Goal: Information Seeking & Learning: Check status

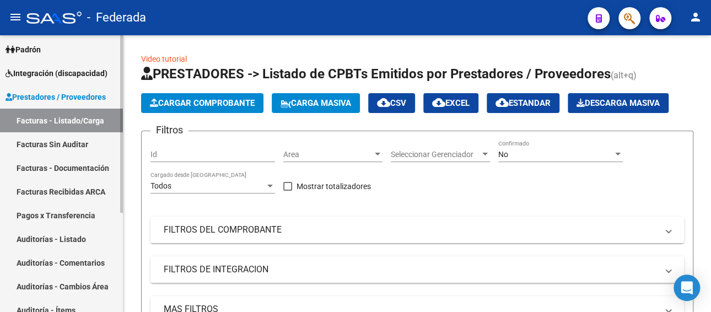
scroll to position [44, 0]
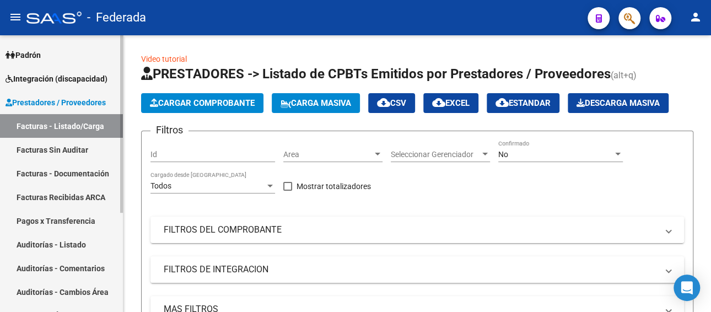
click at [71, 130] on link "Facturas - Listado/Carga" at bounding box center [61, 126] width 123 height 24
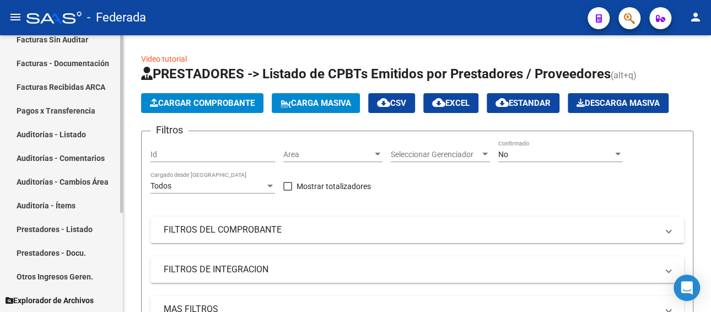
scroll to position [0, 0]
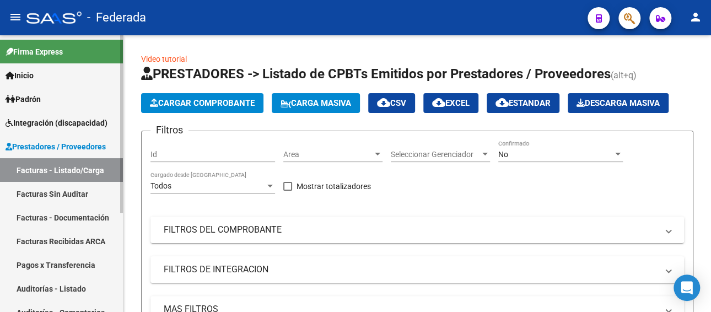
click at [62, 124] on span "Integración (discapacidad)" at bounding box center [57, 123] width 102 height 12
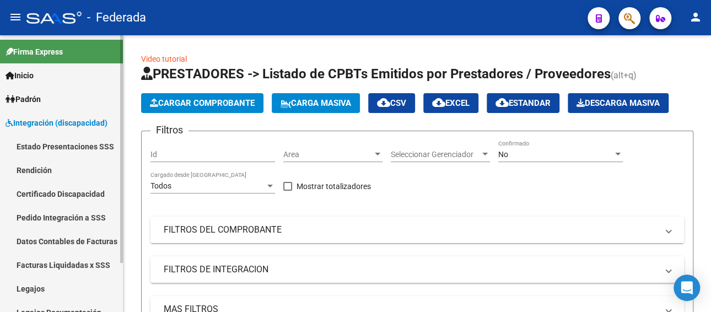
click at [35, 288] on link "Legajos" at bounding box center [61, 289] width 123 height 24
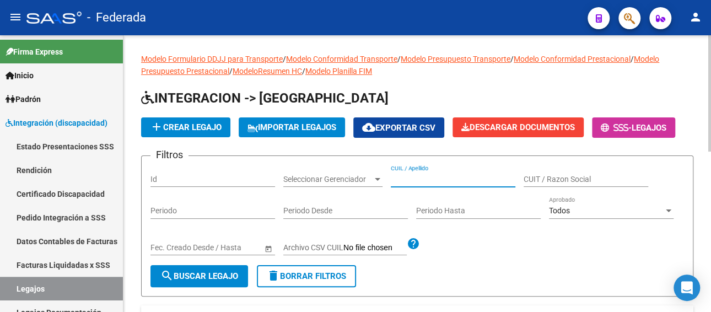
click at [424, 177] on input "CUIL / Apellido" at bounding box center [453, 179] width 125 height 9
paste input "JIMENEZ NAZARENO"
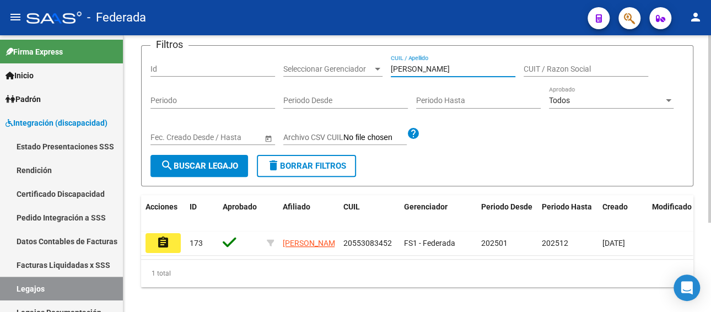
scroll to position [132, 0]
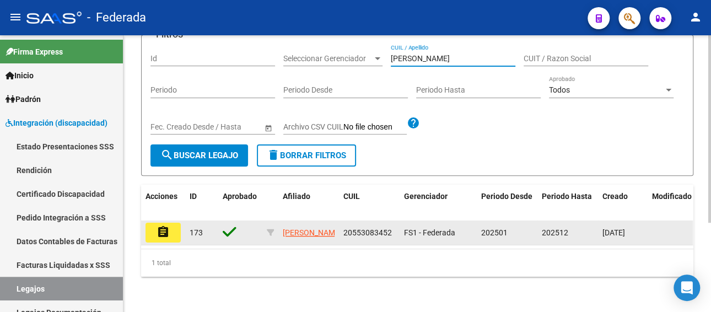
type input "JIMENEZ NAZARENO"
drag, startPoint x: 391, startPoint y: 220, endPoint x: 342, endPoint y: 223, distance: 49.7
click at [342, 223] on datatable-body-cell "20553083452" at bounding box center [369, 232] width 61 height 24
copy span "20553083452"
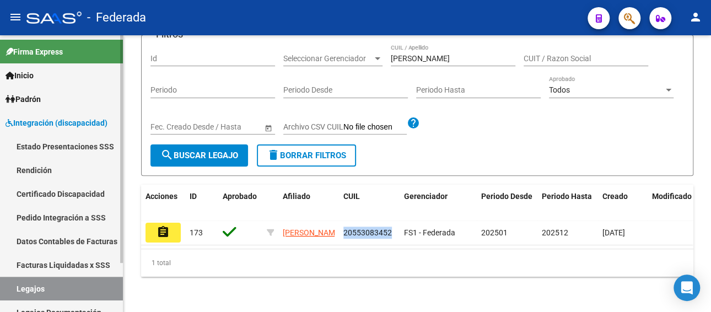
click at [83, 218] on link "Pedido Integración a SSS" at bounding box center [61, 218] width 123 height 24
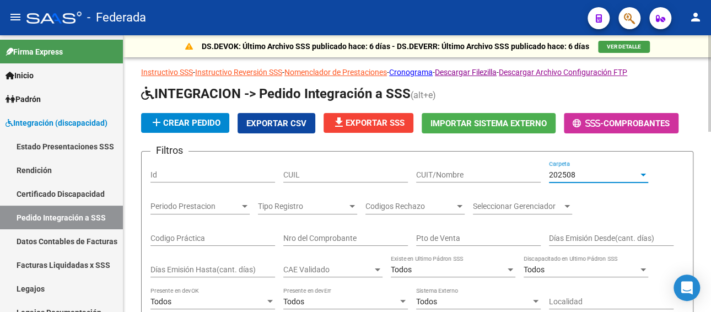
click at [599, 176] on div "202508" at bounding box center [593, 174] width 89 height 9
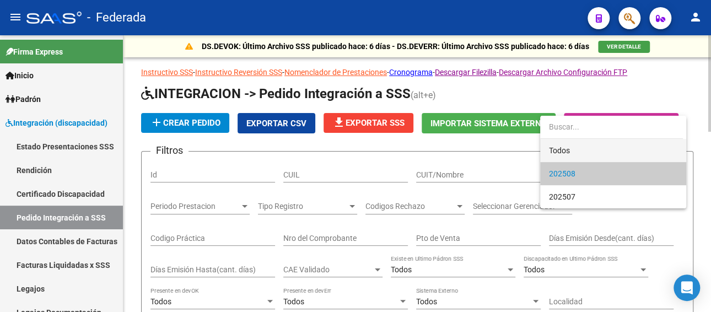
click at [578, 147] on span "Todos" at bounding box center [613, 150] width 128 height 23
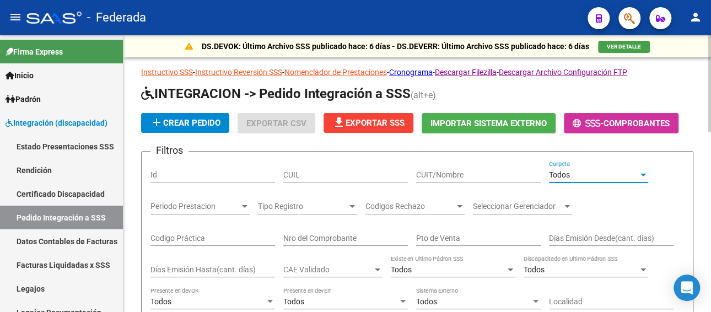
click at [467, 170] on input "CUIT/Nombre" at bounding box center [478, 174] width 125 height 9
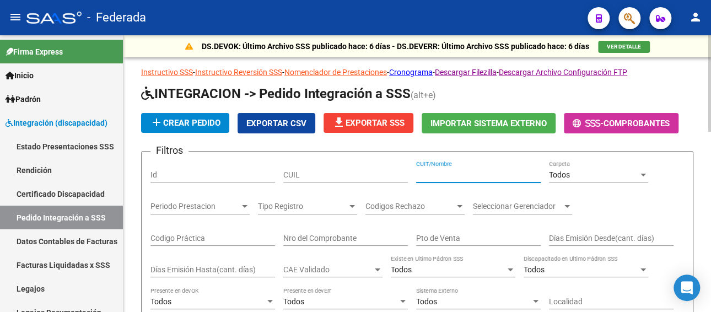
paste input "20553083452"
type input "20553083452"
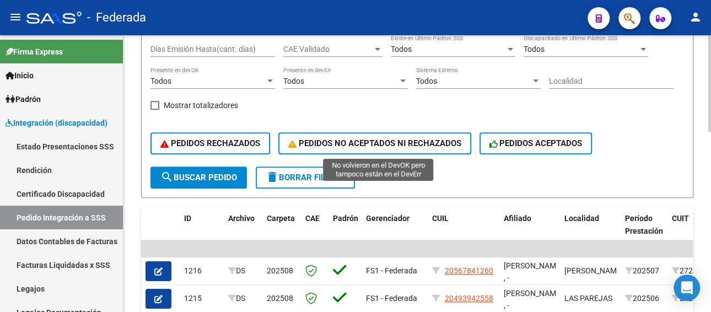
scroll to position [110, 0]
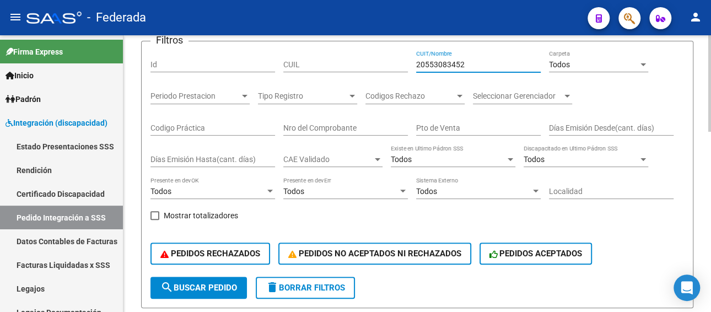
drag, startPoint x: 472, startPoint y: 66, endPoint x: 394, endPoint y: 63, distance: 78.3
click at [394, 63] on div "Filtros Id CUIL 20553083452 CUIT/Nombre Todos Carpeta Periodo Prestacion Period…" at bounding box center [417, 163] width 534 height 227
click at [338, 63] on input "CUIL" at bounding box center [345, 64] width 125 height 9
paste input "20553083452"
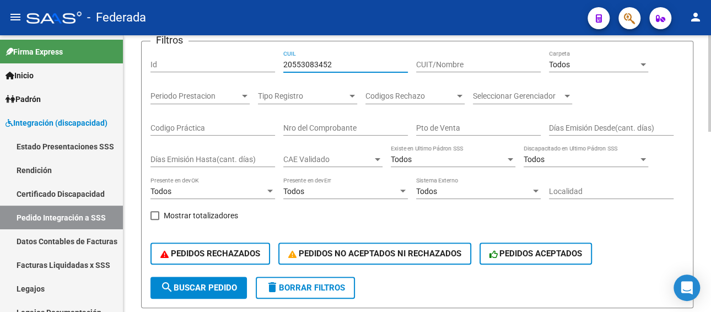
type input "20553083452"
click at [219, 281] on button "search Buscar Pedido" at bounding box center [198, 288] width 96 height 22
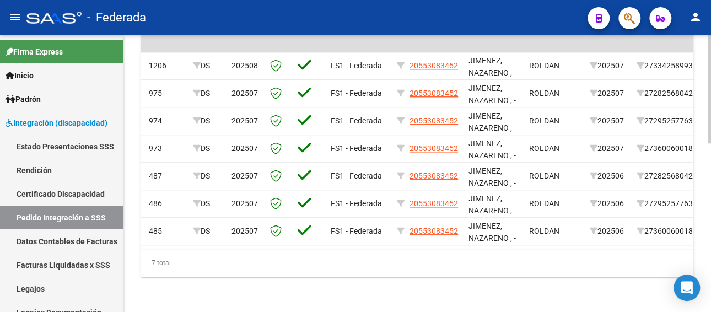
scroll to position [0, 18]
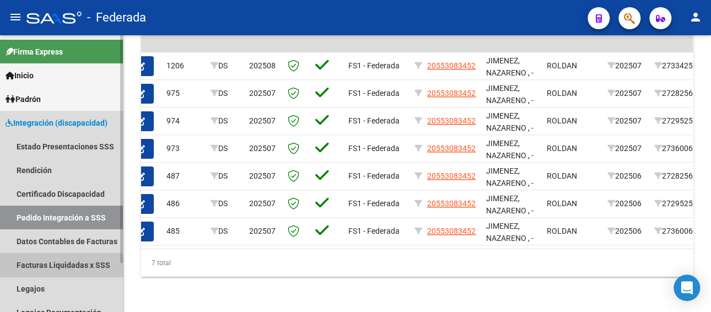
click at [45, 266] on link "Facturas Liquidadas x SSS" at bounding box center [61, 265] width 123 height 24
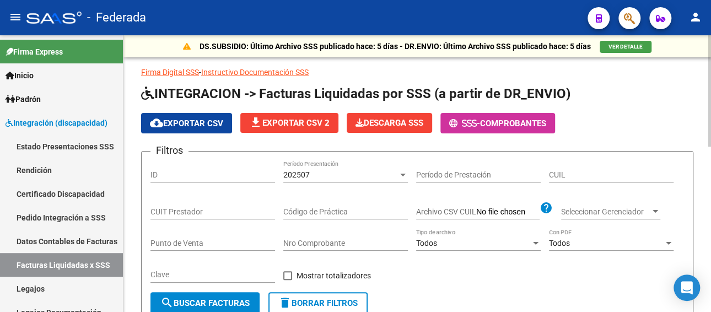
click at [344, 175] on div "202507" at bounding box center [340, 174] width 115 height 9
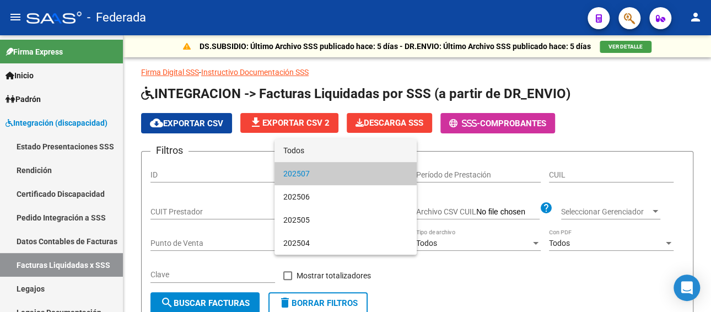
click at [329, 154] on span "Todos" at bounding box center [345, 150] width 125 height 23
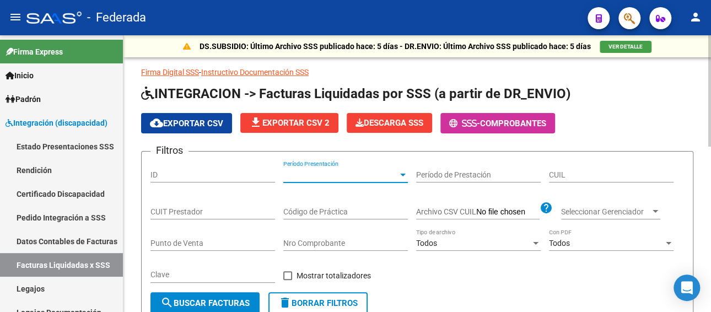
click at [610, 174] on input "CUIL" at bounding box center [611, 174] width 125 height 9
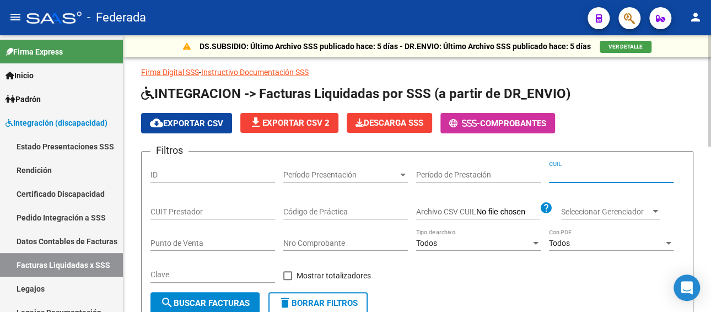
paste input "20-55308345-2"
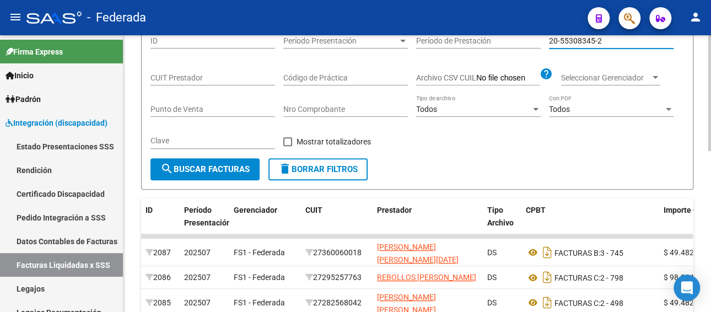
scroll to position [220, 0]
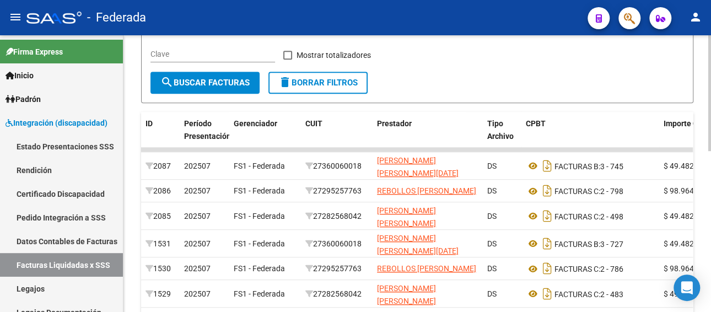
click at [209, 74] on button "search Buscar Facturas" at bounding box center [204, 83] width 109 height 22
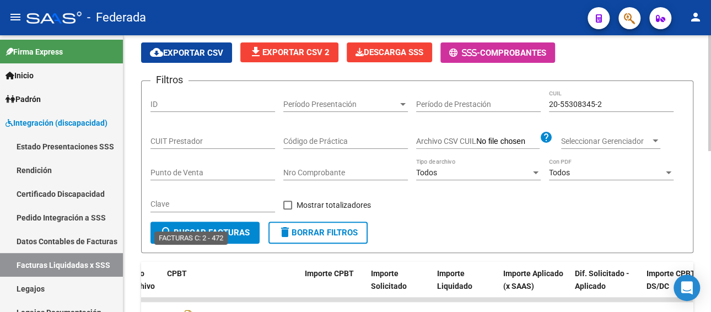
scroll to position [53, 0]
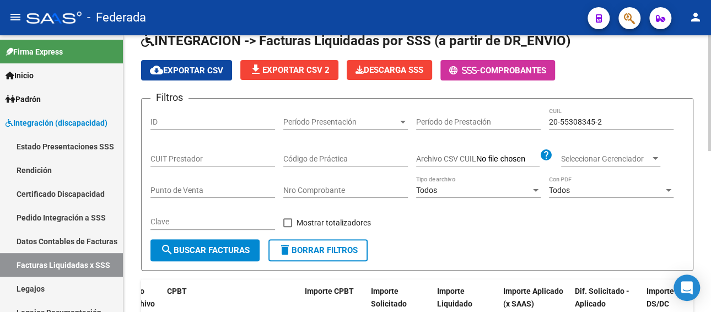
drag, startPoint x: 614, startPoint y: 116, endPoint x: 558, endPoint y: 116, distance: 55.7
click at [558, 116] on div "20-55308345-2 CUIL" at bounding box center [611, 118] width 125 height 22
type input "2"
paste input "20-54842976-6"
type input "20-54842976-6"
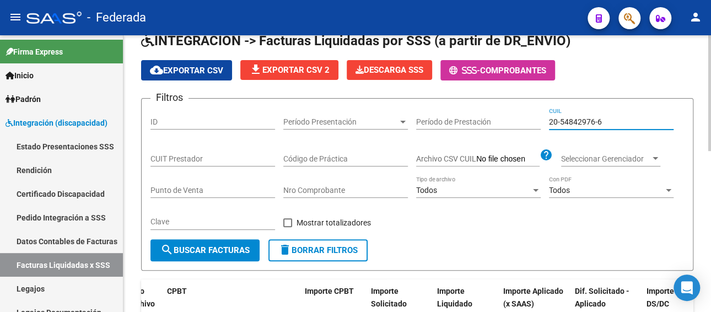
click at [234, 254] on span "search Buscar Facturas" at bounding box center [204, 250] width 89 height 10
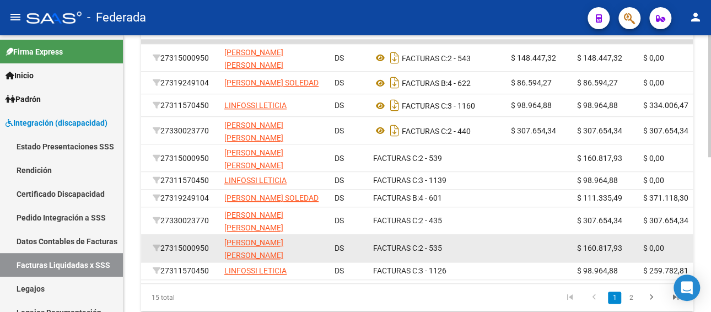
scroll to position [0, 150]
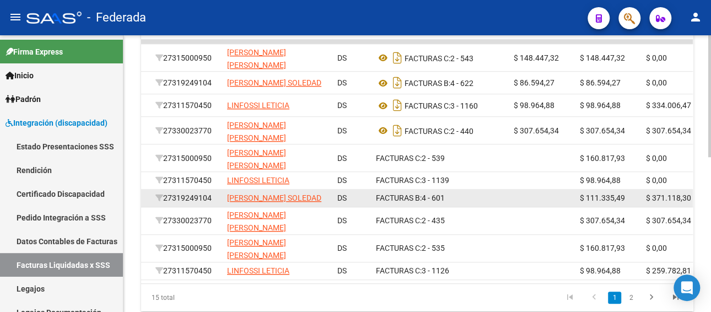
drag, startPoint x: 214, startPoint y: 199, endPoint x: 169, endPoint y: 201, distance: 45.8
click at [169, 201] on div "27319249104" at bounding box center [186, 198] width 63 height 13
copy div "27319249104"
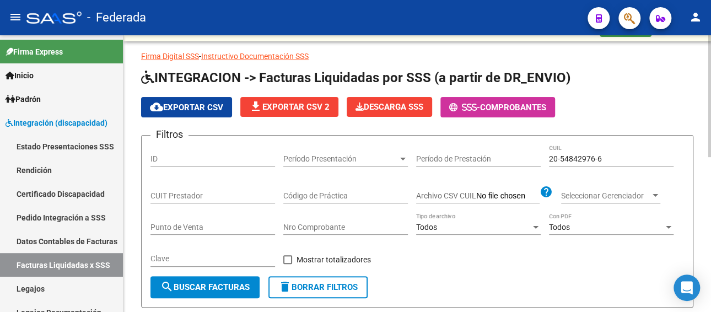
scroll to position [0, 0]
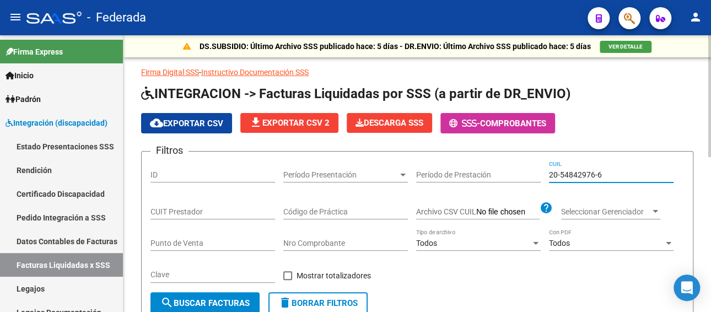
click at [520, 176] on div "Filtros ID Período Presentación Período Presentación Período de Prestación 20-5…" at bounding box center [417, 226] width 534 height 132
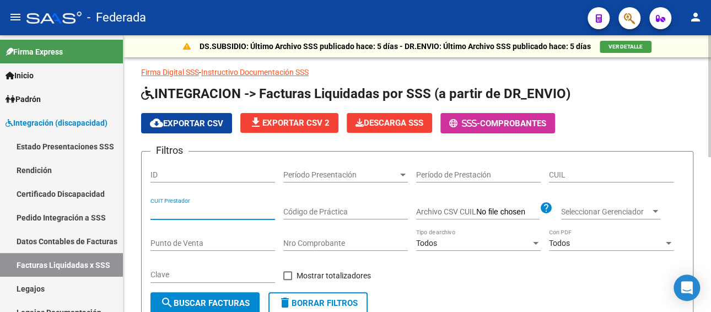
click at [220, 211] on input "CUIT Prestador" at bounding box center [212, 211] width 125 height 9
paste input "27-31924910-4"
type input "27-31924910-4"
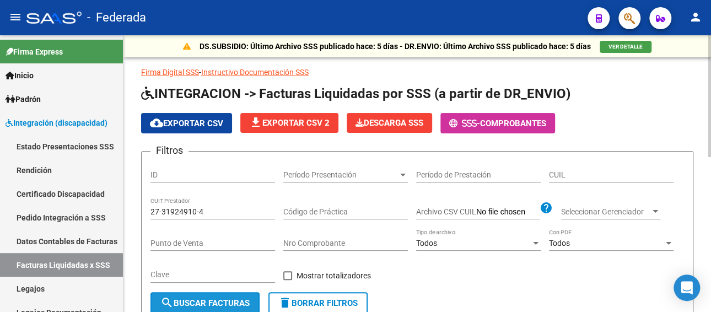
click at [211, 300] on span "search Buscar Facturas" at bounding box center [204, 303] width 89 height 10
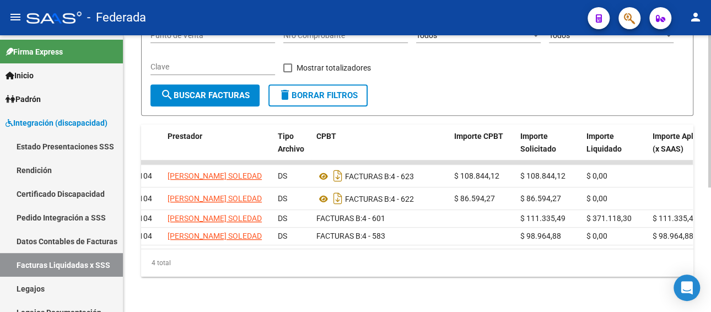
scroll to position [0, 260]
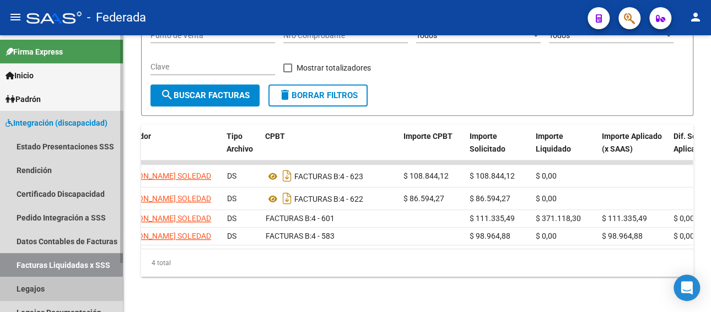
click at [46, 292] on link "Legajos" at bounding box center [61, 289] width 123 height 24
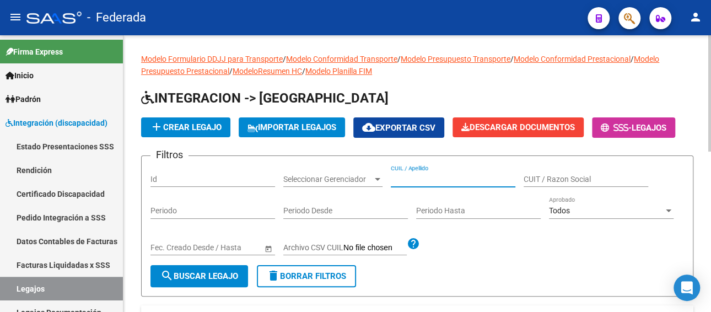
click at [408, 181] on input "CUIL / Apellido" at bounding box center [453, 179] width 125 height 9
paste input "RAMOS TORRISI GENARO"
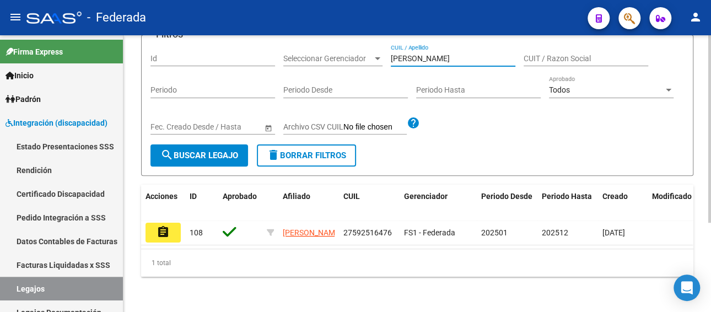
scroll to position [132, 0]
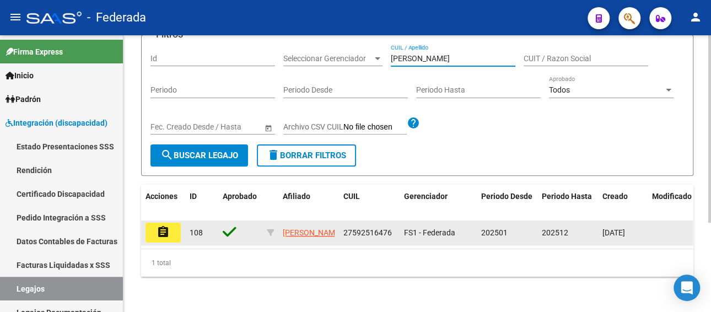
type input "RAMOS TORRISI GENARO"
drag, startPoint x: 390, startPoint y: 221, endPoint x: 338, endPoint y: 223, distance: 51.8
click at [339, 223] on datatable-body-cell "27592516476" at bounding box center [369, 232] width 61 height 24
copy span "27592516476"
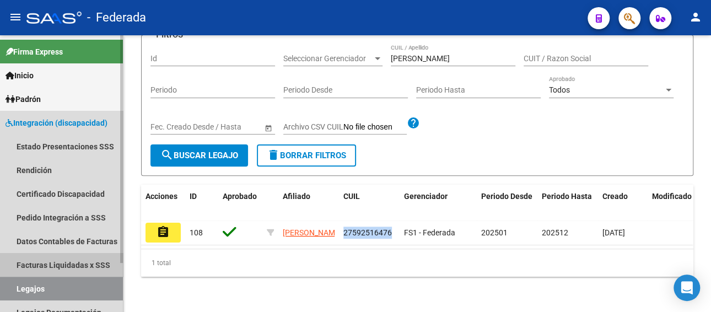
click at [67, 267] on link "Facturas Liquidadas x SSS" at bounding box center [61, 265] width 123 height 24
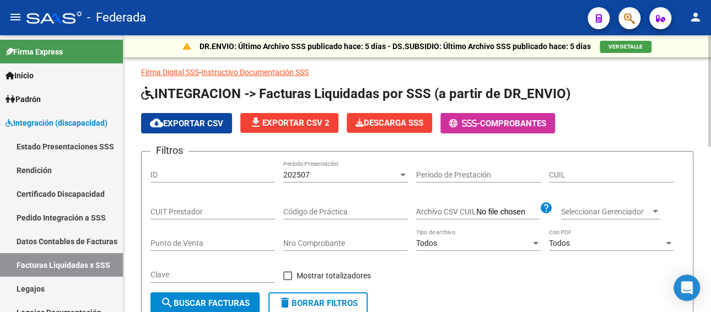
click at [321, 186] on div "202507 Período Presentación" at bounding box center [345, 175] width 125 height 31
click at [322, 175] on div "202507" at bounding box center [340, 174] width 115 height 9
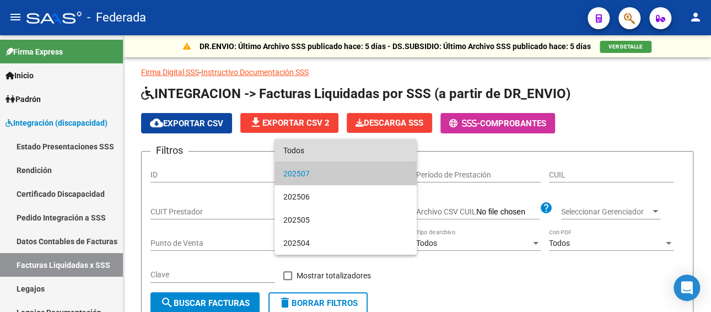
click at [319, 152] on span "Todos" at bounding box center [345, 150] width 125 height 23
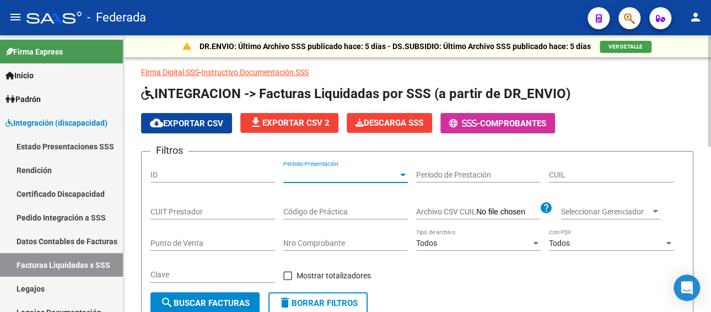
click at [218, 218] on div "CUIT Prestador" at bounding box center [212, 208] width 125 height 22
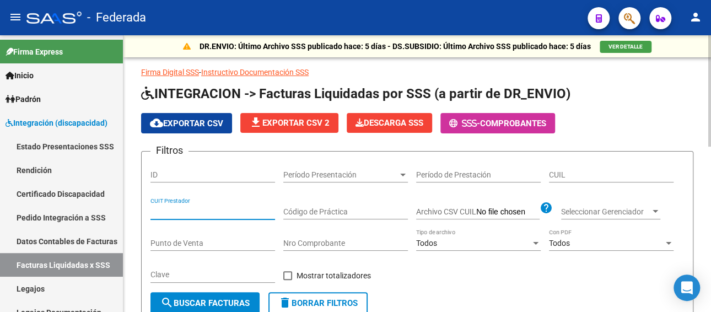
click at [571, 172] on input "CUIL" at bounding box center [611, 174] width 125 height 9
paste input "27-59251647-6"
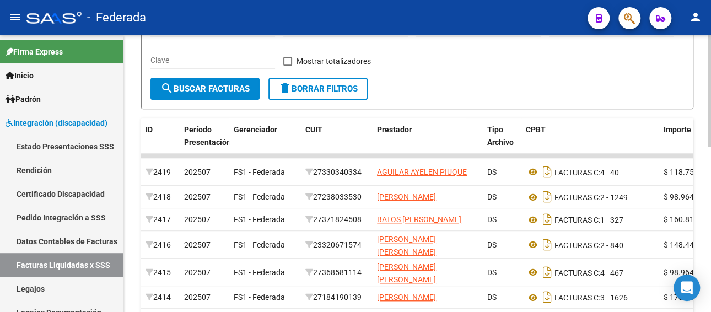
scroll to position [220, 0]
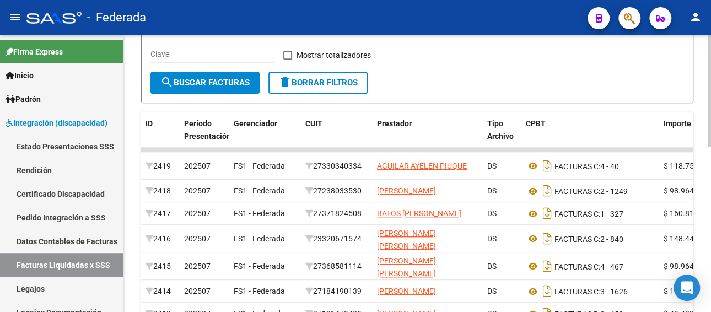
type input "27-59251647-6"
click at [213, 80] on span "search Buscar Facturas" at bounding box center [204, 83] width 89 height 10
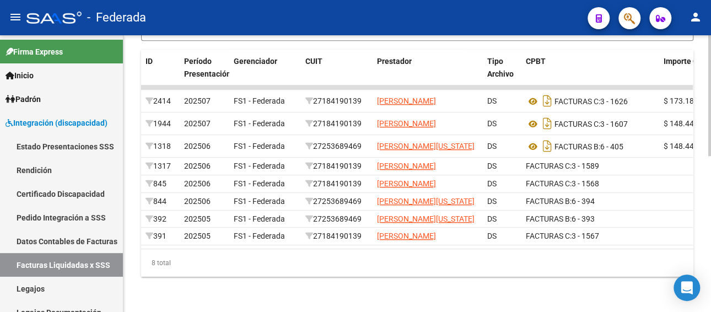
scroll to position [356, 0]
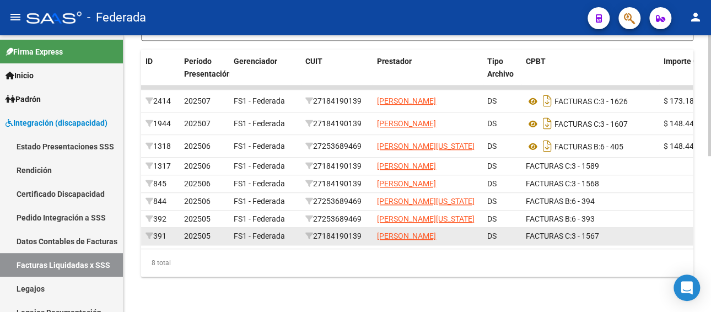
drag, startPoint x: 367, startPoint y: 222, endPoint x: 318, endPoint y: 227, distance: 48.8
click at [318, 230] on div "27184190139" at bounding box center [336, 236] width 63 height 13
copy div "27184190139"
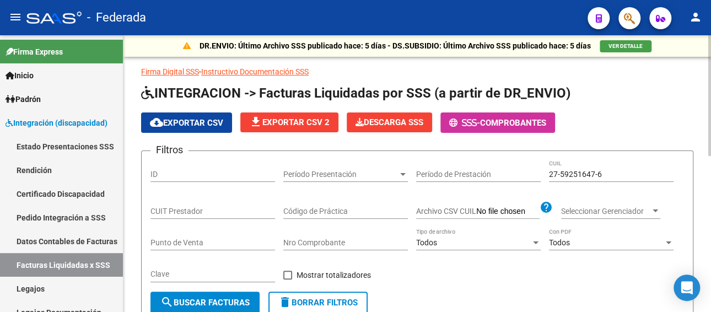
scroll to position [0, 0]
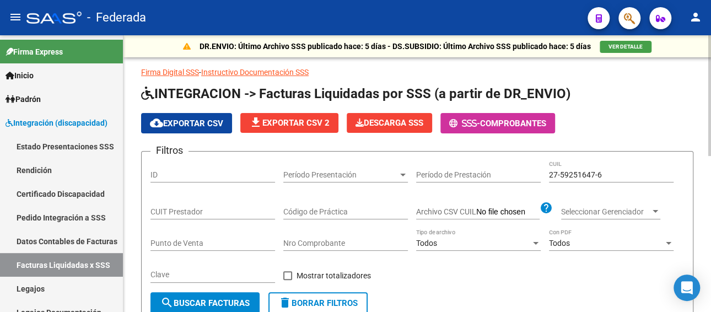
click at [261, 211] on input "CUIT Prestador" at bounding box center [212, 211] width 125 height 9
paste input "27-18419013-9"
type input "27-18419013-9"
drag, startPoint x: 607, startPoint y: 171, endPoint x: 551, endPoint y: 175, distance: 56.4
click at [551, 175] on input "27-59251647-6" at bounding box center [611, 174] width 125 height 9
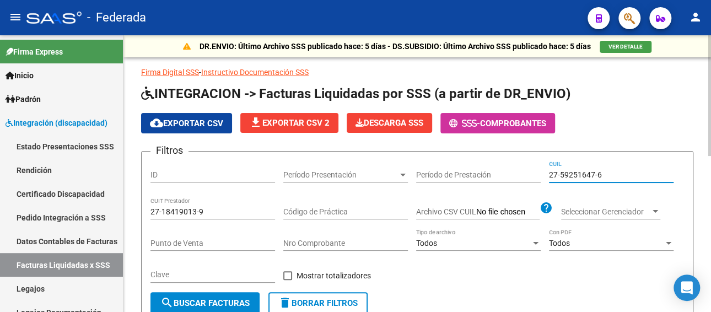
type input "2"
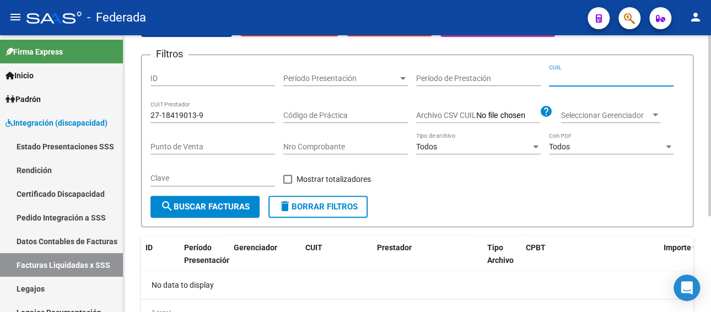
scroll to position [110, 0]
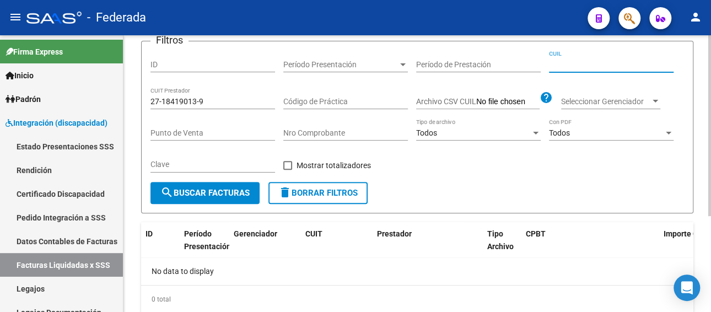
click at [231, 194] on span "search Buscar Facturas" at bounding box center [204, 193] width 89 height 10
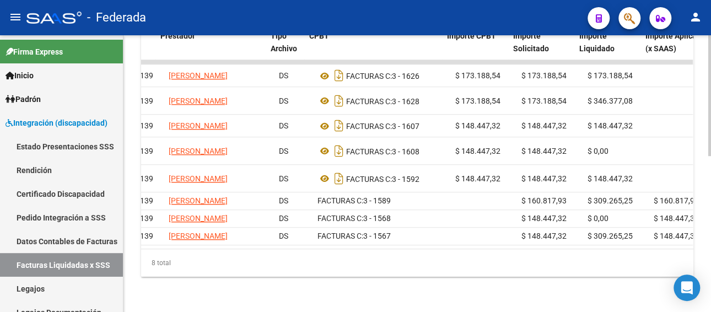
scroll to position [0, 271]
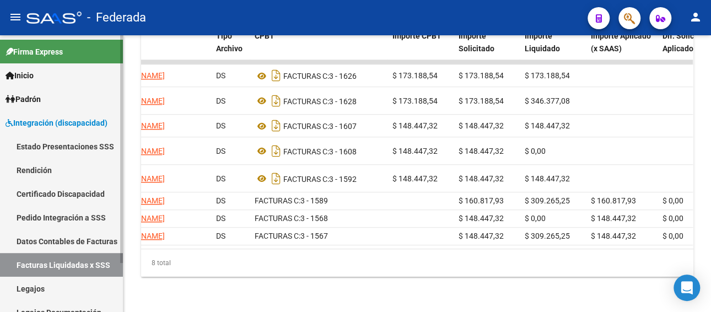
click at [44, 290] on link "Legajos" at bounding box center [61, 289] width 123 height 24
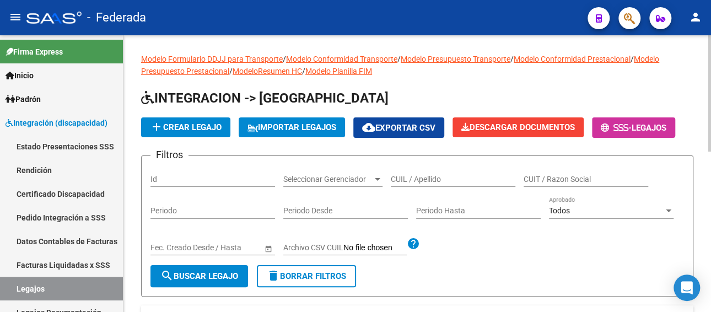
click at [438, 178] on input "CUIL / Apellido" at bounding box center [453, 179] width 125 height 9
paste input "CENITAGOYA GASPAR"
click at [199, 276] on span "search Buscar Legajo" at bounding box center [199, 276] width 78 height 10
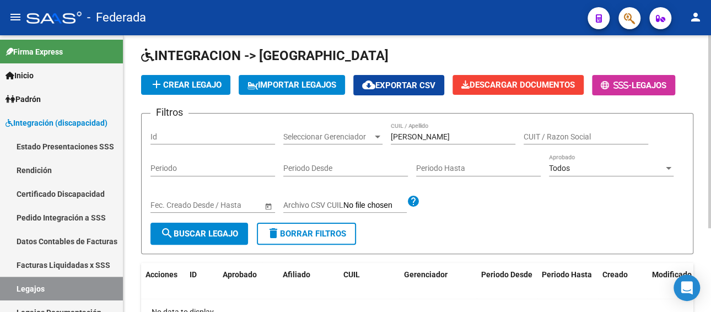
scroll to position [9, 0]
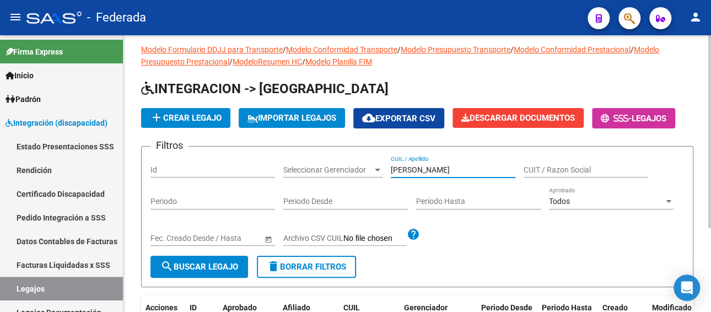
click at [483, 170] on input "CENITAGOYA GASPAR" at bounding box center [453, 169] width 125 height 9
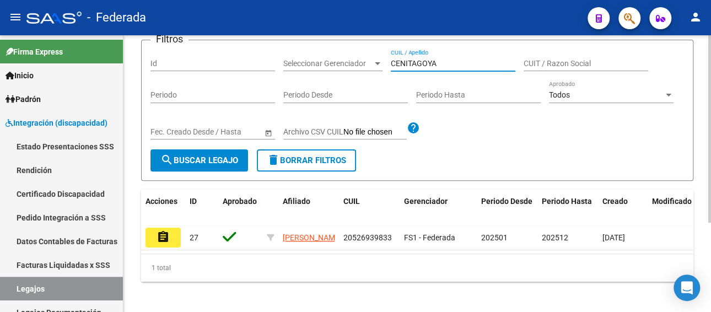
scroll to position [120, 0]
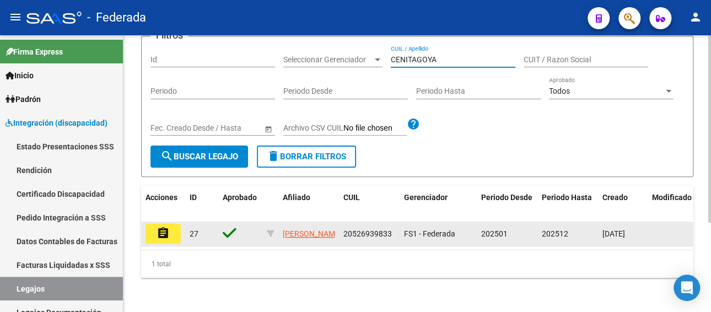
type input "CENITAGOYA"
drag, startPoint x: 395, startPoint y: 234, endPoint x: 342, endPoint y: 236, distance: 52.4
click at [342, 236] on datatable-body-cell "20526939833" at bounding box center [369, 234] width 61 height 24
copy span "20526939833"
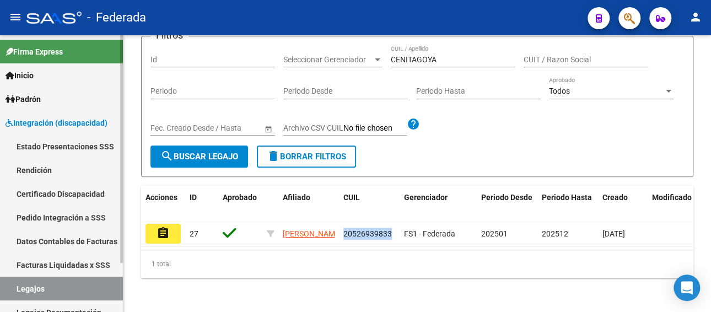
click at [66, 263] on link "Facturas Liquidadas x SSS" at bounding box center [61, 265] width 123 height 24
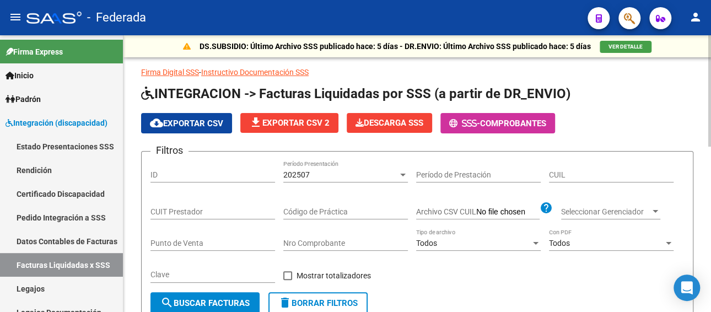
click at [379, 168] on div "202507 Período Presentación" at bounding box center [345, 171] width 125 height 22
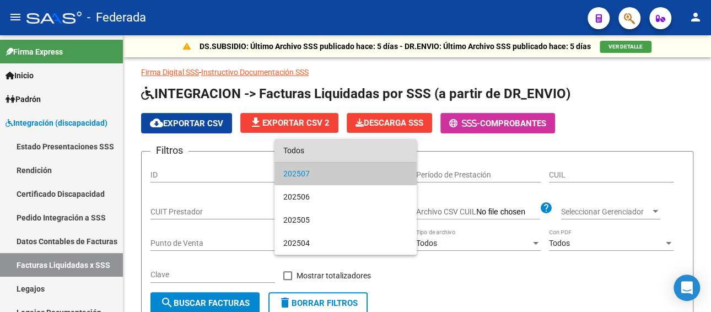
click at [330, 150] on span "Todos" at bounding box center [345, 150] width 125 height 23
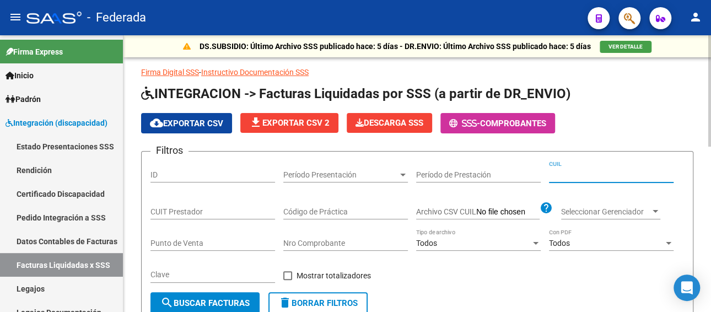
click at [565, 177] on input "CUIL" at bounding box center [611, 174] width 125 height 9
paste input "20-52693983-3"
type input "20-52693983-3"
click at [213, 300] on span "search Buscar Facturas" at bounding box center [204, 303] width 89 height 10
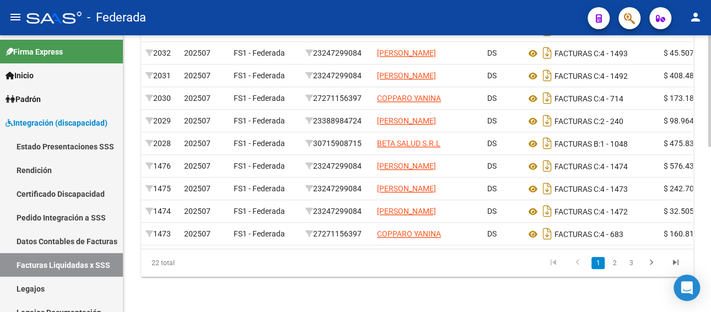
scroll to position [386, 0]
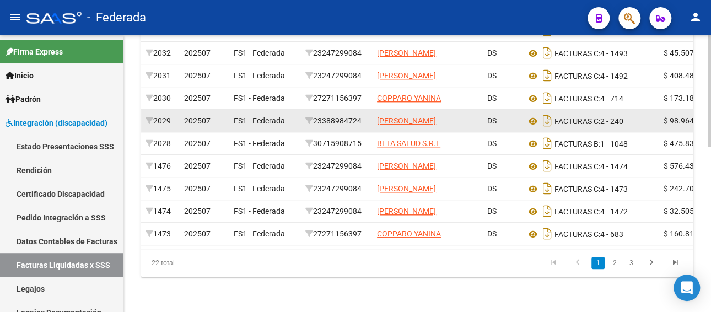
drag, startPoint x: 366, startPoint y: 110, endPoint x: 317, endPoint y: 113, distance: 49.1
click at [317, 115] on div "23388984724" at bounding box center [336, 121] width 63 height 13
copy div "23388984724"
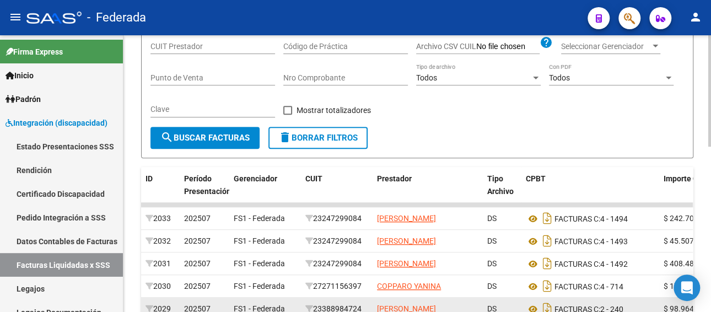
scroll to position [110, 0]
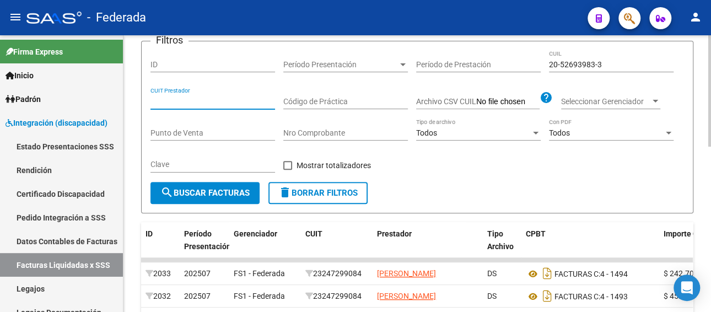
click at [227, 103] on input "CUIT Prestador" at bounding box center [212, 101] width 125 height 9
paste input "23-38898472-4"
type input "23-38898472-4"
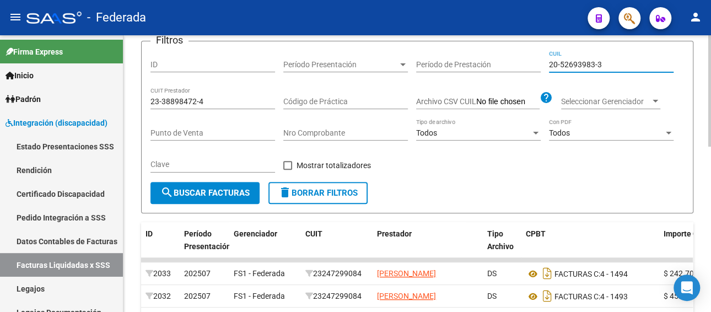
drag, startPoint x: 612, startPoint y: 64, endPoint x: 488, endPoint y: 64, distance: 124.0
click at [488, 64] on div "Filtros ID Período Presentación Período Presentación Período de Prestación 20-5…" at bounding box center [417, 116] width 534 height 132
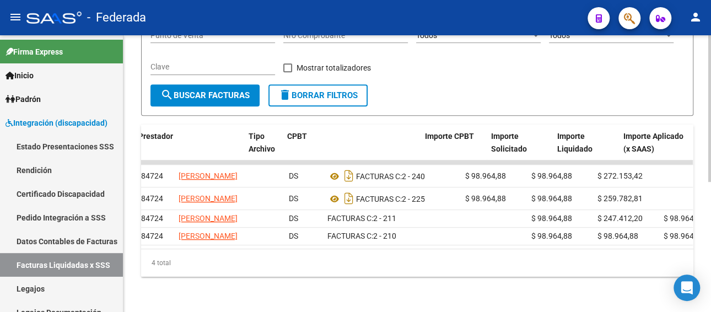
scroll to position [0, 245]
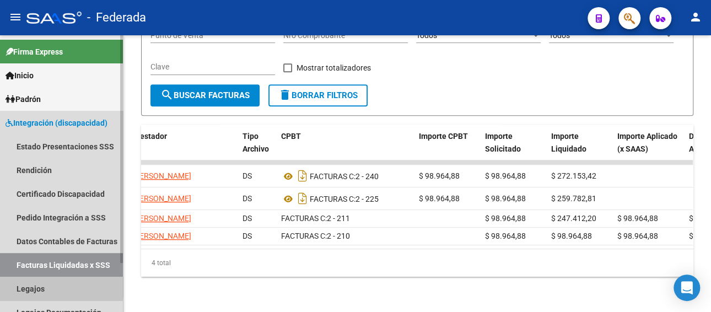
click at [35, 286] on link "Legajos" at bounding box center [61, 289] width 123 height 24
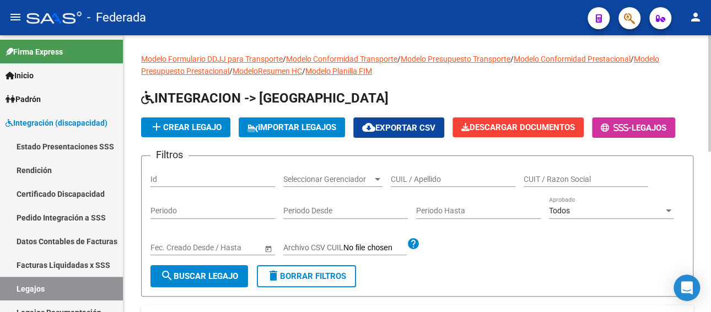
click at [456, 182] on input "CUIL / Apellido" at bounding box center [453, 179] width 125 height 9
paste input "ESCOBAR PIZZALI JOAQUIN"
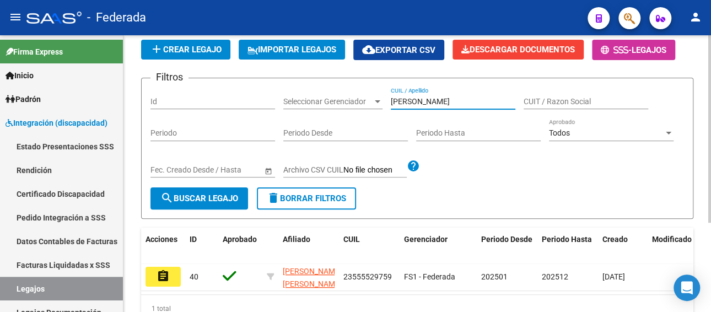
scroll to position [110, 0]
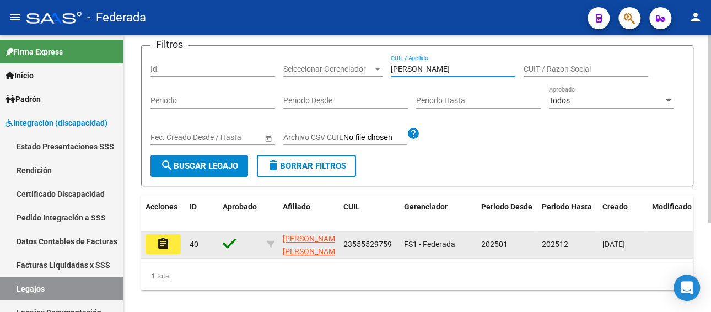
type input "ESCOBAR PIZZALI JOAQUIN"
drag, startPoint x: 380, startPoint y: 243, endPoint x: 343, endPoint y: 244, distance: 37.5
click at [343, 244] on span "23555529759" at bounding box center [367, 244] width 49 height 9
copy span "23555529759"
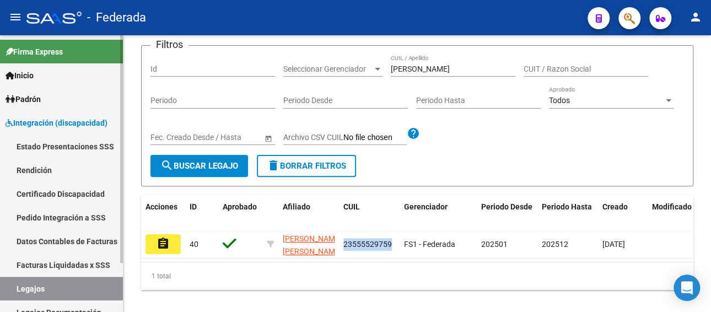
click at [86, 262] on link "Facturas Liquidadas x SSS" at bounding box center [61, 265] width 123 height 24
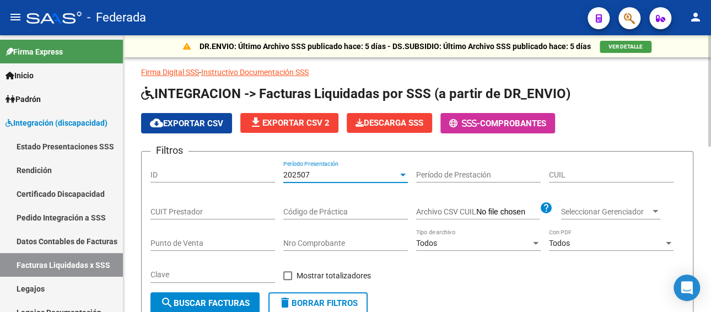
click at [316, 176] on div "202507" at bounding box center [340, 174] width 115 height 9
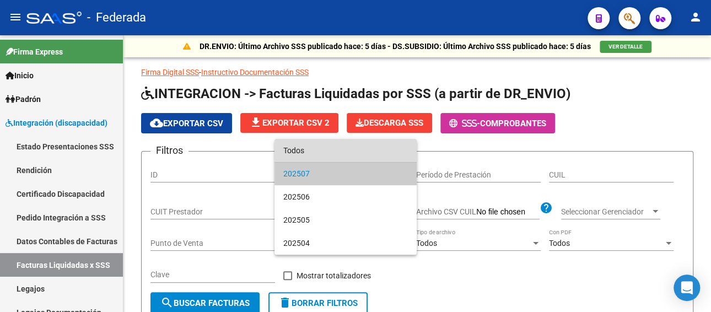
click at [316, 154] on span "Todos" at bounding box center [345, 150] width 125 height 23
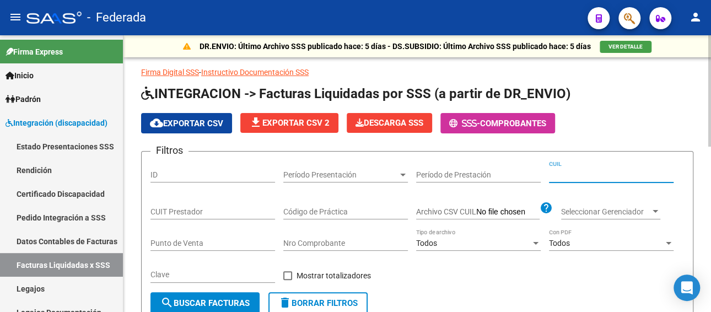
click at [582, 171] on input "CUIL" at bounding box center [611, 174] width 125 height 9
paste input "23-55552975-9"
type input "23-55552975-9"
click at [226, 299] on span "search Buscar Facturas" at bounding box center [204, 303] width 89 height 10
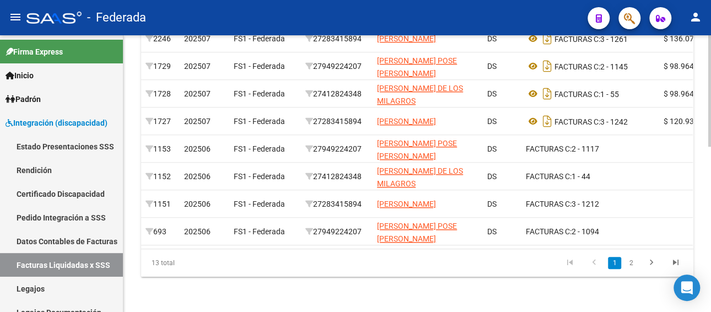
scroll to position [411, 0]
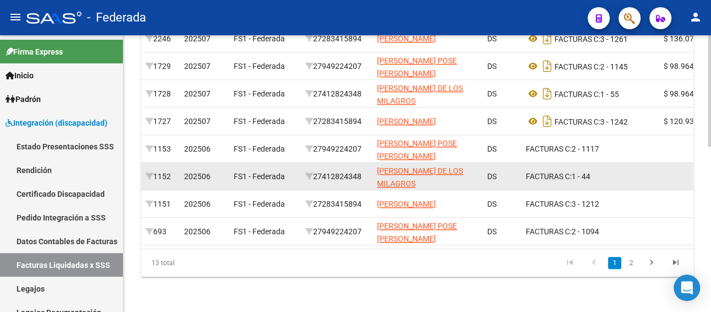
drag, startPoint x: 367, startPoint y: 168, endPoint x: 320, endPoint y: 169, distance: 47.4
click at [320, 170] on div "27412824348" at bounding box center [336, 176] width 63 height 13
copy div "27412824348"
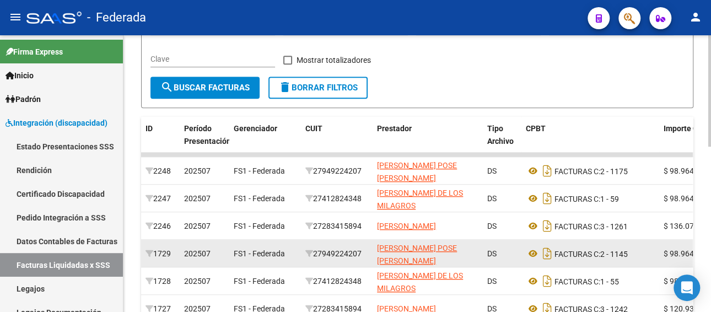
scroll to position [136, 0]
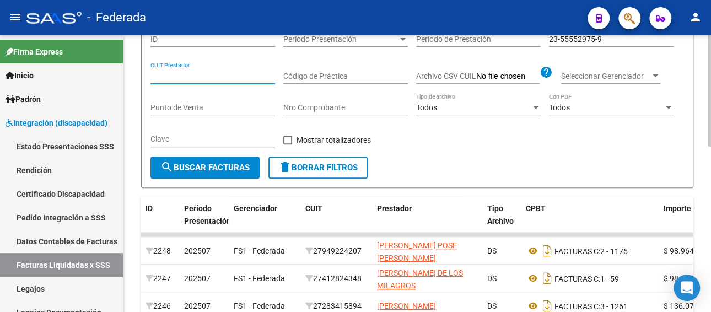
click at [214, 78] on input "CUIT Prestador" at bounding box center [212, 76] width 125 height 9
paste input "27-41282434-8"
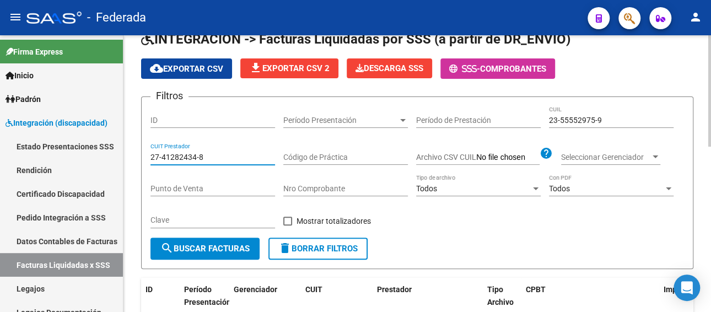
scroll to position [25, 0]
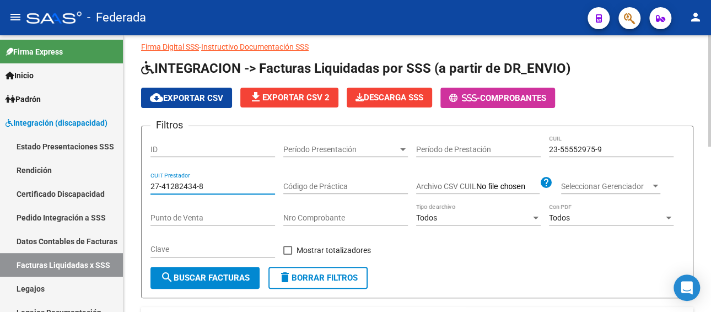
type input "27-41282434-8"
drag, startPoint x: 608, startPoint y: 143, endPoint x: 561, endPoint y: 147, distance: 47.0
click at [561, 147] on div "23-55552975-9 CUIL" at bounding box center [611, 146] width 125 height 22
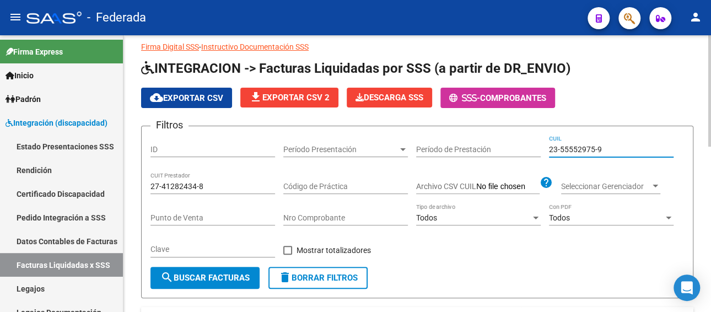
drag, startPoint x: 605, startPoint y: 150, endPoint x: 548, endPoint y: 153, distance: 56.8
click at [548, 153] on div "Filtros ID Período Presentación Período Presentación Período de Prestación 23-5…" at bounding box center [417, 201] width 534 height 132
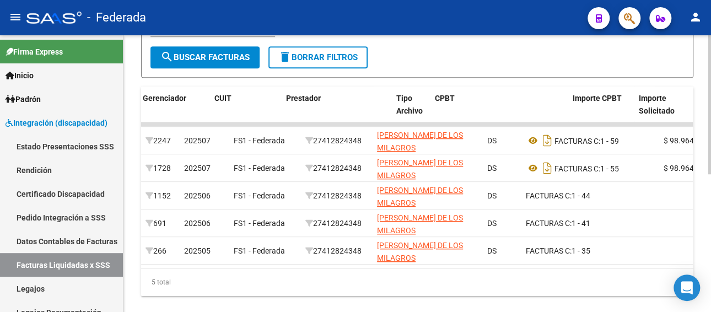
scroll to position [0, 228]
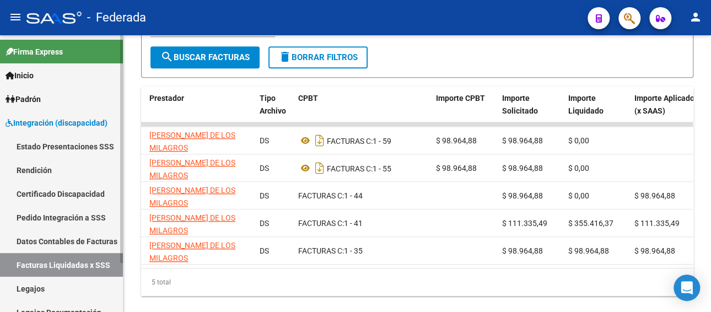
click at [53, 286] on link "Legajos" at bounding box center [61, 289] width 123 height 24
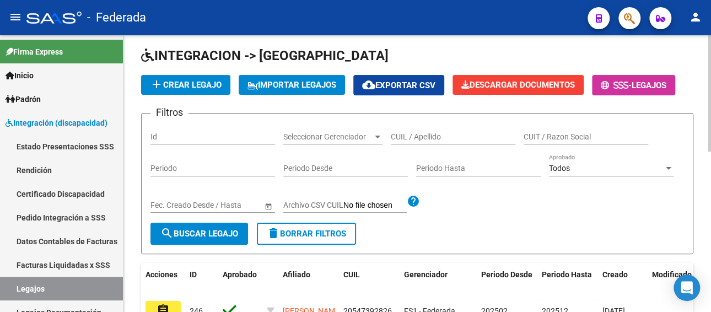
scroll to position [25, 0]
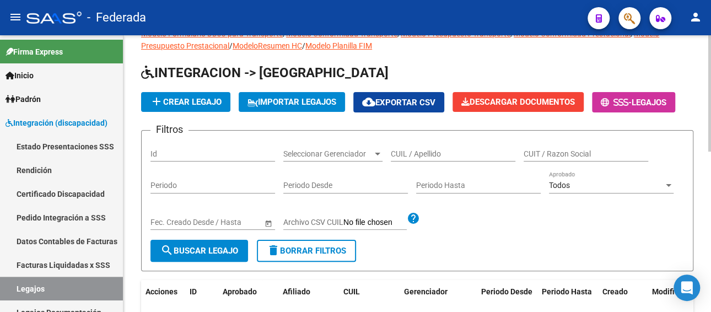
click at [431, 153] on input "CUIL / Apellido" at bounding box center [453, 153] width 125 height 9
paste input "PAEZ ROSSO URIEL"
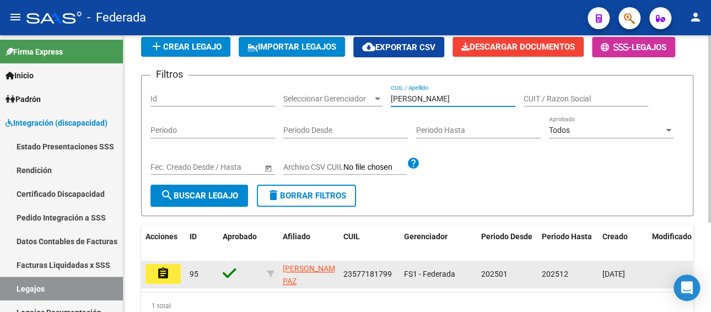
type input "PAEZ ROSSO URIEL"
drag, startPoint x: 390, startPoint y: 272, endPoint x: 340, endPoint y: 273, distance: 50.2
click at [340, 273] on datatable-body-cell "23577181799" at bounding box center [369, 274] width 61 height 27
copy span "23577181799"
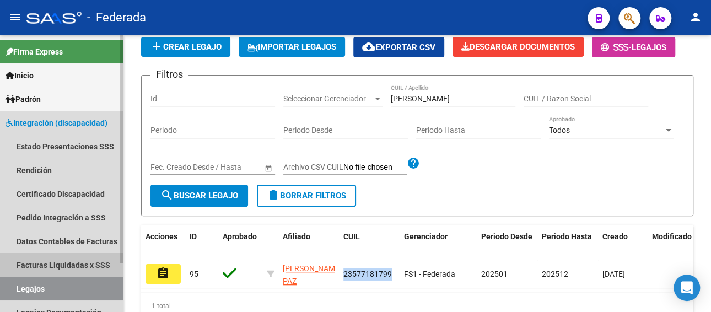
click at [61, 262] on link "Facturas Liquidadas x SSS" at bounding box center [61, 265] width 123 height 24
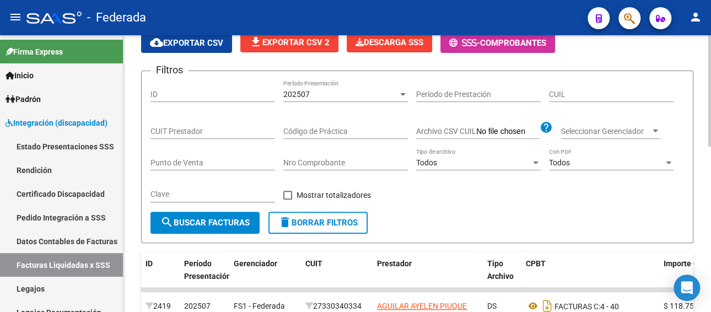
click at [396, 92] on div "202507" at bounding box center [340, 94] width 115 height 9
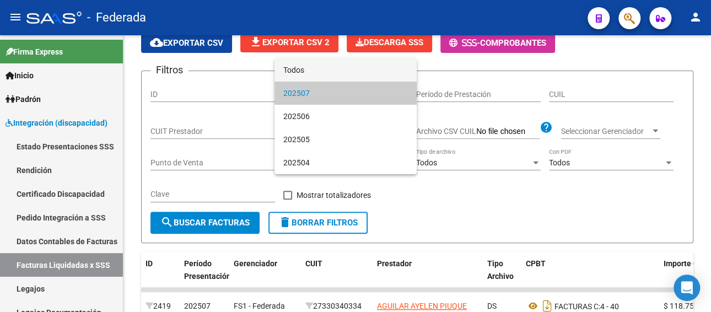
click at [340, 72] on span "Todos" at bounding box center [345, 69] width 125 height 23
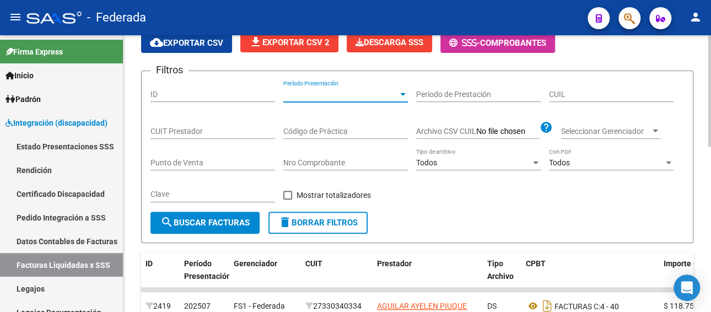
click at [570, 96] on input "CUIL" at bounding box center [611, 94] width 125 height 9
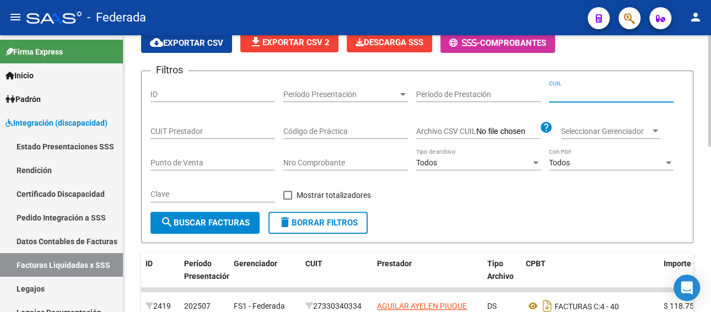
paste input "23-57718179-9"
type input "23-57718179-9"
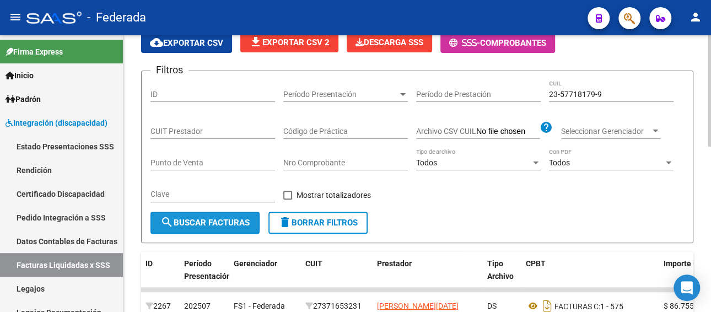
click at [208, 223] on span "search Buscar Facturas" at bounding box center [204, 223] width 89 height 10
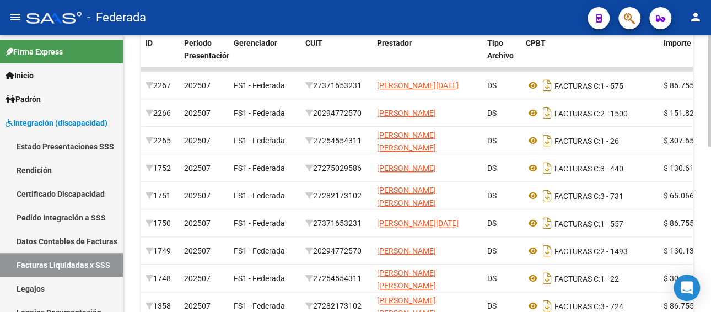
scroll to position [356, 0]
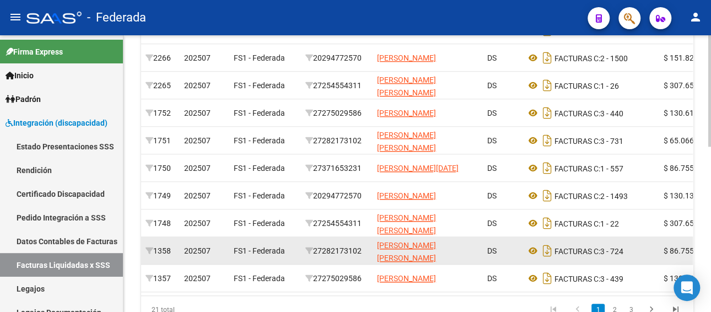
drag, startPoint x: 367, startPoint y: 249, endPoint x: 316, endPoint y: 253, distance: 50.4
click at [316, 253] on div "27282173102" at bounding box center [336, 251] width 63 height 13
copy div "27282173102"
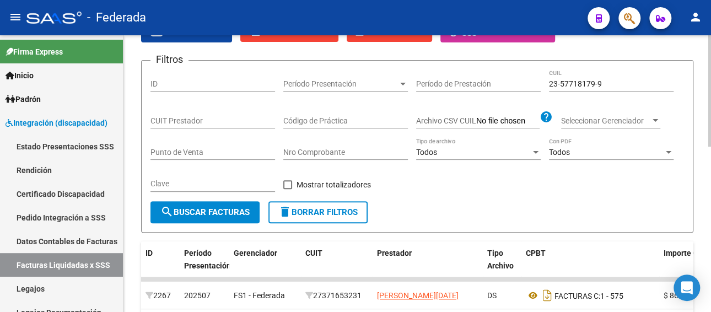
scroll to position [80, 0]
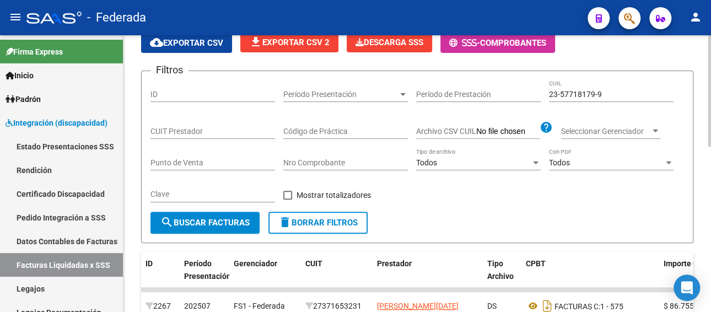
click at [227, 130] on input "CUIT Prestador" at bounding box center [212, 131] width 125 height 9
paste input "27-28217310-2"
type input "27-28217310-2"
drag, startPoint x: 608, startPoint y: 94, endPoint x: 487, endPoint y: 98, distance: 121.4
click at [487, 98] on div "Filtros ID Período Presentación Período Presentación Período de Prestación 23-5…" at bounding box center [417, 146] width 534 height 132
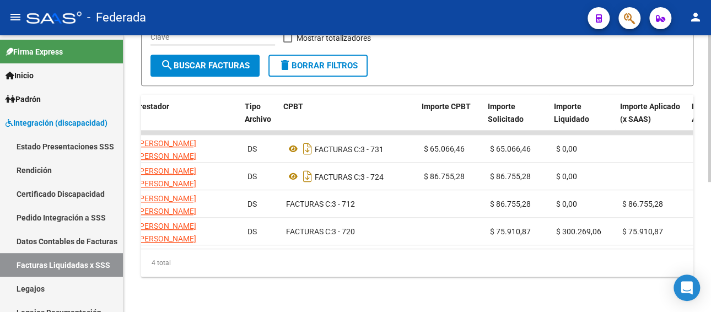
scroll to position [0, 244]
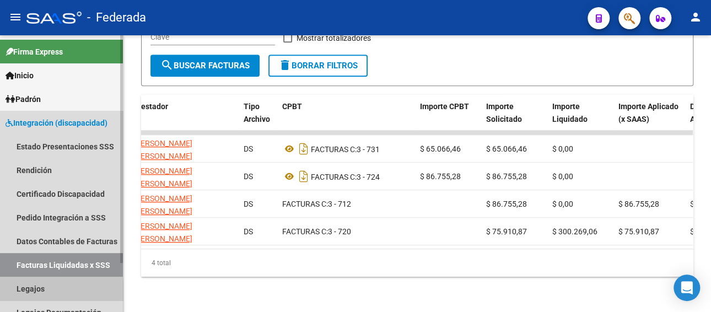
click at [39, 291] on link "Legajos" at bounding box center [61, 289] width 123 height 24
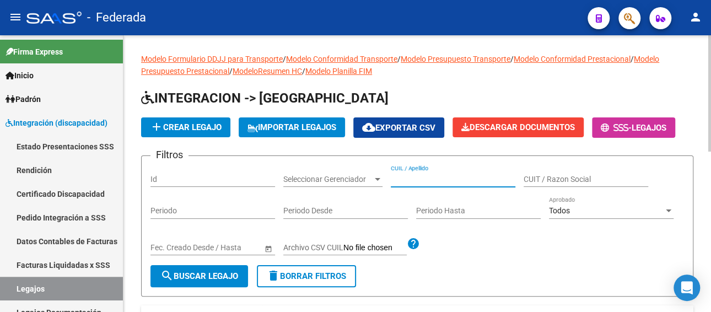
drag, startPoint x: 419, startPoint y: 181, endPoint x: 413, endPoint y: 186, distance: 7.8
click at [420, 181] on input "CUIL / Apellido" at bounding box center [453, 179] width 125 height 9
paste input "GONZALEZ LAUTARO"
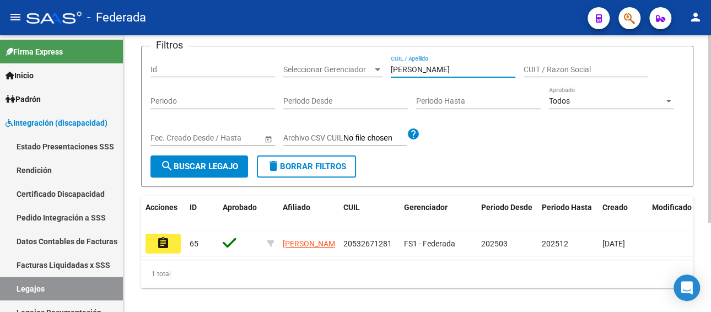
scroll to position [110, 0]
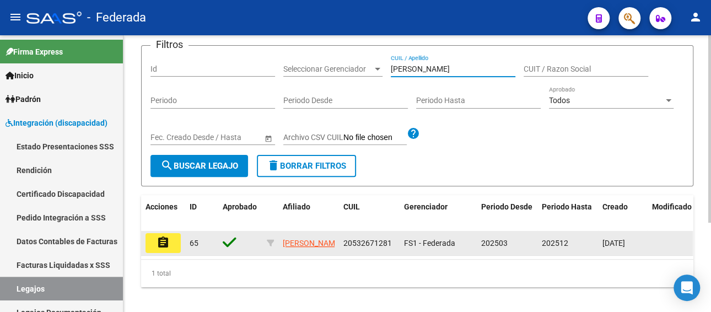
type input "GONZALEZ LAUTARO"
drag, startPoint x: 392, startPoint y: 240, endPoint x: 343, endPoint y: 242, distance: 49.6
click at [343, 242] on div "20532671281" at bounding box center [369, 243] width 52 height 13
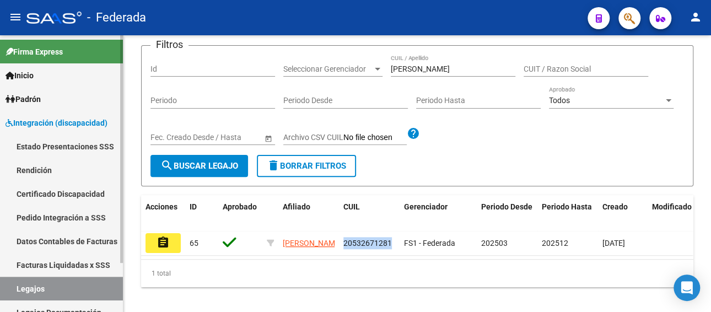
click at [57, 265] on link "Facturas Liquidadas x SSS" at bounding box center [61, 265] width 123 height 24
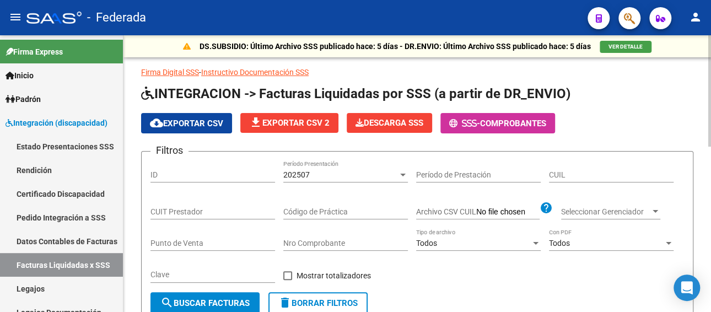
click at [200, 209] on input "CUIT Prestador" at bounding box center [212, 211] width 125 height 9
click at [321, 175] on div "202507" at bounding box center [340, 174] width 115 height 9
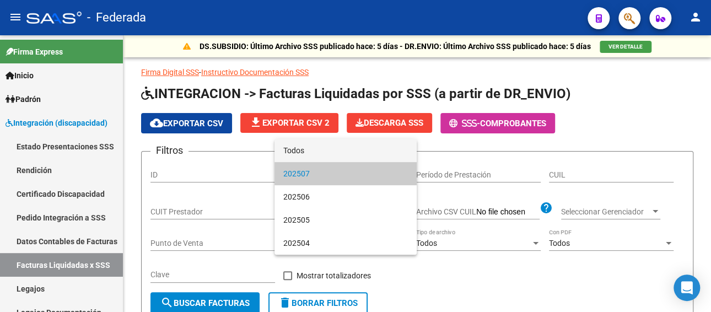
click at [321, 150] on span "Todos" at bounding box center [345, 150] width 125 height 23
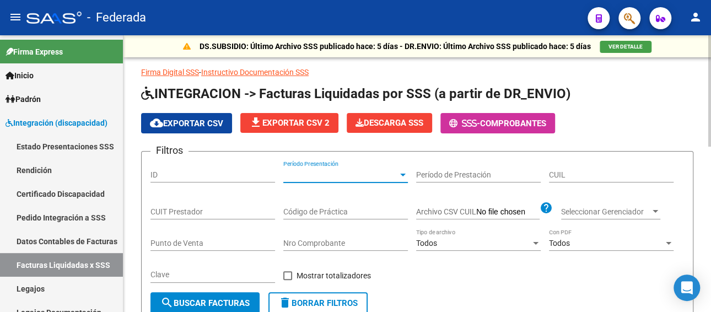
click at [593, 165] on div "CUIL" at bounding box center [611, 171] width 125 height 22
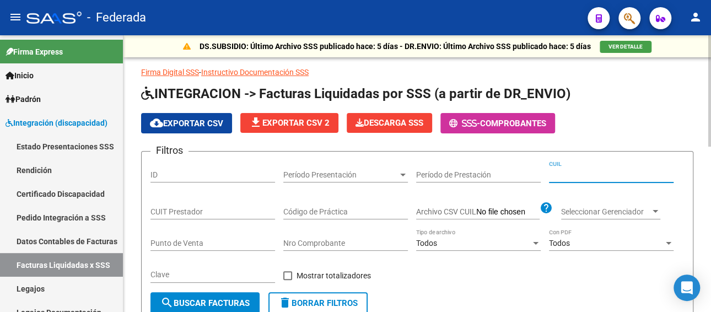
paste input "20-53267128-1"
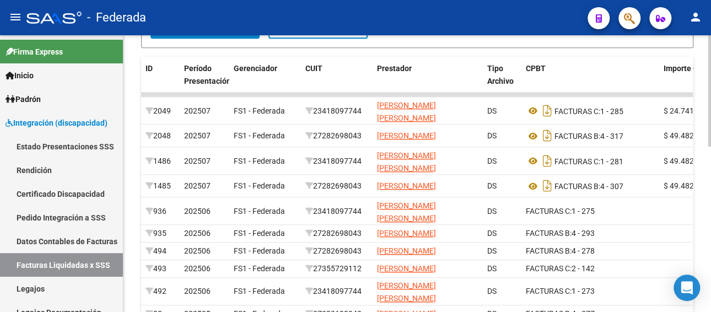
scroll to position [386, 0]
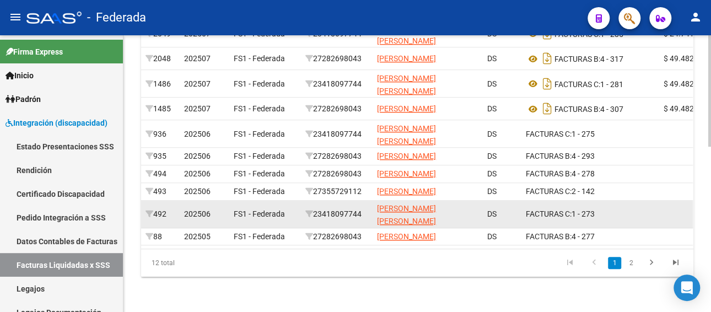
type input "20-53267128-1"
drag, startPoint x: 365, startPoint y: 220, endPoint x: 320, endPoint y: 227, distance: 46.2
click at [320, 220] on div "23418097744" at bounding box center [336, 214] width 63 height 13
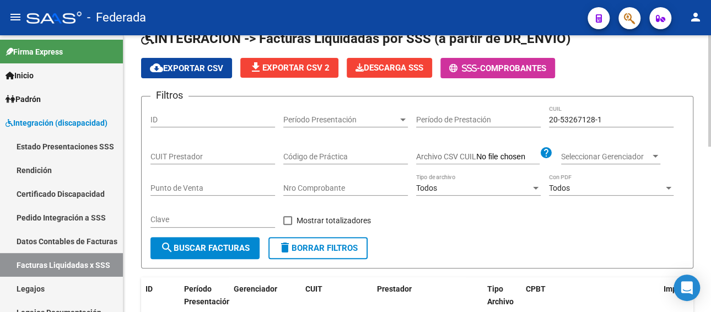
scroll to position [55, 0]
click at [223, 158] on input "CUIT Prestador" at bounding box center [212, 156] width 125 height 9
paste input "23-41809774-4"
type input "23-41809774-4"
drag, startPoint x: 623, startPoint y: 122, endPoint x: 509, endPoint y: 122, distance: 113.6
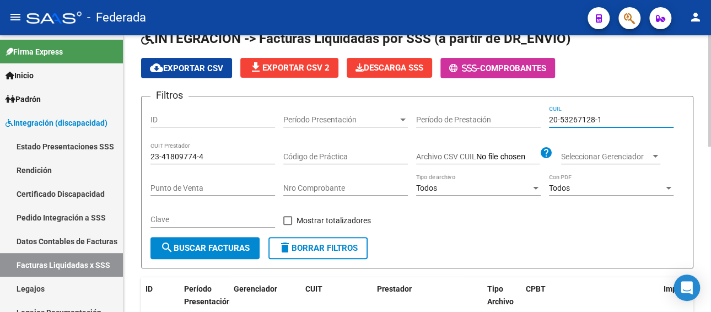
click at [509, 122] on div "Filtros ID Período Presentación Período Presentación Período de Prestación 20-5…" at bounding box center [417, 171] width 534 height 132
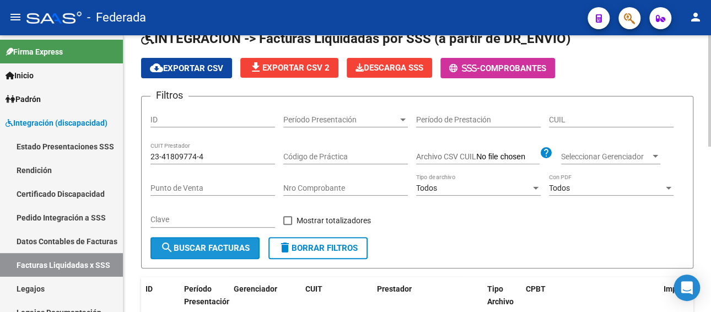
click at [233, 245] on span "search Buscar Facturas" at bounding box center [204, 248] width 89 height 10
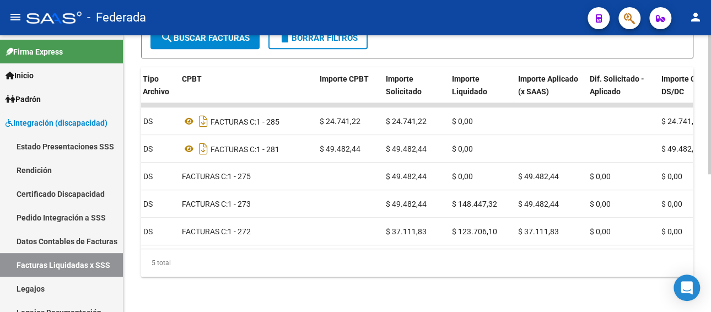
scroll to position [0, 378]
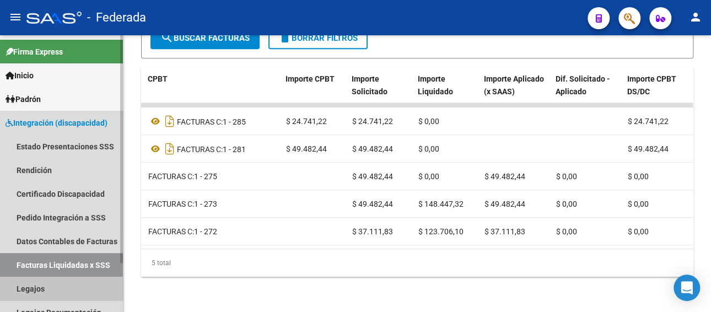
click at [45, 288] on link "Legajos" at bounding box center [61, 289] width 123 height 24
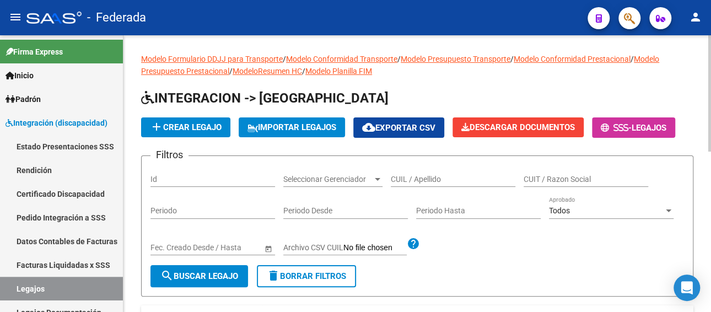
click at [456, 179] on input "CUIL / Apellido" at bounding box center [453, 179] width 125 height 9
paste input "BALDINI ALBERTINO"
type input "BALDINI ALBERTINO"
click at [218, 278] on span "search Buscar Legajo" at bounding box center [199, 276] width 78 height 10
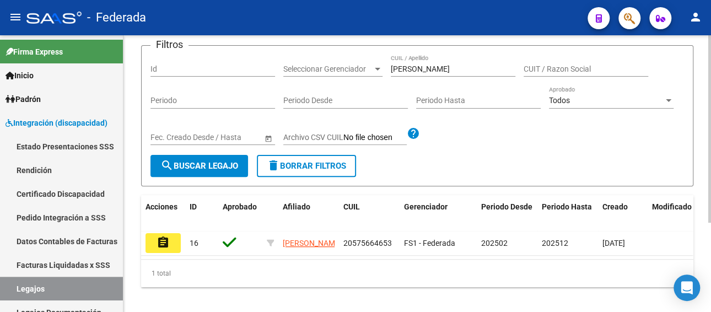
scroll to position [132, 0]
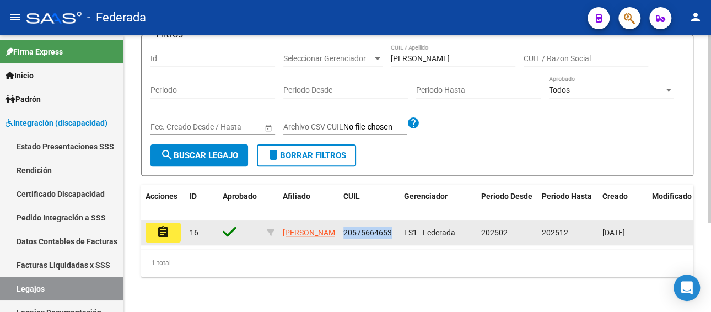
drag, startPoint x: 391, startPoint y: 223, endPoint x: 342, endPoint y: 225, distance: 49.1
click at [342, 225] on datatable-body-cell "20575664653" at bounding box center [369, 232] width 61 height 24
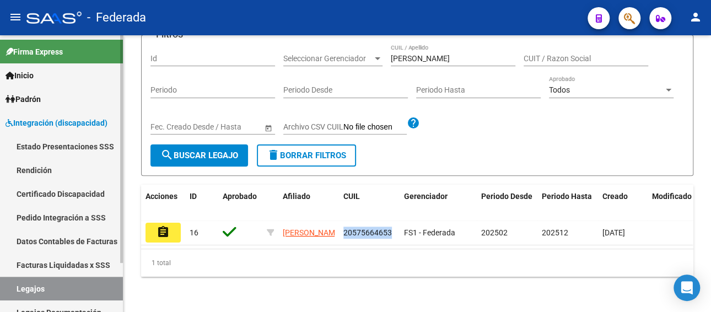
click at [57, 266] on link "Facturas Liquidadas x SSS" at bounding box center [61, 265] width 123 height 24
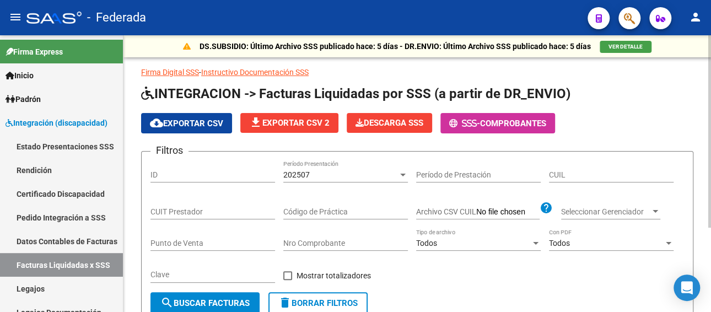
click at [372, 176] on div "202507" at bounding box center [340, 174] width 115 height 9
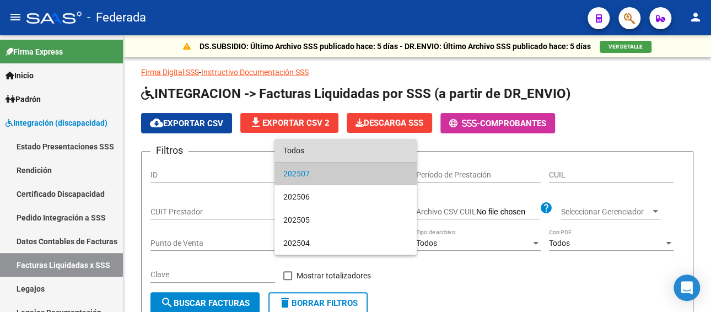
click at [334, 155] on span "Todos" at bounding box center [345, 150] width 125 height 23
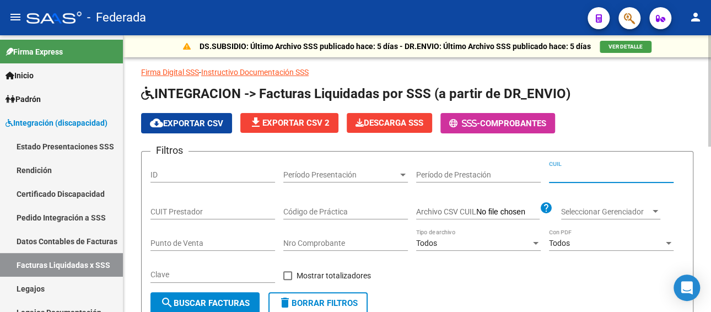
click at [563, 175] on input "CUIL" at bounding box center [611, 174] width 125 height 9
paste input "20-57566465-3"
type input "20-57566465-3"
click at [234, 306] on span "search Buscar Facturas" at bounding box center [204, 303] width 89 height 10
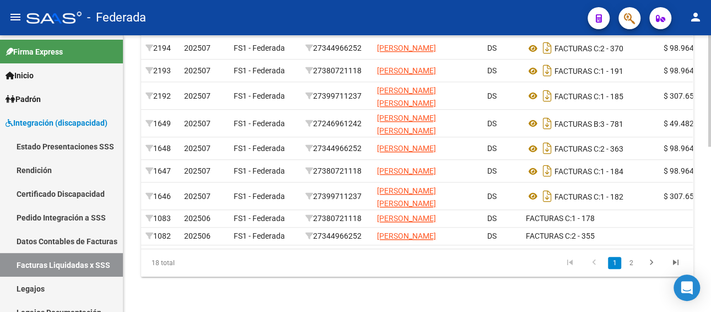
scroll to position [411, 0]
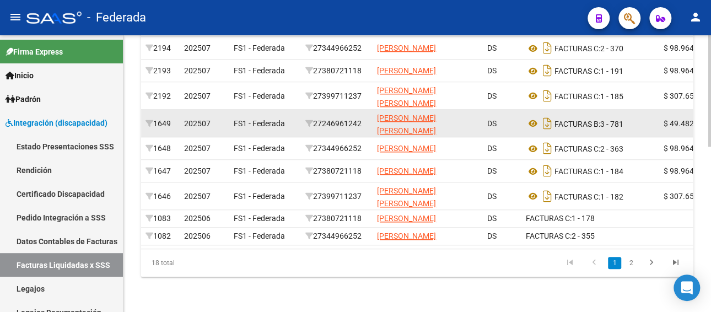
drag, startPoint x: 368, startPoint y: 85, endPoint x: 313, endPoint y: 85, distance: 54.6
click at [313, 110] on datatable-body-cell "27246961242" at bounding box center [337, 123] width 72 height 27
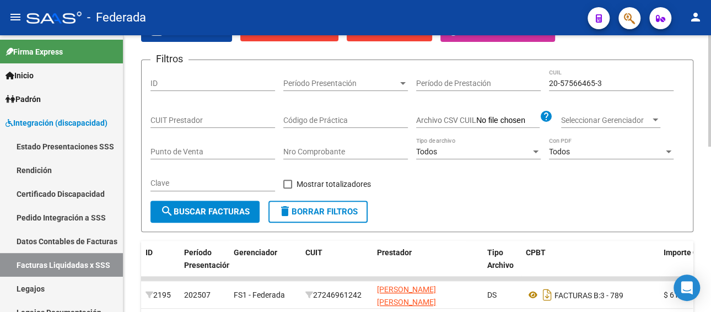
scroll to position [80, 0]
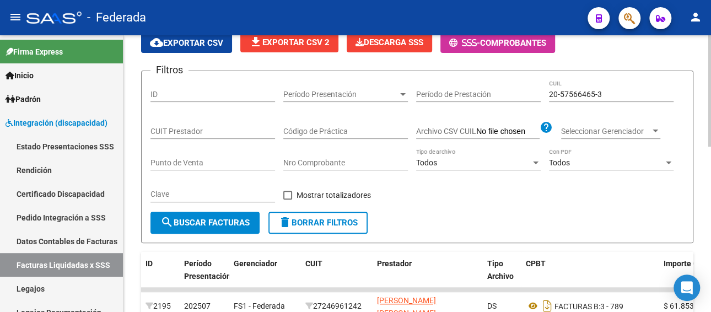
click at [202, 127] on input "CUIT Prestador" at bounding box center [212, 131] width 125 height 9
paste input "27-24696124-2"
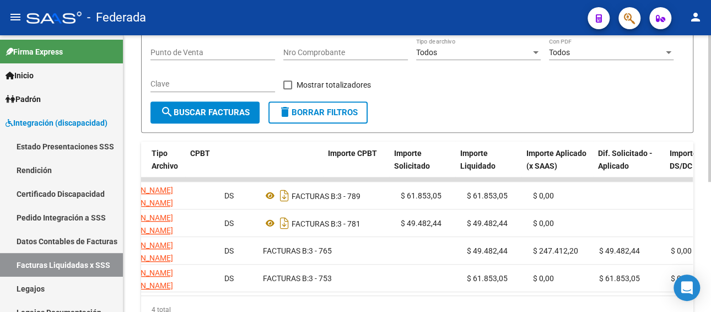
scroll to position [0, 336]
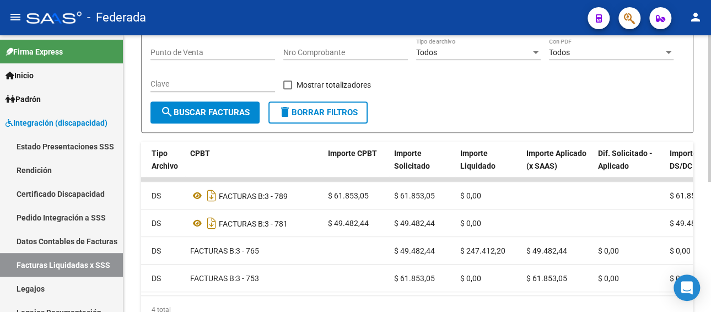
type input "27-24696124-2"
click at [51, 286] on link "Legajos" at bounding box center [61, 289] width 123 height 24
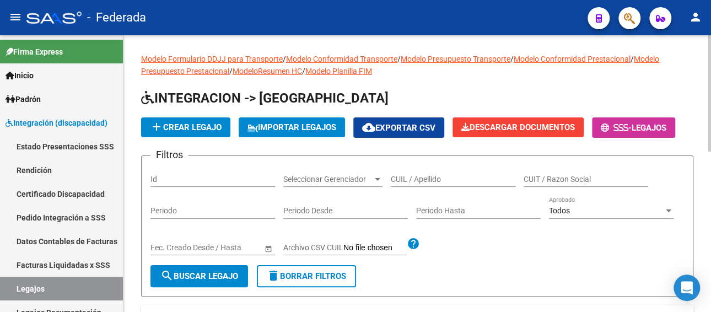
click at [442, 177] on input "CUIL / Apellido" at bounding box center [453, 179] width 125 height 9
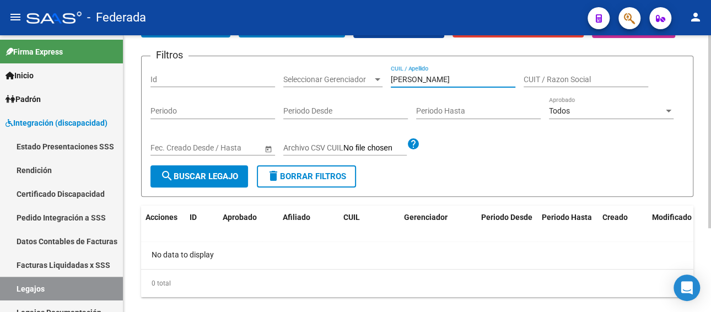
scroll to position [110, 0]
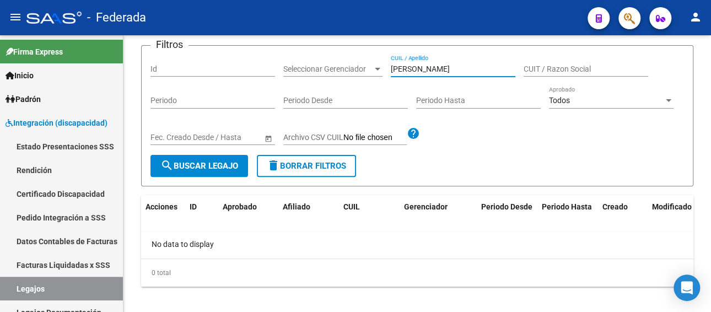
type input "AVILA AMELIA"
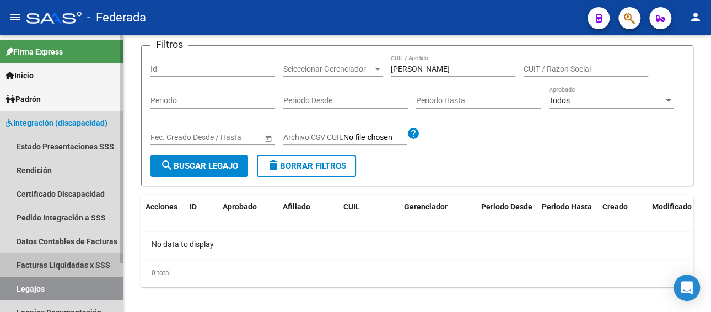
click at [72, 268] on link "Facturas Liquidadas x SSS" at bounding box center [61, 265] width 123 height 24
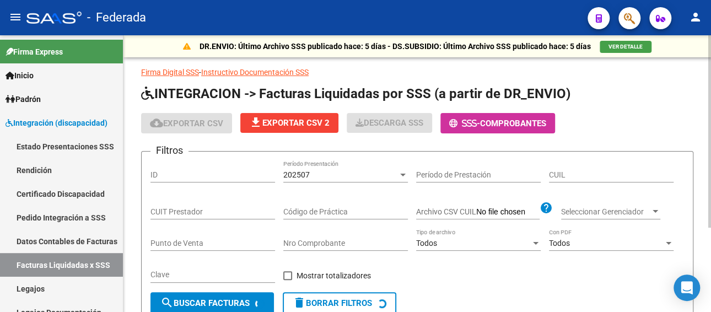
click at [194, 209] on input "CUIT Prestador" at bounding box center [212, 211] width 125 height 9
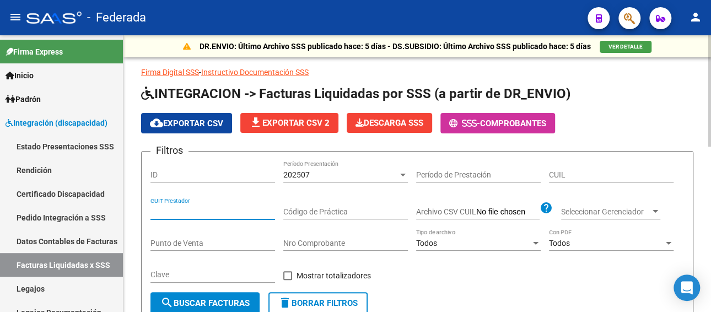
paste input "27-18566355-3"
type input "27-18566355-3"
click at [338, 173] on div "202507" at bounding box center [340, 174] width 115 height 9
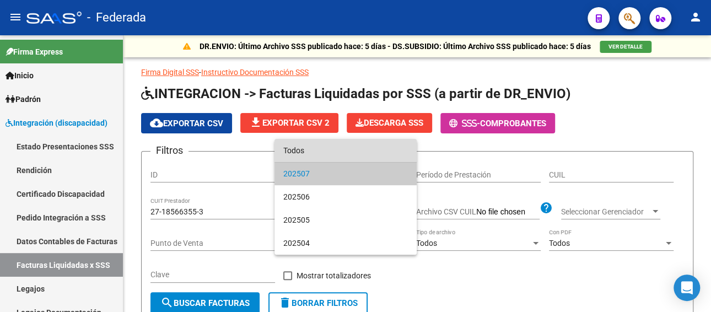
click at [337, 152] on span "Todos" at bounding box center [345, 150] width 125 height 23
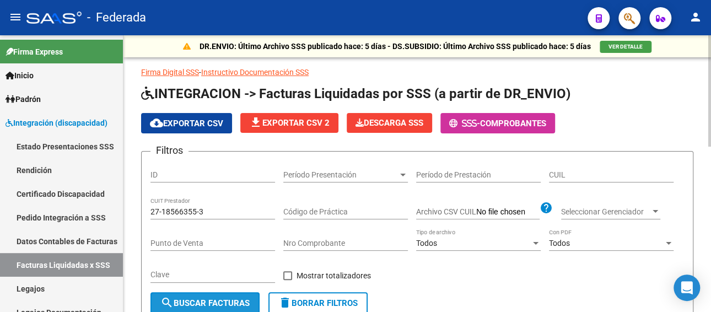
click at [206, 297] on button "search Buscar Facturas" at bounding box center [204, 303] width 109 height 22
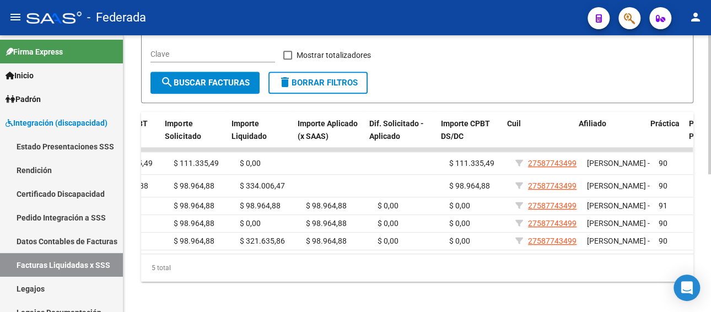
scroll to position [0, 571]
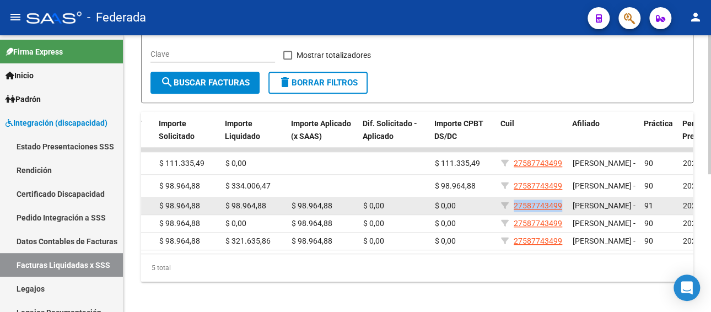
drag, startPoint x: 560, startPoint y: 223, endPoint x: 514, endPoint y: 226, distance: 46.4
click at [514, 212] on app-link-go-to "27587743499" at bounding box center [538, 206] width 49 height 13
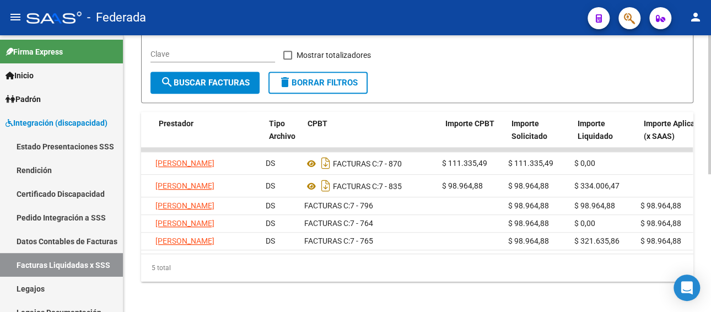
scroll to position [0, 218]
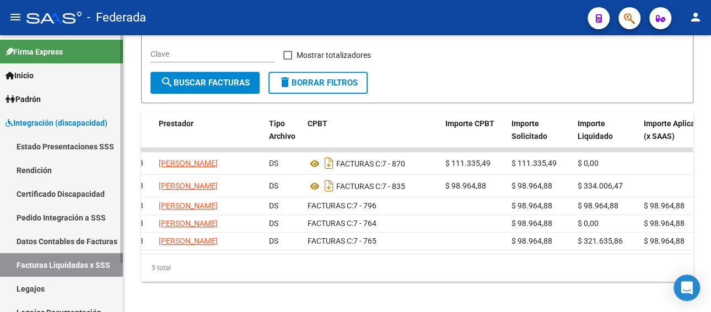
click at [80, 287] on link "Legajos" at bounding box center [61, 289] width 123 height 24
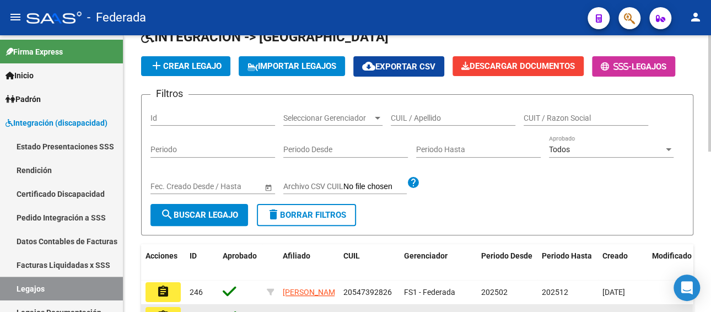
scroll to position [55, 0]
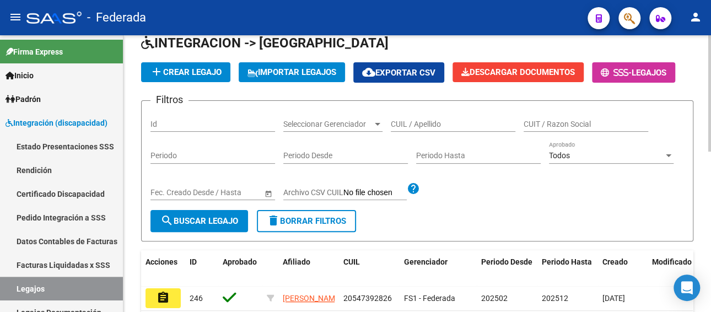
click at [421, 126] on input "CUIL / Apellido" at bounding box center [453, 124] width 125 height 9
paste input "PARRA LUZ CAMILA"
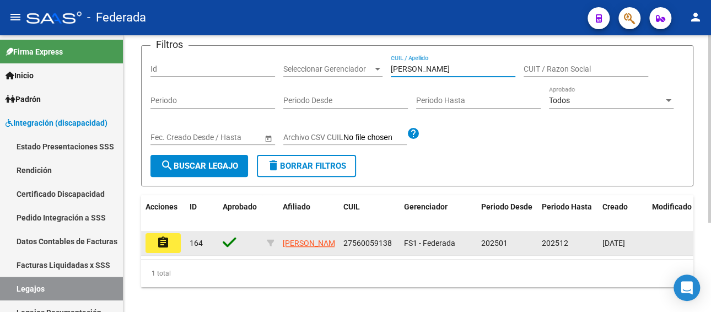
type input "PARRA LUZ CAMILA"
drag, startPoint x: 391, startPoint y: 240, endPoint x: 342, endPoint y: 240, distance: 48.5
click at [343, 240] on div "27560059138" at bounding box center [369, 243] width 52 height 13
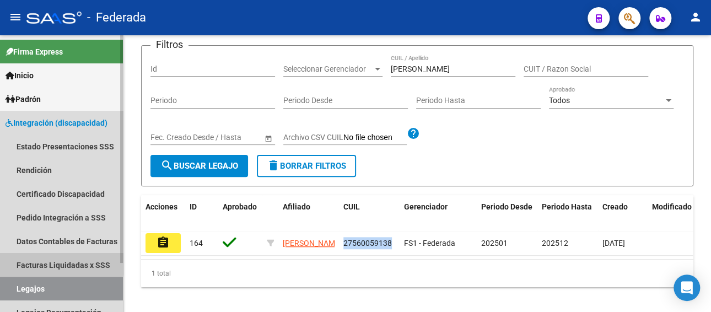
click at [52, 261] on link "Facturas Liquidadas x SSS" at bounding box center [61, 265] width 123 height 24
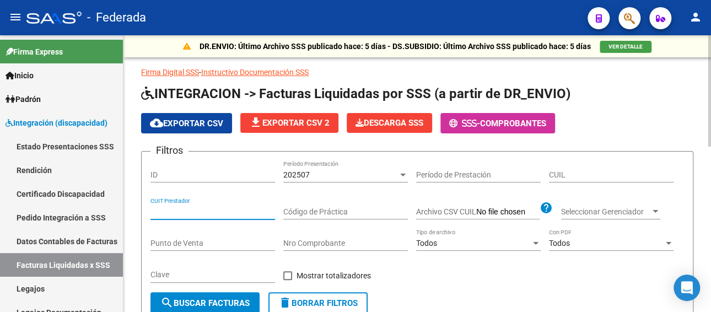
click at [180, 210] on input "CUIT Prestador" at bounding box center [212, 211] width 125 height 9
click at [319, 174] on div "202507" at bounding box center [340, 174] width 115 height 9
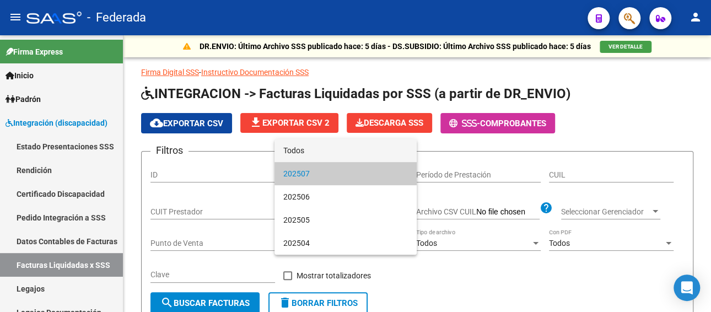
click at [321, 154] on span "Todos" at bounding box center [345, 150] width 125 height 23
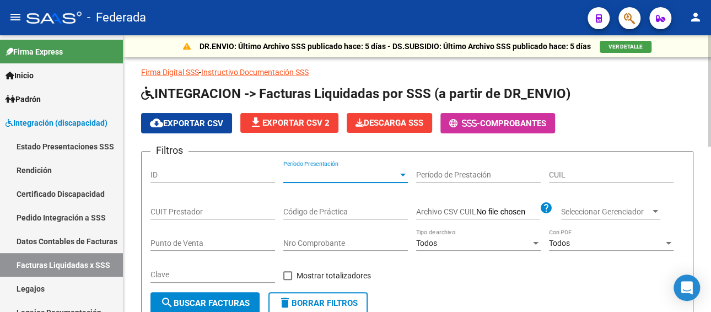
click at [593, 175] on input "CUIL" at bounding box center [611, 174] width 125 height 9
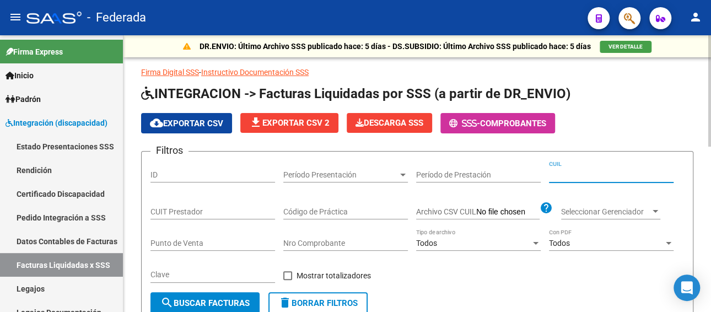
paste input "27-56005913-8"
type input "27-56005913-8"
click at [216, 305] on span "search Buscar Facturas" at bounding box center [204, 303] width 89 height 10
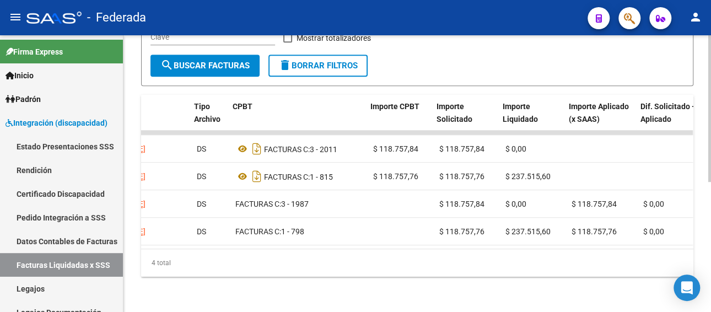
scroll to position [0, 293]
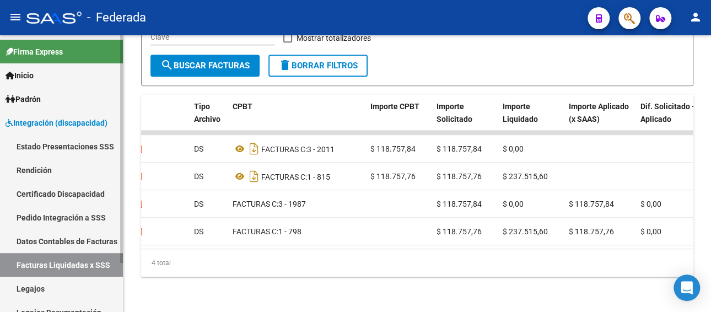
click at [21, 289] on link "Legajos" at bounding box center [61, 289] width 123 height 24
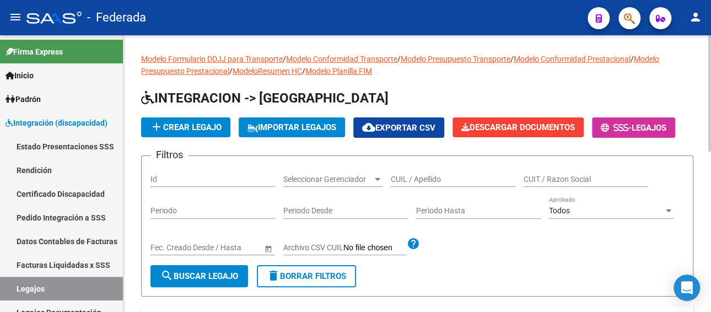
click at [448, 184] on div "CUIL / Apellido" at bounding box center [453, 176] width 125 height 22
paste input "RECABARREN BRIANA"
click at [232, 275] on span "search Buscar Legajo" at bounding box center [199, 276] width 78 height 10
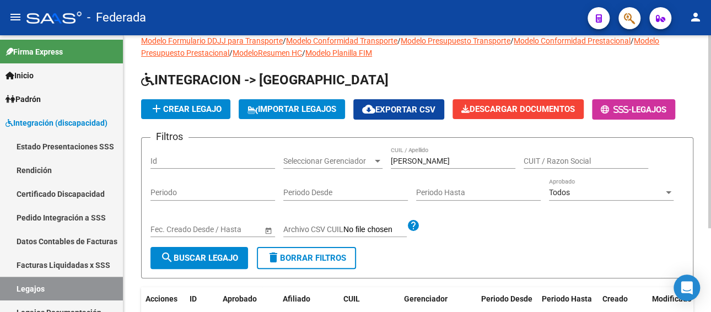
scroll to position [9, 0]
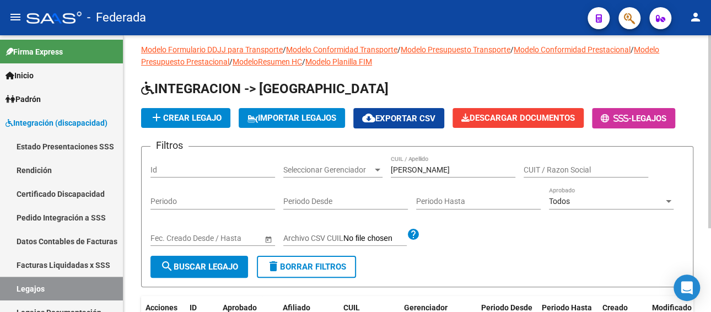
click at [472, 171] on input "RECABARREN BRIANA" at bounding box center [453, 169] width 125 height 9
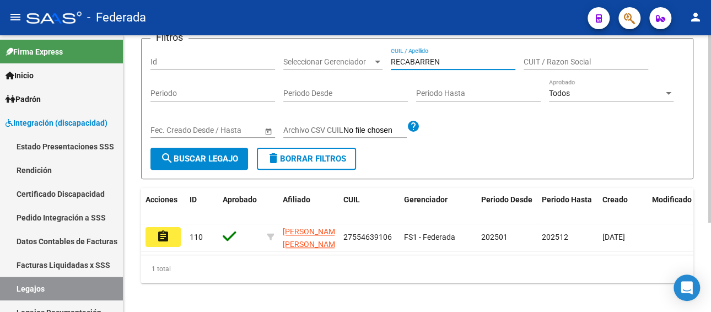
scroll to position [120, 0]
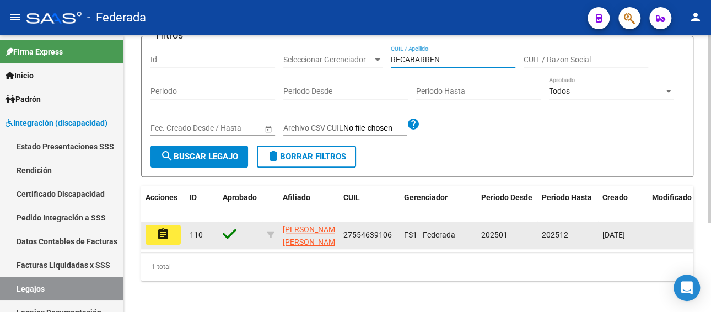
type input "RECABARREN"
drag, startPoint x: 394, startPoint y: 233, endPoint x: 340, endPoint y: 234, distance: 53.5
click at [340, 234] on datatable-body-cell "27554639106" at bounding box center [369, 235] width 61 height 27
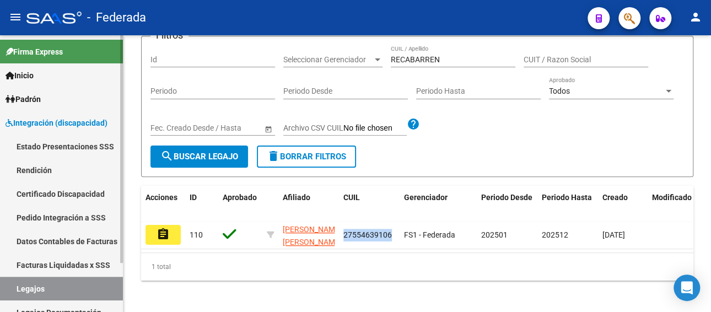
click at [100, 257] on link "Facturas Liquidadas x SSS" at bounding box center [61, 265] width 123 height 24
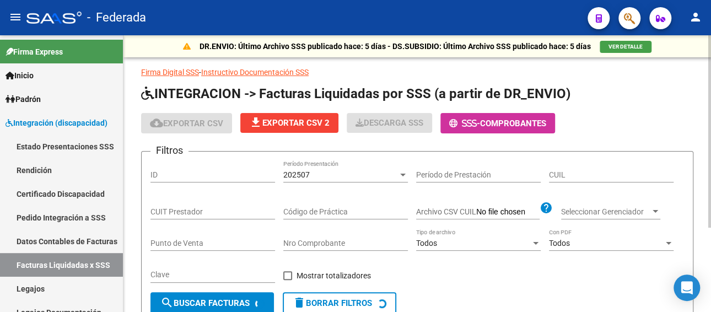
click at [382, 174] on div "202507" at bounding box center [340, 174] width 115 height 9
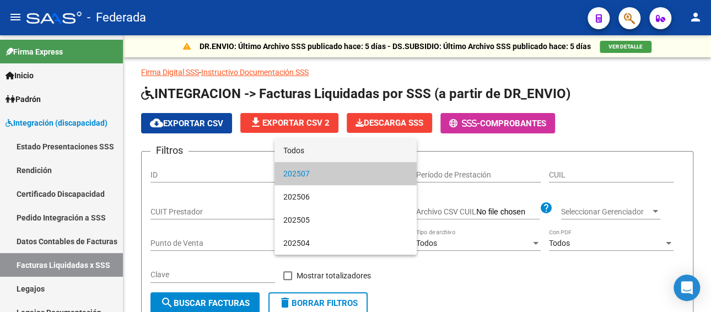
click at [324, 157] on span "Todos" at bounding box center [345, 150] width 125 height 23
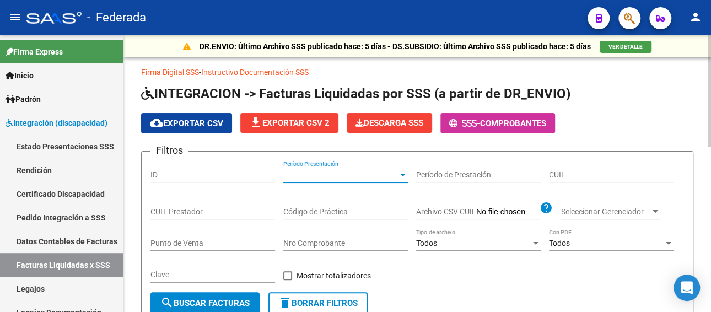
click at [579, 177] on input "CUIL" at bounding box center [611, 174] width 125 height 9
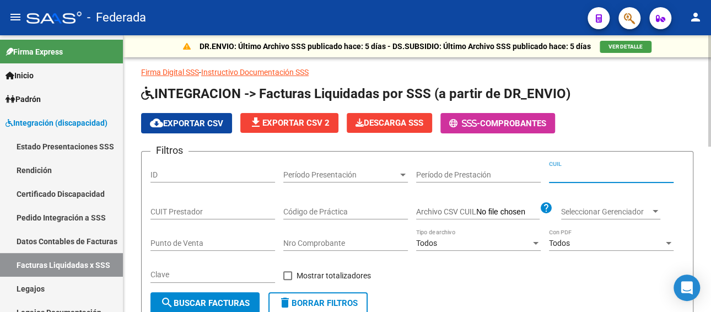
paste input "27-55463910-6"
type input "27-55463910-6"
click at [227, 305] on span "search Buscar Facturas" at bounding box center [204, 303] width 89 height 10
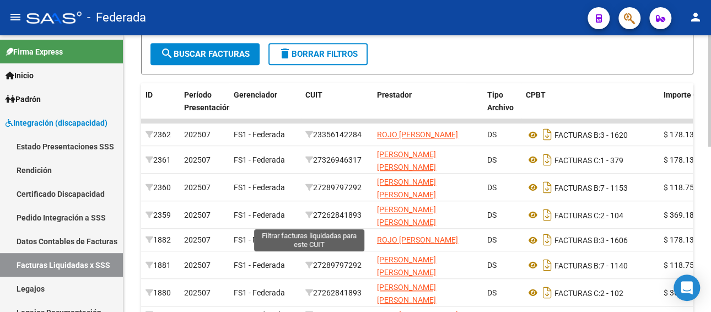
scroll to position [276, 0]
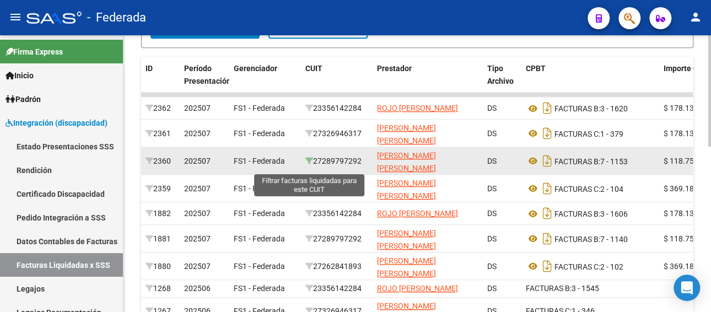
drag, startPoint x: 365, startPoint y: 168, endPoint x: 312, endPoint y: 169, distance: 53.5
click at [312, 168] on div "27289797292" at bounding box center [336, 161] width 63 height 13
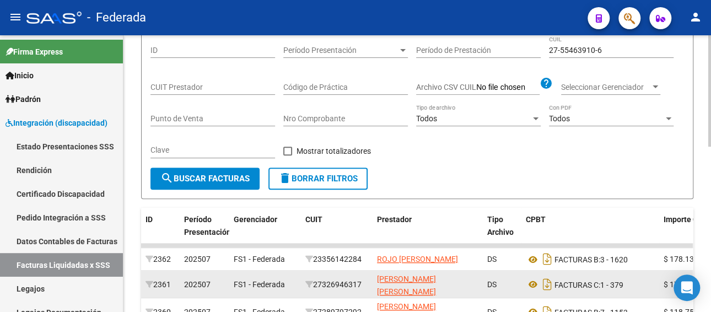
scroll to position [55, 0]
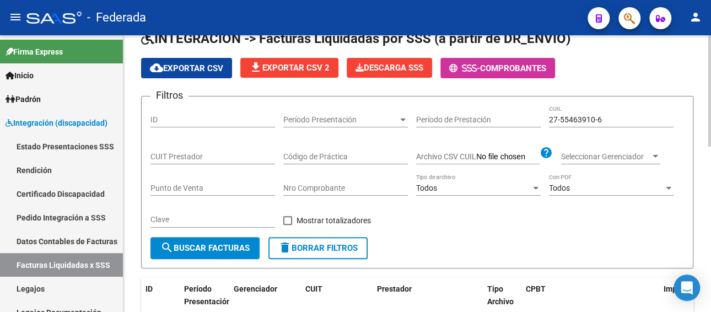
click at [216, 156] on input "CUIT Prestador" at bounding box center [212, 156] width 125 height 9
paste input "27-28979729-2"
type input "27-28979729-2"
drag, startPoint x: 620, startPoint y: 117, endPoint x: 521, endPoint y: 123, distance: 99.4
click at [521, 123] on div "Filtros ID Período Presentación Período Presentación Período de Prestación 27-5…" at bounding box center [417, 171] width 534 height 132
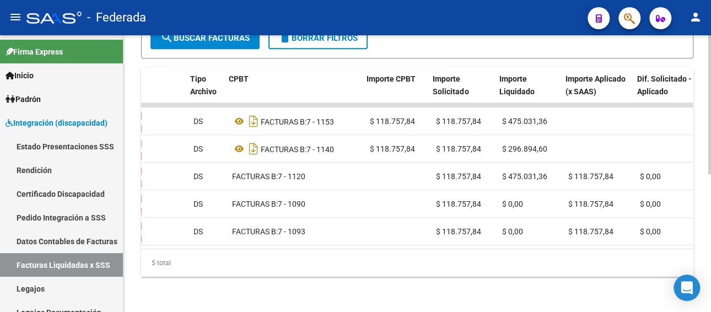
scroll to position [0, 299]
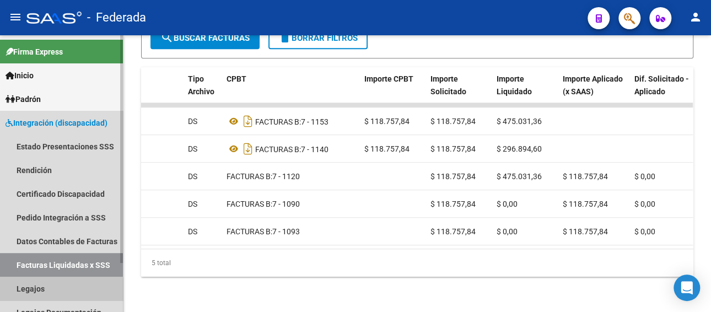
click at [44, 292] on link "Legajos" at bounding box center [61, 289] width 123 height 24
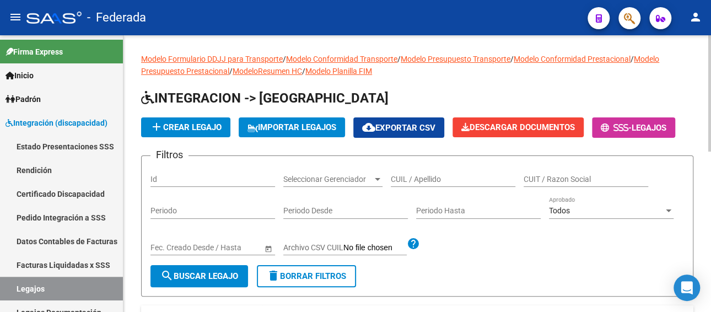
click at [401, 172] on div "CUIL / Apellido" at bounding box center [453, 176] width 125 height 22
paste input "KUHN GIANA"
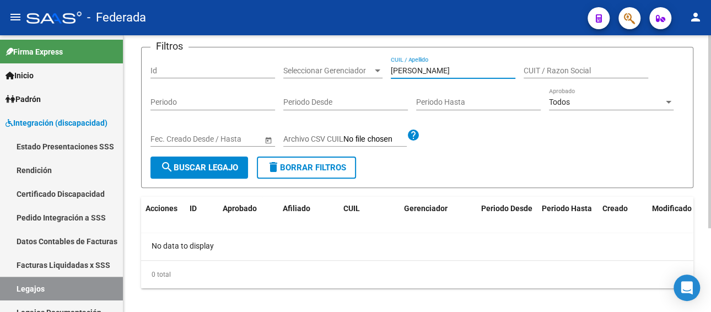
scroll to position [110, 0]
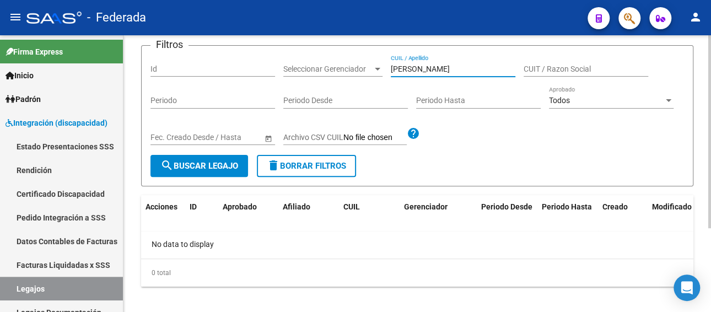
click at [198, 161] on span "search Buscar Legajo" at bounding box center [199, 166] width 78 height 10
click at [444, 67] on input "KUHN GIANA" at bounding box center [453, 68] width 125 height 9
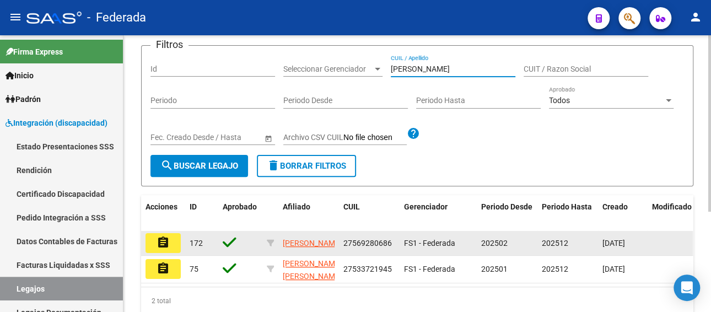
type input "KUHN"
drag, startPoint x: 392, startPoint y: 241, endPoint x: 342, endPoint y: 243, distance: 49.6
click at [343, 243] on div "27569280686" at bounding box center [369, 243] width 52 height 13
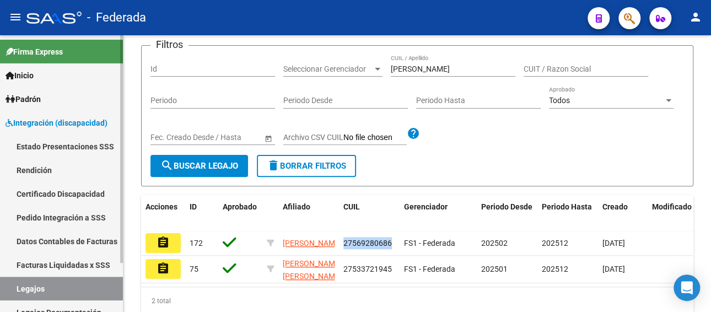
click at [48, 266] on link "Facturas Liquidadas x SSS" at bounding box center [61, 265] width 123 height 24
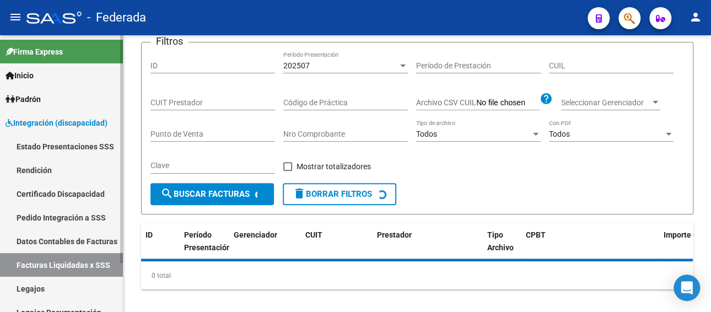
scroll to position [110, 0]
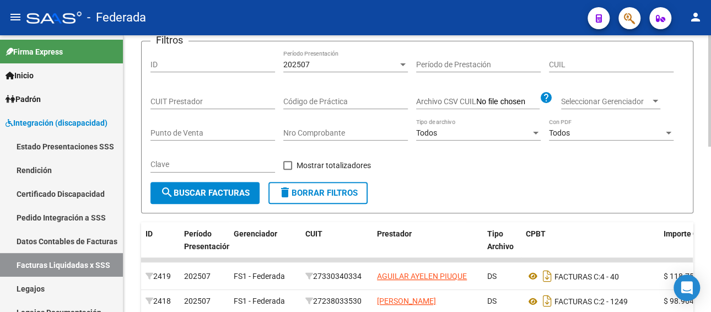
click at [348, 63] on div "202507" at bounding box center [340, 64] width 115 height 9
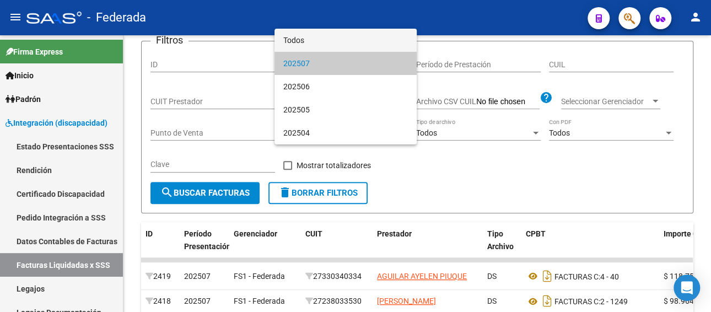
click at [327, 43] on span "Todos" at bounding box center [345, 40] width 125 height 23
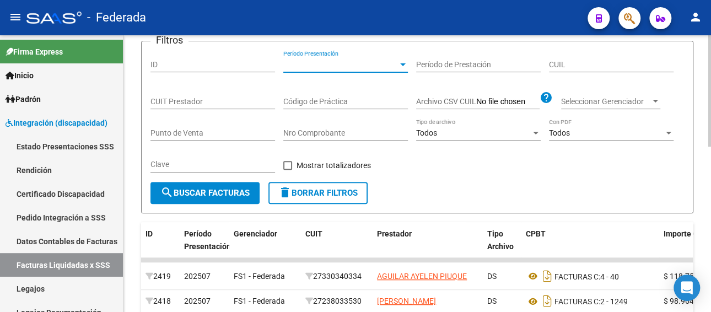
click at [567, 67] on input "CUIL" at bounding box center [611, 64] width 125 height 9
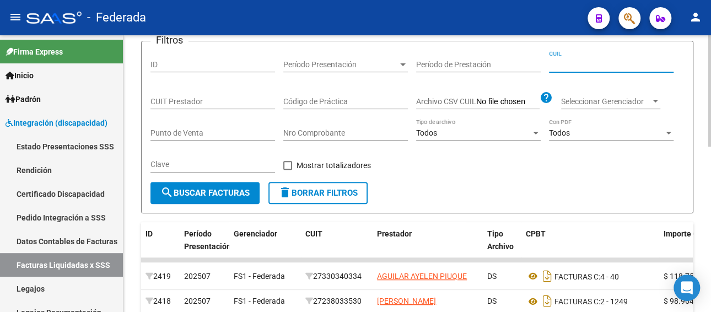
paste input "27-56928068-6"
type input "27-56928068-6"
click at [209, 193] on span "search Buscar Facturas" at bounding box center [204, 193] width 89 height 10
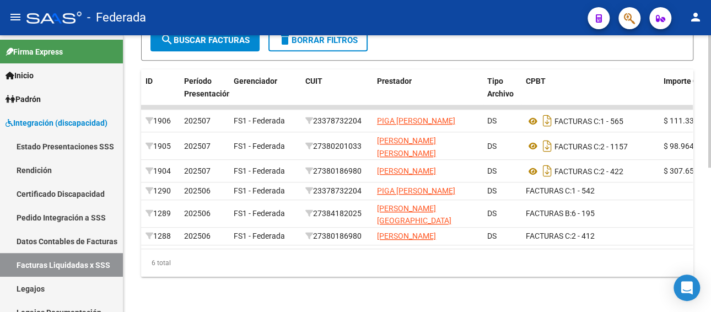
scroll to position [301, 0]
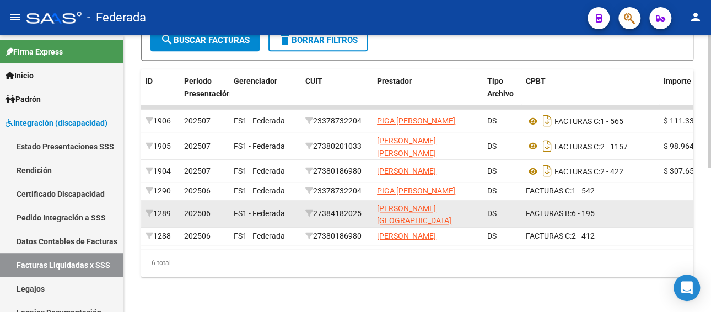
drag, startPoint x: 366, startPoint y: 195, endPoint x: 316, endPoint y: 196, distance: 49.6
click at [316, 207] on div "27384182025" at bounding box center [336, 213] width 63 height 13
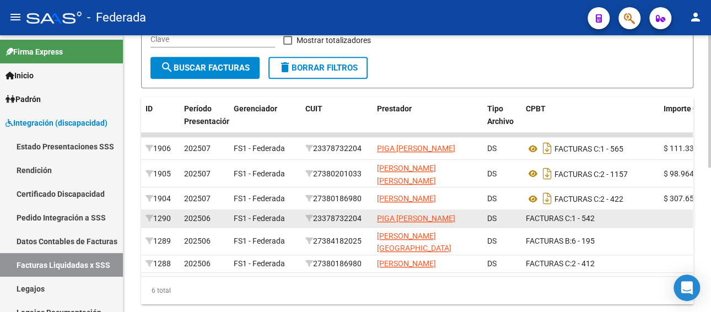
scroll to position [136, 0]
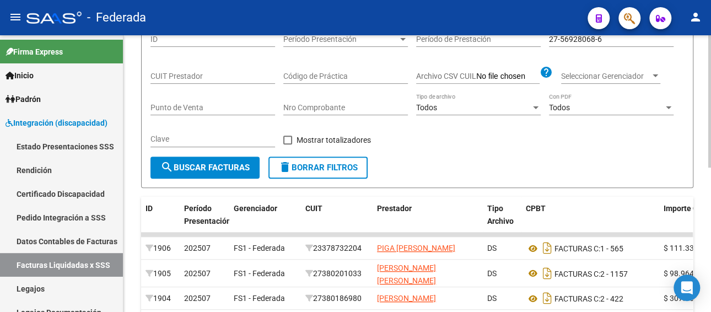
click at [228, 74] on input "CUIT Prestador" at bounding box center [212, 76] width 125 height 9
paste input "27-38418202-5"
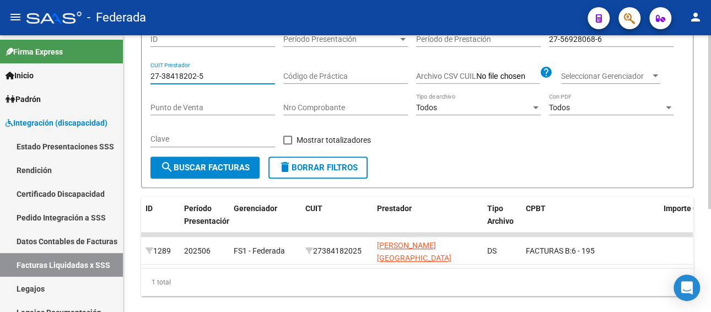
scroll to position [80, 0]
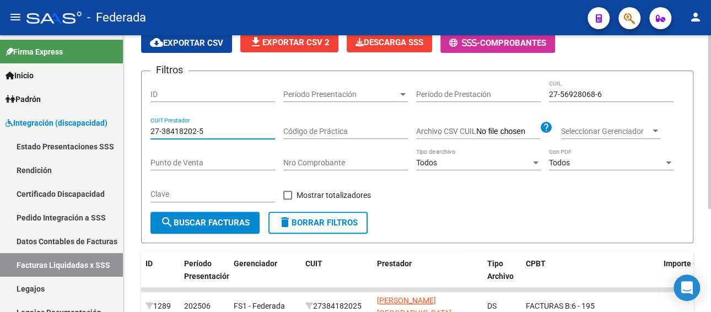
type input "27-38418202-5"
drag, startPoint x: 617, startPoint y: 92, endPoint x: 513, endPoint y: 102, distance: 104.1
click at [513, 102] on div "Filtros ID Período Presentación Período Presentación Período de Prestación 27-5…" at bounding box center [417, 146] width 534 height 132
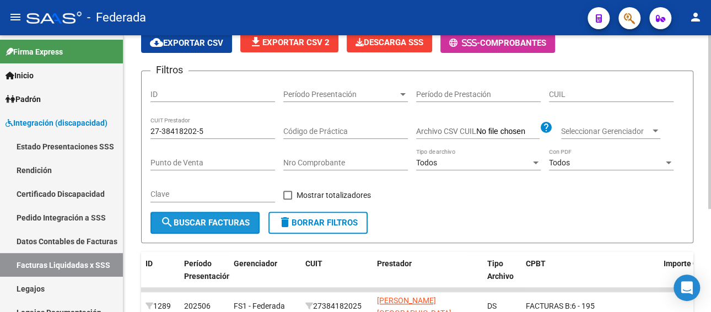
click at [202, 223] on span "search Buscar Facturas" at bounding box center [204, 223] width 89 height 10
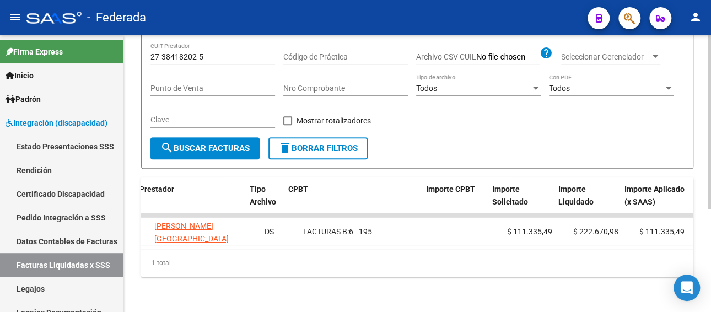
scroll to position [0, 238]
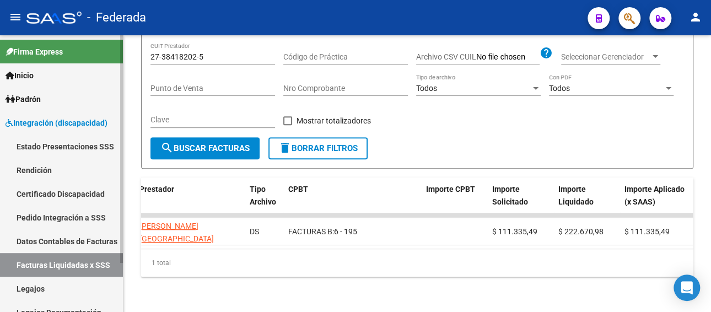
click at [45, 286] on link "Legajos" at bounding box center [61, 289] width 123 height 24
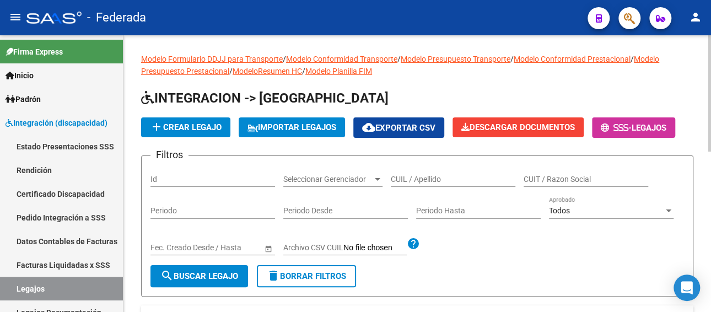
click at [404, 178] on input "CUIL / Apellido" at bounding box center [453, 179] width 125 height 9
paste input "GONZALEZ FEDERICO BENJAMIN"
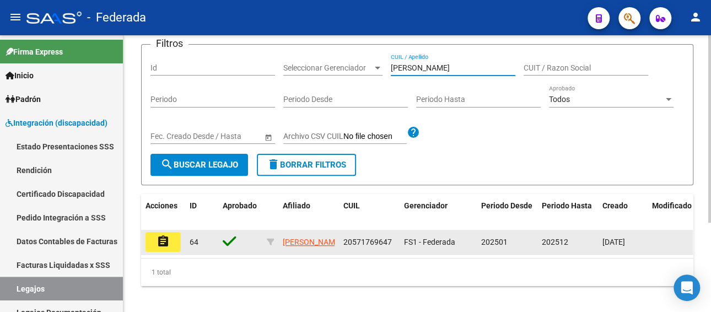
scroll to position [132, 0]
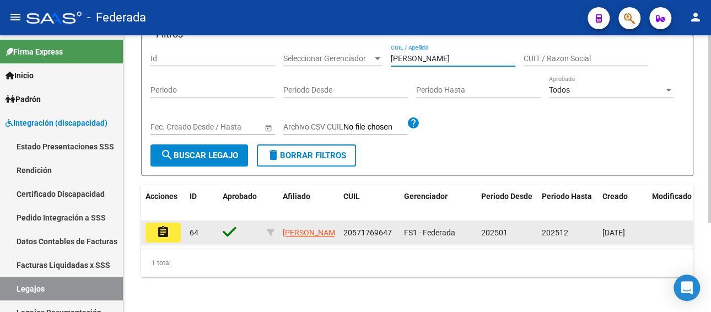
type input "GONZALEZ FEDERICO"
drag, startPoint x: 391, startPoint y: 219, endPoint x: 344, endPoint y: 227, distance: 47.5
click at [344, 227] on div "20571769647" at bounding box center [369, 233] width 52 height 13
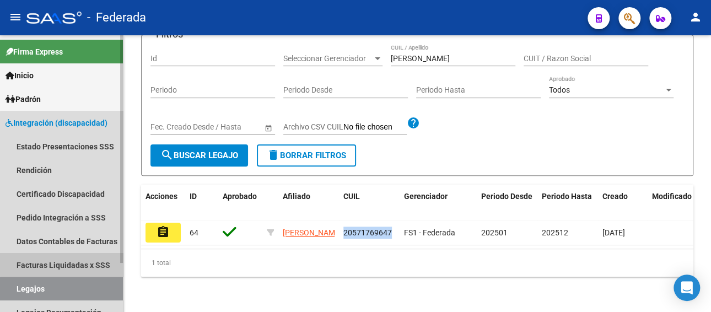
click at [78, 263] on link "Facturas Liquidadas x SSS" at bounding box center [61, 265] width 123 height 24
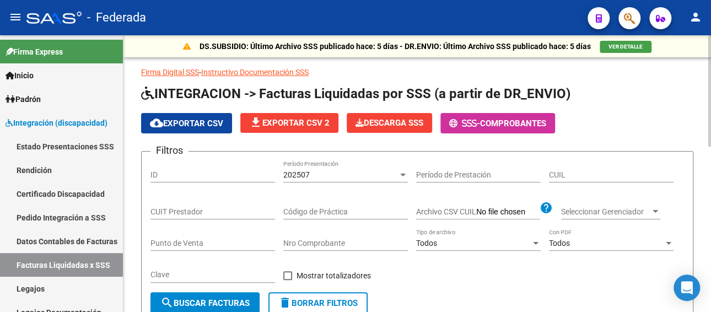
click at [570, 177] on input "CUIL" at bounding box center [611, 174] width 125 height 9
paste input "20-57176964-7"
type input "20-57176964-7"
click at [387, 174] on div "202507" at bounding box center [340, 174] width 115 height 9
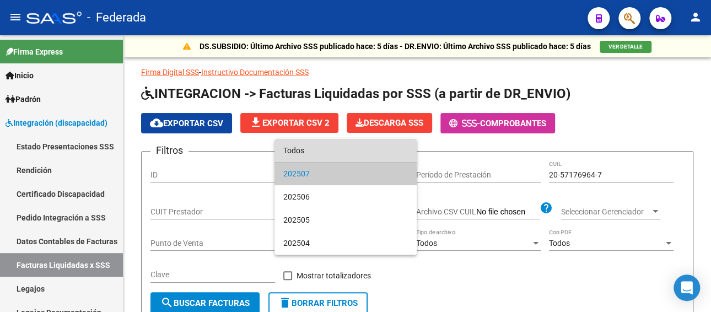
click at [325, 148] on span "Todos" at bounding box center [345, 150] width 125 height 23
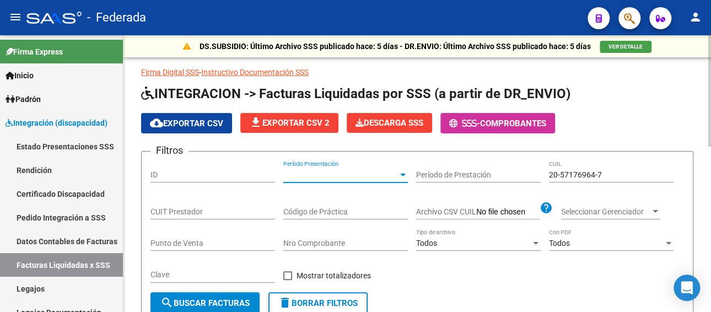
click at [202, 299] on span "search Buscar Facturas" at bounding box center [204, 303] width 89 height 10
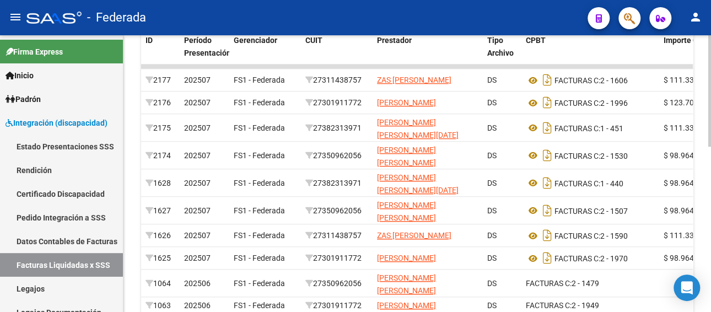
scroll to position [331, 0]
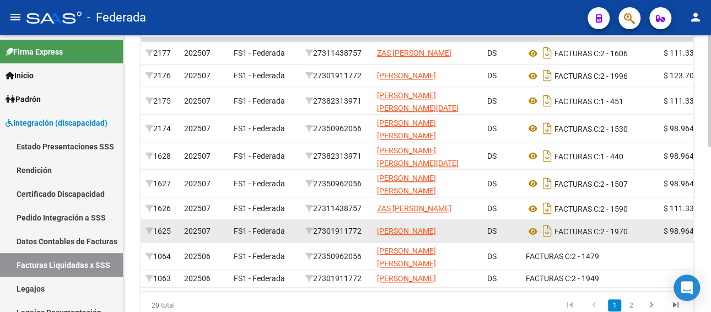
drag, startPoint x: 366, startPoint y: 246, endPoint x: 318, endPoint y: 250, distance: 48.1
click at [318, 238] on div "27301911772" at bounding box center [336, 231] width 63 height 13
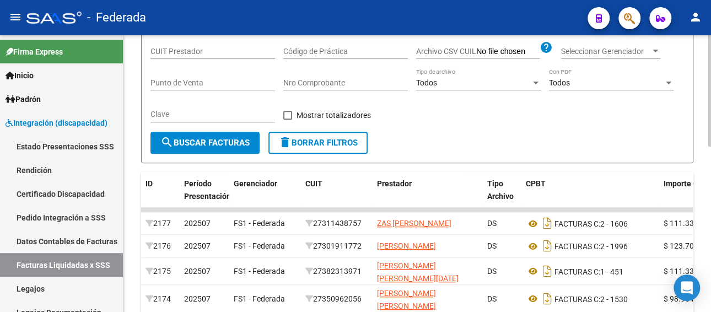
scroll to position [55, 0]
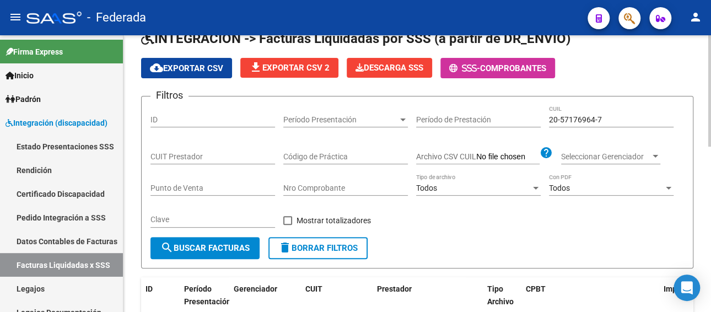
click at [244, 158] on input "CUIT Prestador" at bounding box center [212, 156] width 125 height 9
paste input "27-30191177-2"
type input "27-30191177-2"
drag, startPoint x: 606, startPoint y: 123, endPoint x: 607, endPoint y: 117, distance: 6.7
click at [607, 117] on div "20-57176964-7 CUIL" at bounding box center [611, 116] width 125 height 22
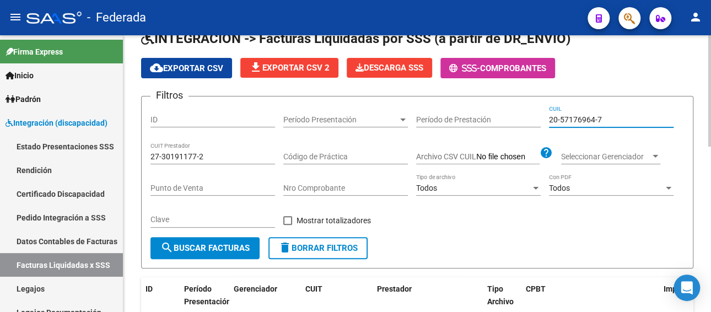
drag, startPoint x: 607, startPoint y: 117, endPoint x: 513, endPoint y: 128, distance: 94.9
click at [513, 128] on div "Filtros ID Período Presentación Período Presentación Período de Prestación 20-5…" at bounding box center [417, 171] width 534 height 132
click at [184, 239] on button "search Buscar Facturas" at bounding box center [204, 248] width 109 height 22
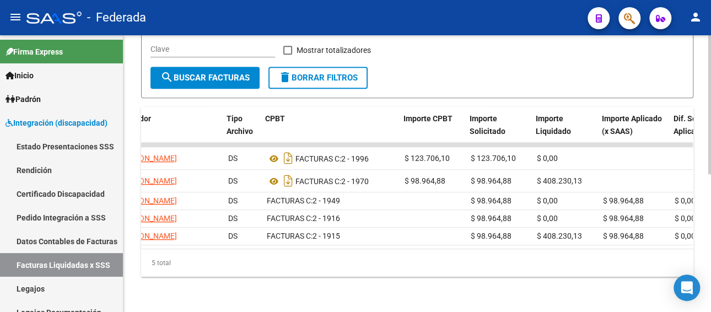
scroll to position [0, 260]
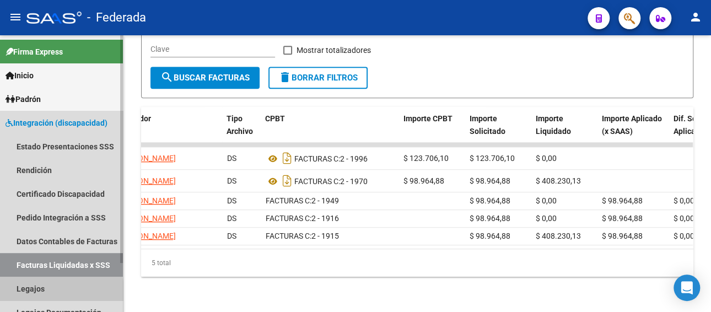
click at [36, 291] on link "Legajos" at bounding box center [61, 289] width 123 height 24
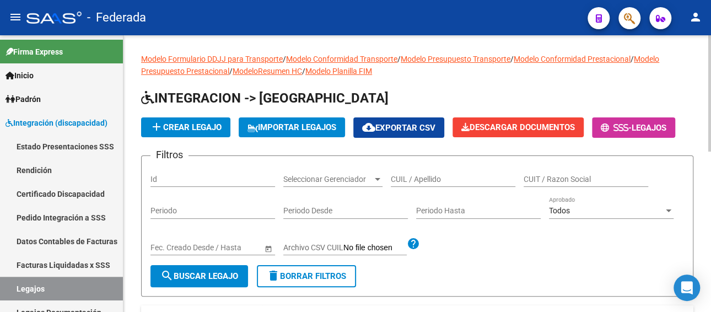
click at [436, 176] on input "CUIL / Apellido" at bounding box center [453, 179] width 125 height 9
paste input "SALA FABRICIO"
type input "SALA FABRICIO"
click at [208, 273] on span "search Buscar Legajo" at bounding box center [199, 276] width 78 height 10
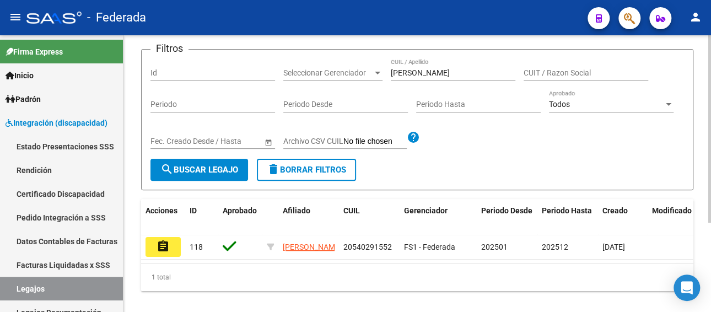
scroll to position [110, 0]
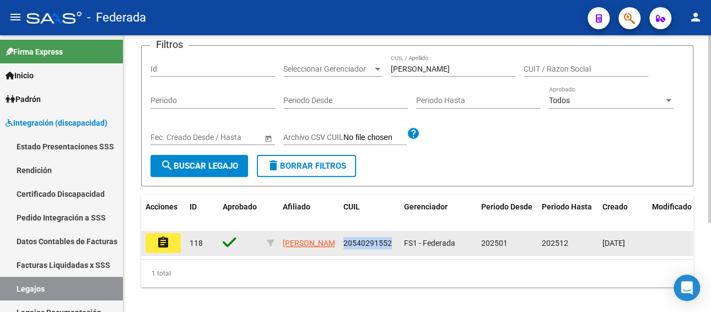
drag, startPoint x: 392, startPoint y: 244, endPoint x: 345, endPoint y: 244, distance: 46.9
click at [345, 244] on div "20540291552" at bounding box center [369, 243] width 52 height 13
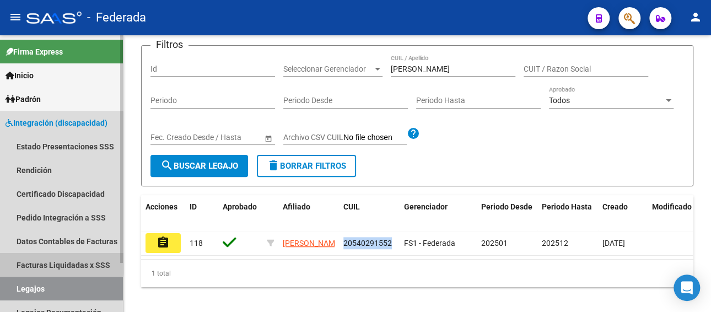
click at [48, 260] on link "Facturas Liquidadas x SSS" at bounding box center [61, 265] width 123 height 24
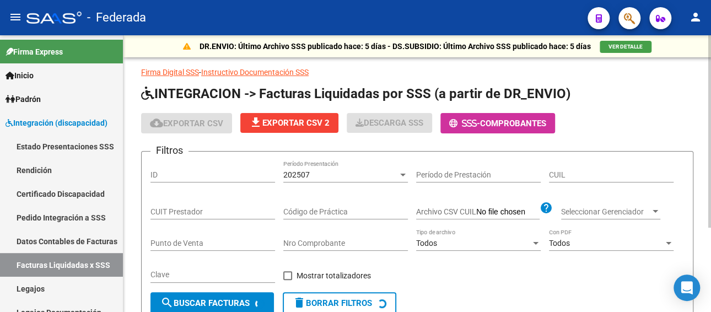
click at [386, 172] on div "202507" at bounding box center [340, 174] width 115 height 9
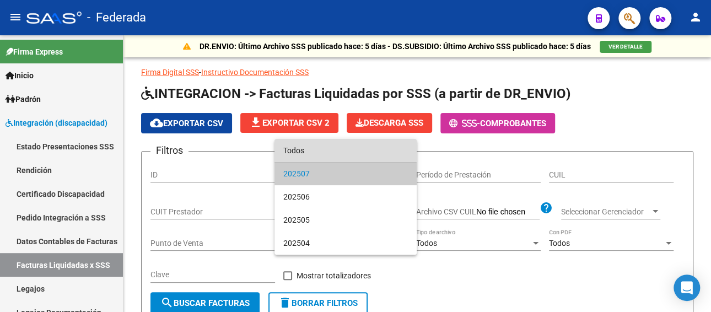
click at [317, 150] on span "Todos" at bounding box center [345, 150] width 125 height 23
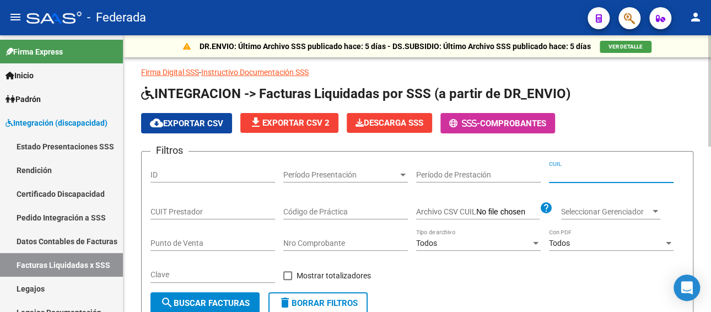
click at [568, 172] on input "CUIL" at bounding box center [611, 174] width 125 height 9
paste input "20-54029155-2"
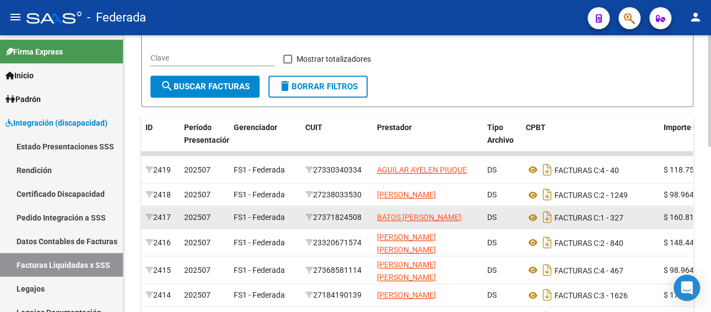
scroll to position [220, 0]
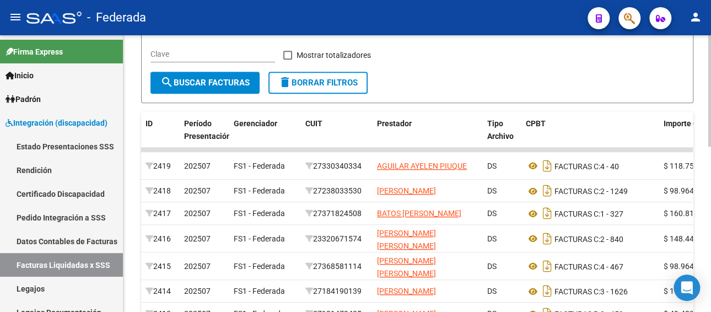
type input "20-54029155-2"
click at [208, 80] on span "search Buscar Facturas" at bounding box center [204, 83] width 89 height 10
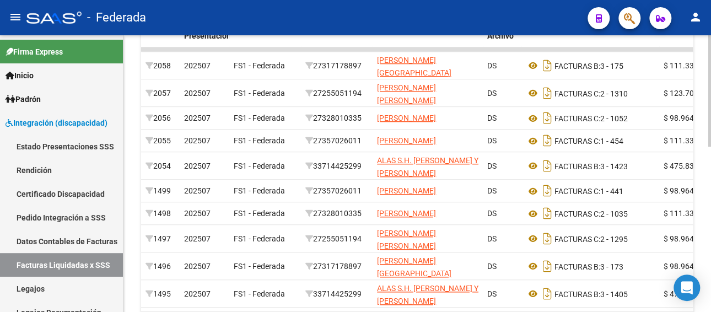
scroll to position [386, 0]
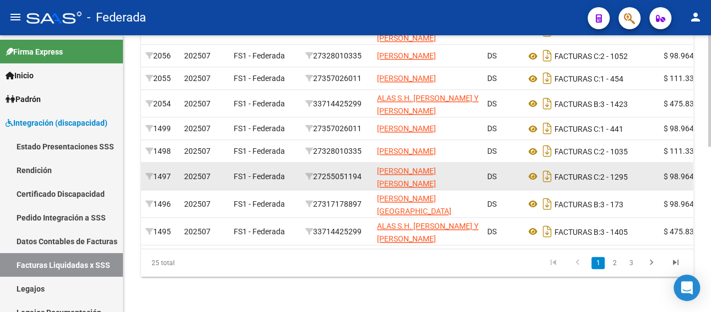
drag, startPoint x: 367, startPoint y: 192, endPoint x: 315, endPoint y: 194, distance: 51.9
click at [315, 183] on div "27255051194" at bounding box center [336, 176] width 63 height 13
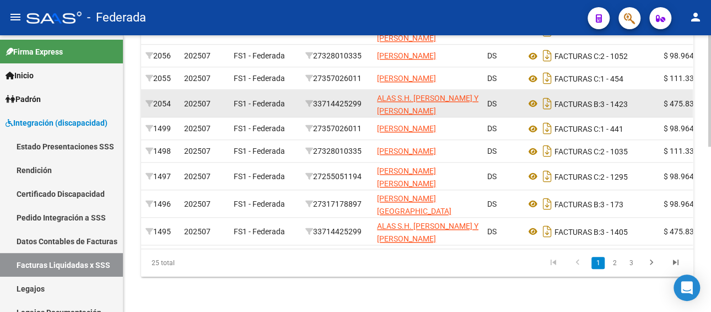
scroll to position [165, 0]
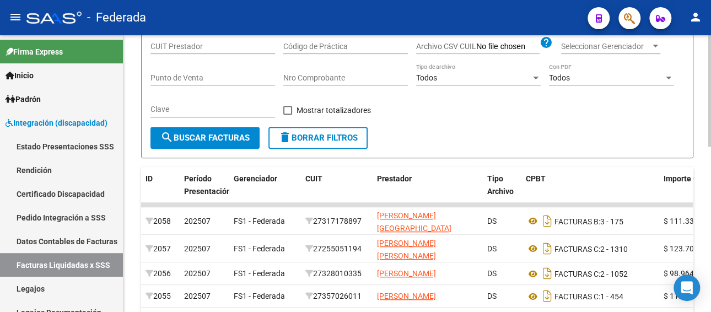
click at [225, 45] on input "CUIT Prestador" at bounding box center [212, 46] width 125 height 9
paste input "27-25505119-4"
type input "27-25505119-4"
click at [229, 135] on span "search Buscar Facturas" at bounding box center [204, 138] width 89 height 10
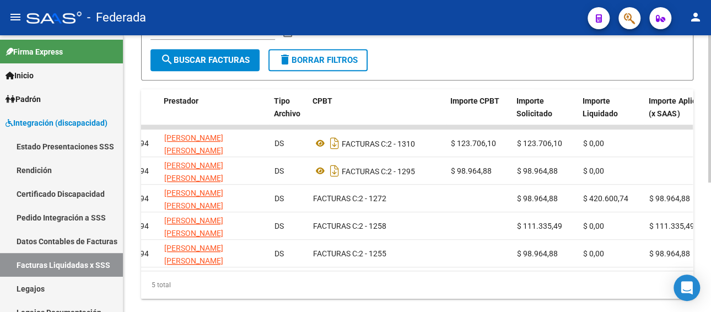
scroll to position [0, 322]
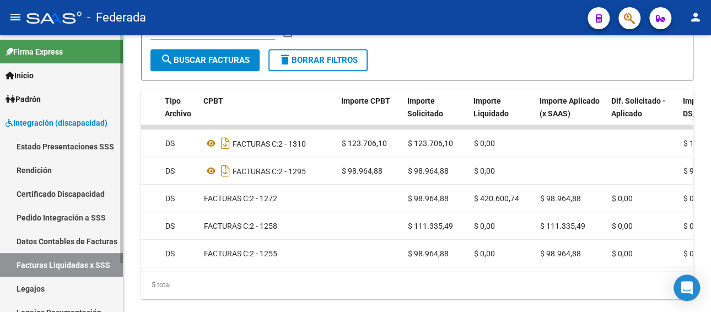
click at [35, 283] on link "Legajos" at bounding box center [61, 289] width 123 height 24
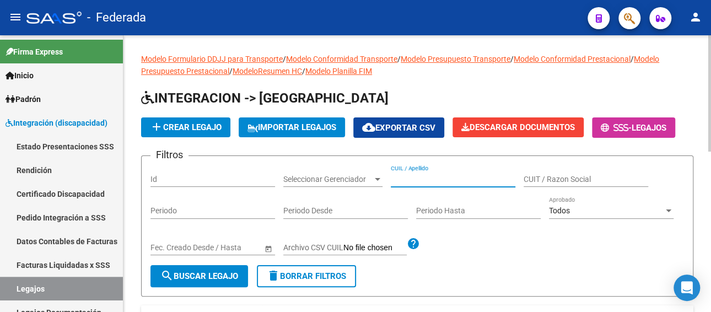
click at [422, 180] on input "CUIL / Apellido" at bounding box center [453, 179] width 125 height 9
paste input "20548429766"
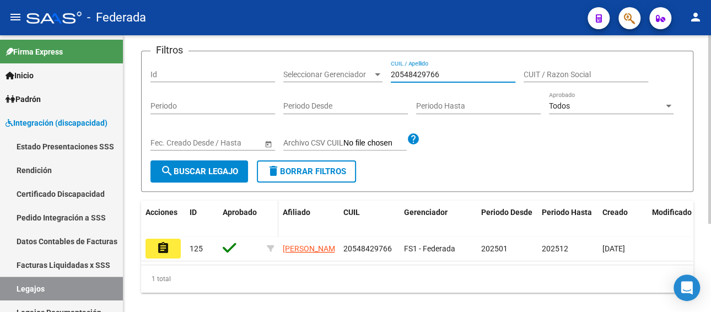
scroll to position [110, 0]
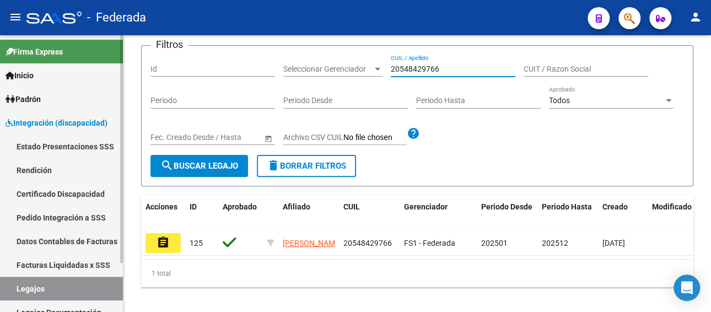
type input "20548429766"
click at [86, 262] on link "Facturas Liquidadas x SSS" at bounding box center [61, 265] width 123 height 24
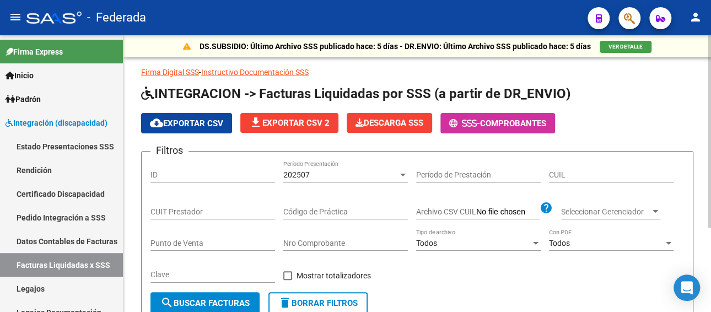
click at [315, 162] on div "202507 Período Presentación" at bounding box center [345, 171] width 125 height 22
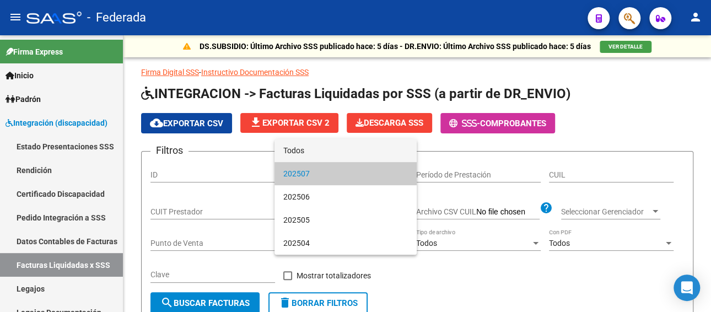
click at [315, 151] on span "Todos" at bounding box center [345, 150] width 125 height 23
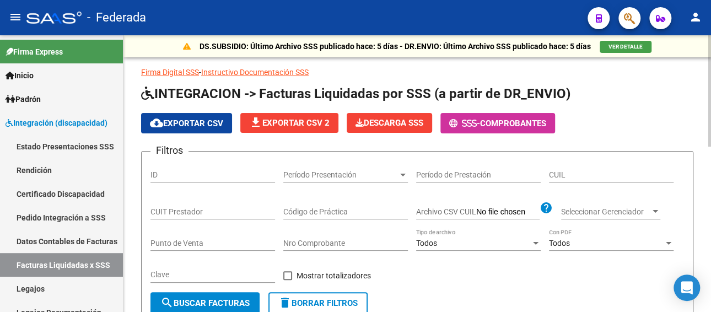
click at [569, 167] on div "CUIL" at bounding box center [611, 171] width 125 height 22
paste input "20-54842976-6"
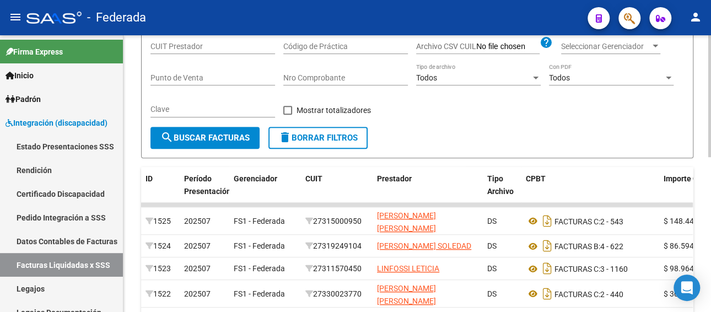
scroll to position [220, 0]
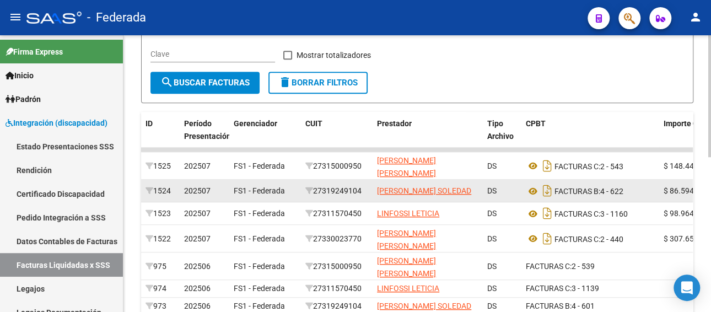
type input "20-54842976-6"
drag, startPoint x: 367, startPoint y: 192, endPoint x: 320, endPoint y: 199, distance: 47.4
click at [320, 197] on div "27319249104" at bounding box center [336, 191] width 63 height 13
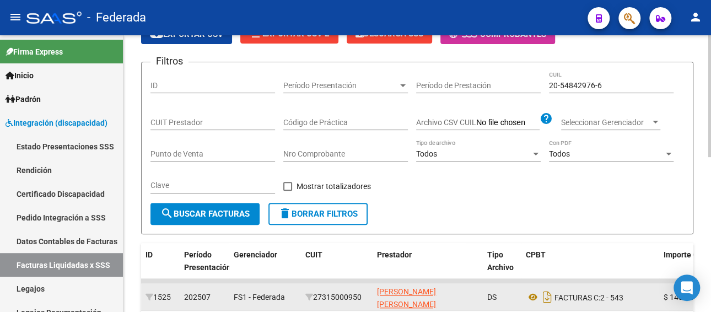
scroll to position [55, 0]
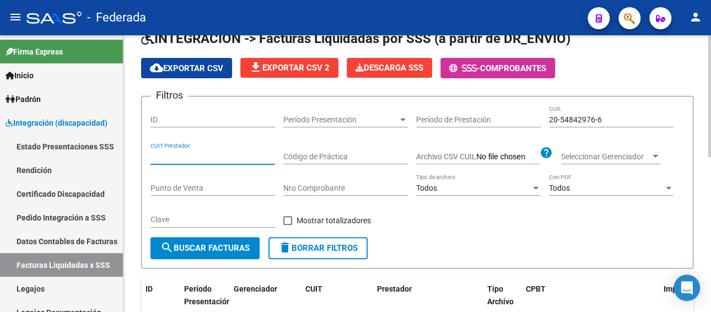
click at [186, 154] on input "CUIT Prestador" at bounding box center [212, 156] width 125 height 9
paste input "27-31924910-4"
type input "27-31924910-4"
click at [206, 247] on span "search Buscar Facturas" at bounding box center [204, 248] width 89 height 10
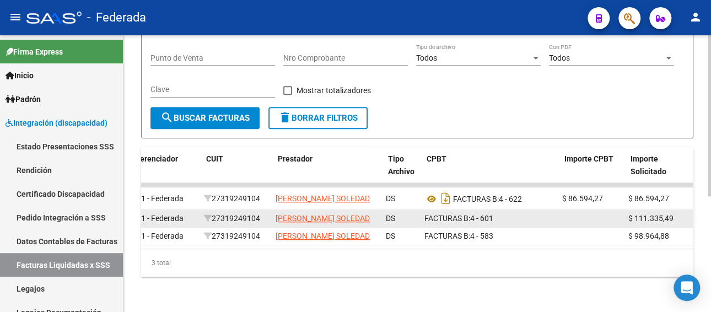
scroll to position [0, 99]
drag, startPoint x: 267, startPoint y: 208, endPoint x: 220, endPoint y: 213, distance: 47.1
click at [220, 213] on div "27319249104" at bounding box center [237, 218] width 63 height 13
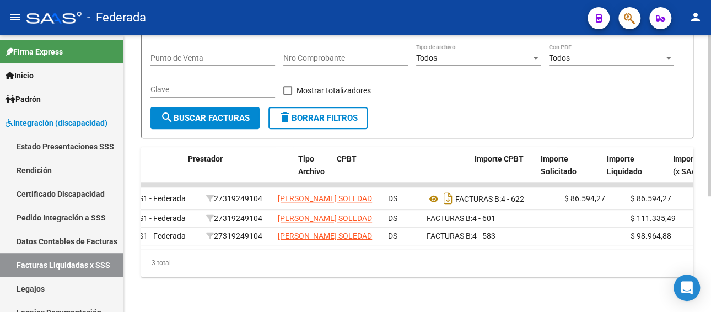
scroll to position [0, 189]
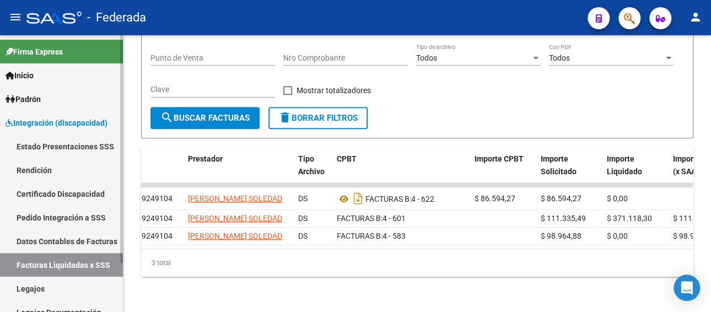
click at [41, 291] on link "Legajos" at bounding box center [61, 289] width 123 height 24
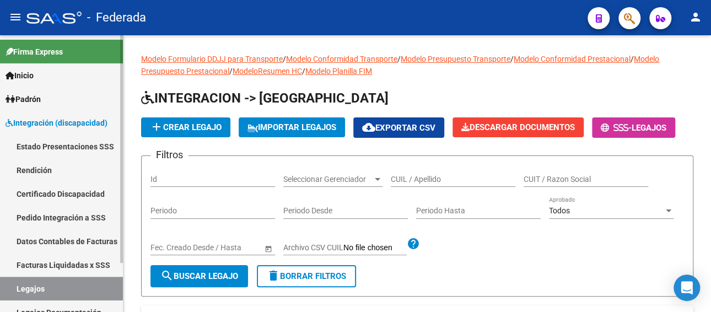
click at [52, 272] on link "Facturas Liquidadas x SSS" at bounding box center [61, 265] width 123 height 24
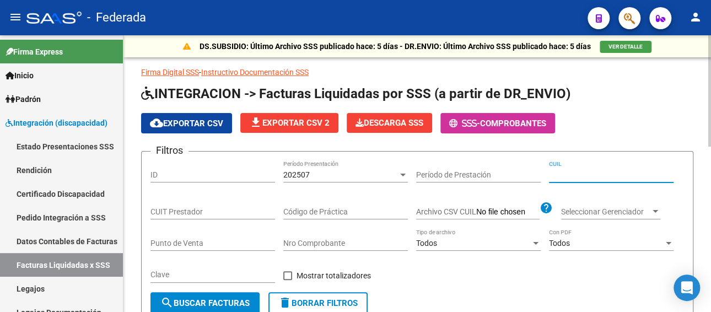
click at [573, 174] on input "CUIL" at bounding box center [611, 174] width 125 height 9
paste input
paste input "27-55463910-6"
type input "27-55463910-6"
click at [375, 177] on div "202507" at bounding box center [340, 174] width 115 height 9
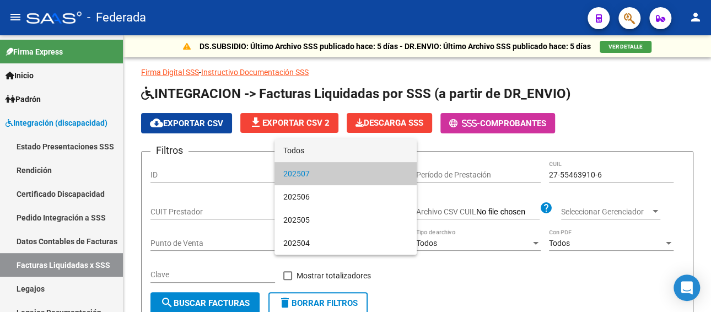
click at [345, 150] on span "Todos" at bounding box center [345, 150] width 125 height 23
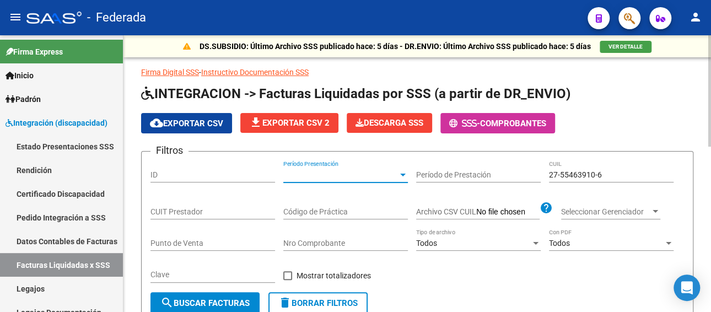
click at [211, 297] on button "search Buscar Facturas" at bounding box center [204, 303] width 109 height 22
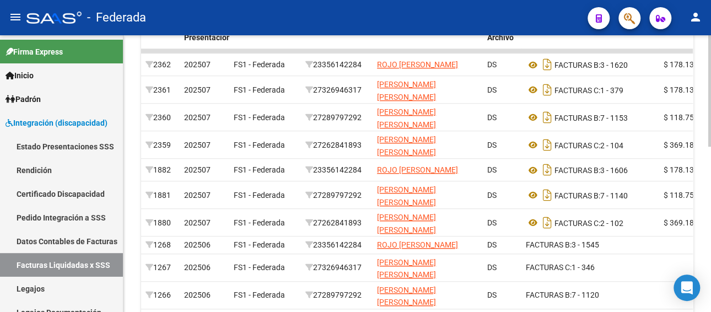
scroll to position [331, 0]
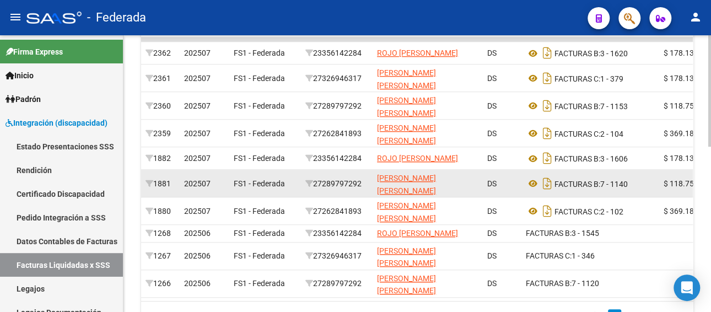
drag, startPoint x: 366, startPoint y: 192, endPoint x: 319, endPoint y: 196, distance: 47.0
click at [319, 190] on div "27289797292" at bounding box center [336, 183] width 63 height 13
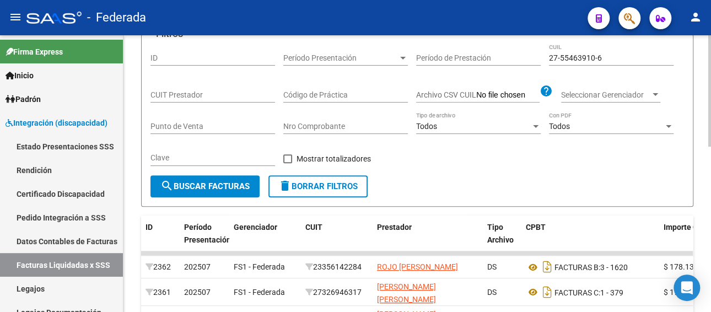
scroll to position [110, 0]
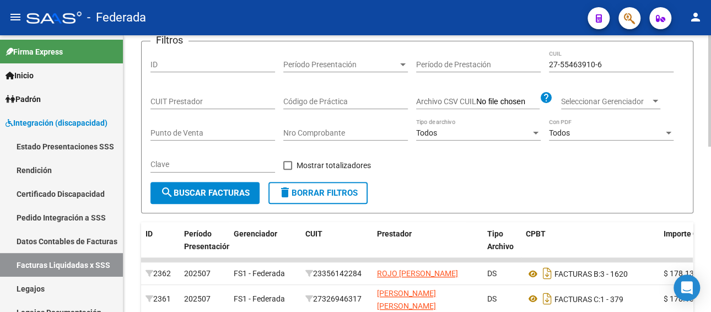
click at [225, 99] on input "CUIT Prestador" at bounding box center [212, 101] width 125 height 9
paste input "27-28979729-2"
type input "27-28979729-2"
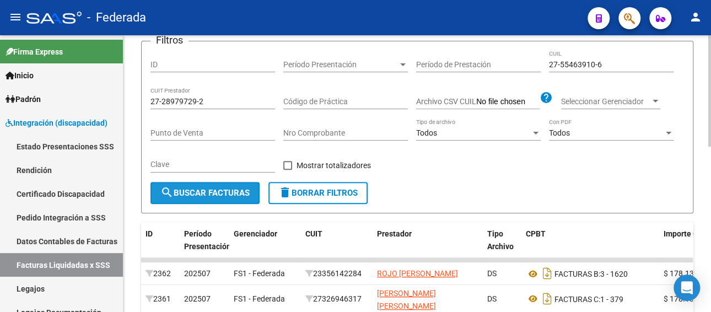
click at [204, 195] on span "search Buscar Facturas" at bounding box center [204, 193] width 89 height 10
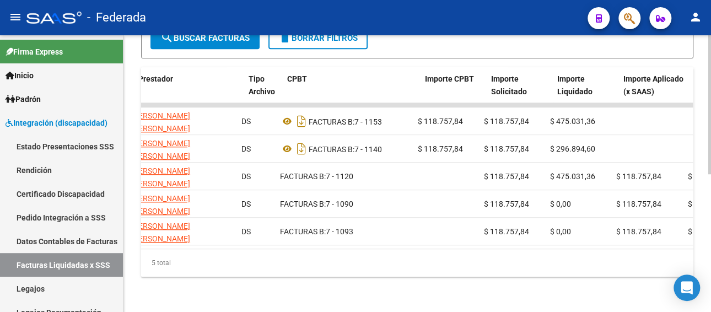
scroll to position [0, 239]
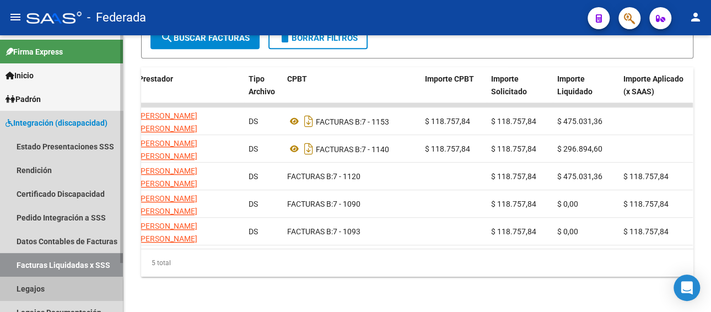
click at [36, 290] on link "Legajos" at bounding box center [61, 289] width 123 height 24
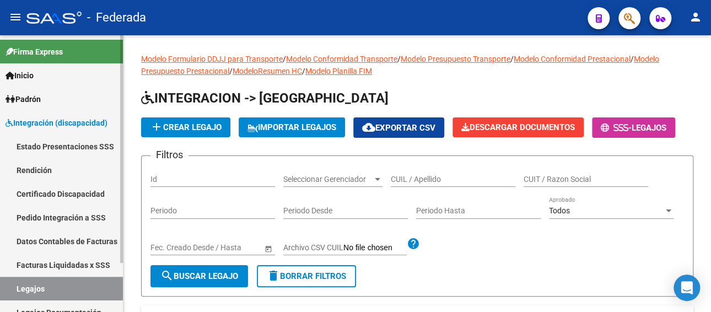
click at [73, 259] on link "Facturas Liquidadas x SSS" at bounding box center [61, 265] width 123 height 24
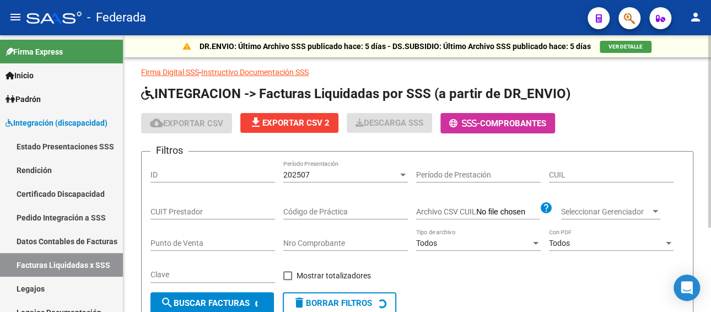
click at [192, 209] on input "CUIT Prestador" at bounding box center [212, 211] width 125 height 9
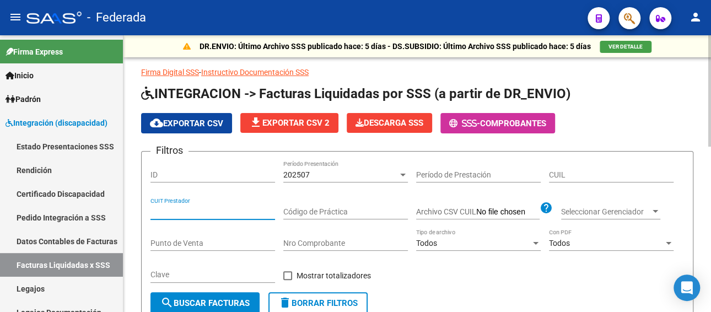
click at [370, 170] on div "202507" at bounding box center [340, 174] width 115 height 9
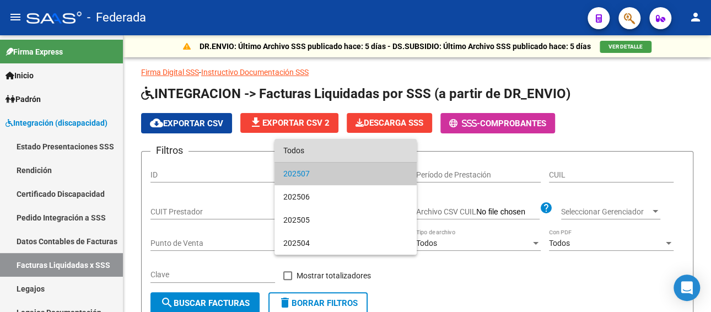
click at [325, 154] on span "Todos" at bounding box center [345, 150] width 125 height 23
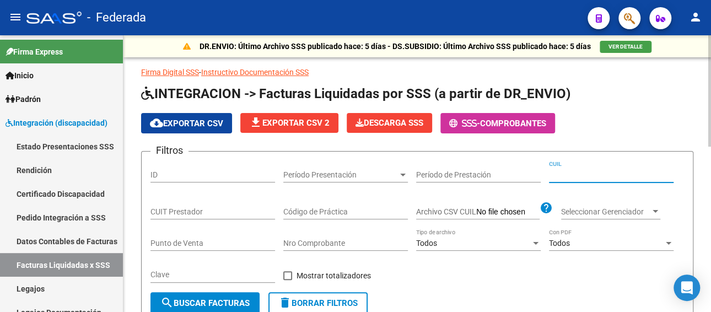
click at [569, 170] on input "CUIL" at bounding box center [611, 174] width 125 height 9
paste input "92-75247605-2"
click at [552, 173] on input "92-75247605-2" at bounding box center [611, 174] width 125 height 9
click at [213, 304] on span "search Buscar Facturas" at bounding box center [204, 303] width 89 height 10
click at [616, 174] on input "27-52476052" at bounding box center [611, 174] width 125 height 9
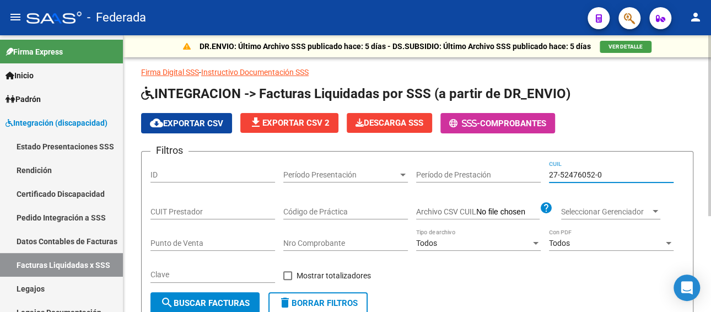
type input "27-52476052-0"
click at [206, 304] on span "search Buscar Facturas" at bounding box center [204, 303] width 89 height 10
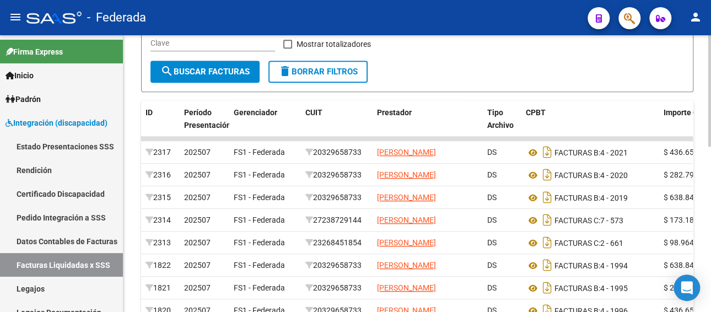
scroll to position [287, 0]
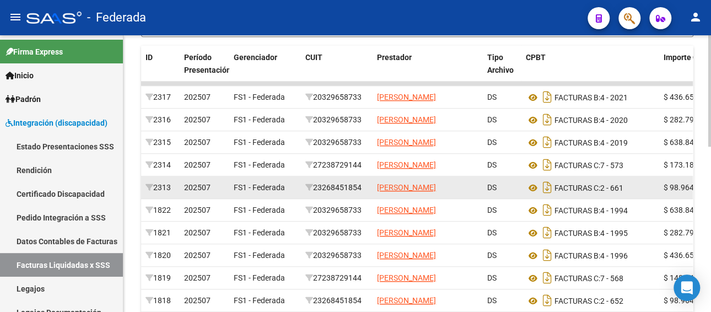
drag, startPoint x: 367, startPoint y: 208, endPoint x: 320, endPoint y: 211, distance: 47.5
click at [320, 194] on div "23268451854" at bounding box center [336, 187] width 63 height 13
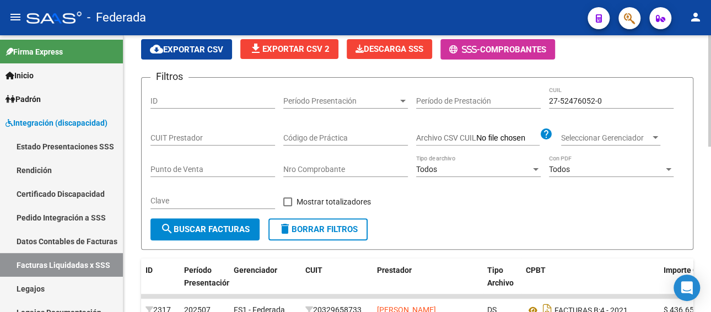
scroll to position [66, 0]
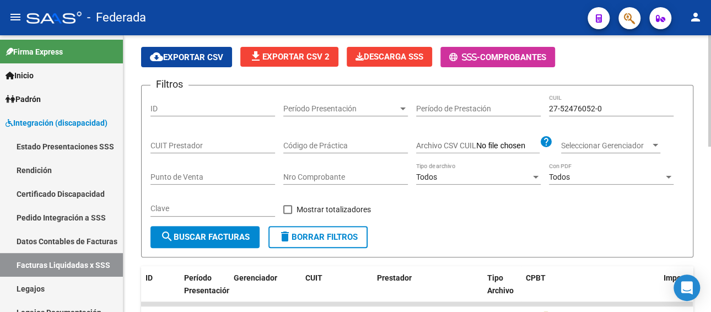
click at [213, 142] on input "CUIT Prestador" at bounding box center [212, 145] width 125 height 9
paste input "23-26845185-4"
type input "23-26845185-4"
click at [225, 240] on span "search Buscar Facturas" at bounding box center [204, 237] width 89 height 10
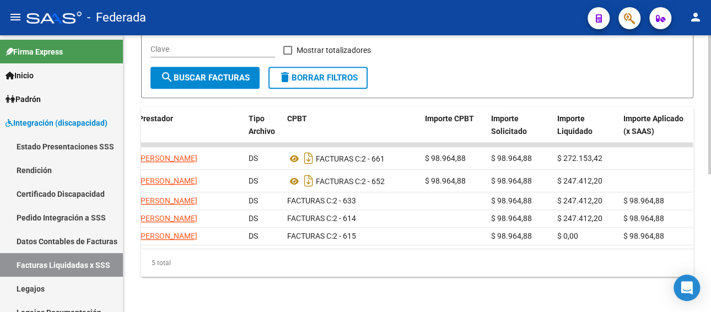
scroll to position [0, 244]
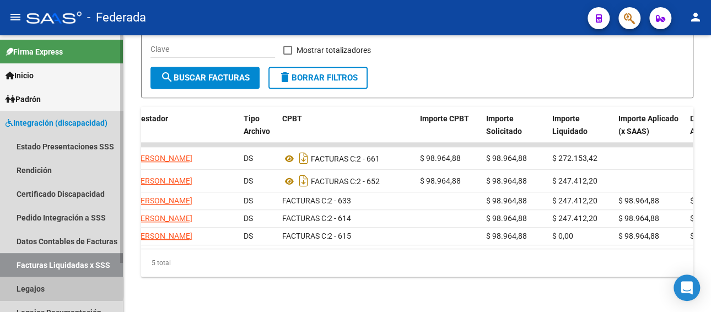
click at [57, 288] on link "Legajos" at bounding box center [61, 289] width 123 height 24
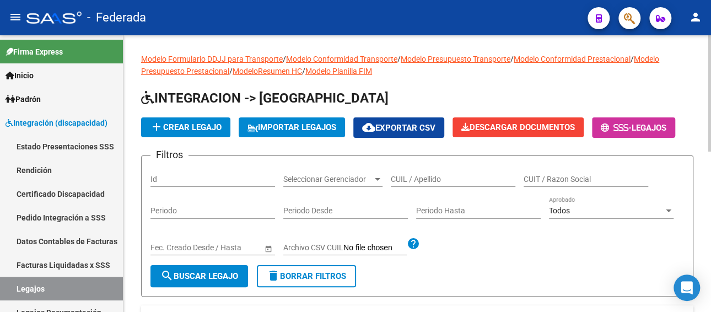
click at [419, 182] on input "CUIL / Apellido" at bounding box center [453, 179] width 125 height 9
paste input "23488532839"
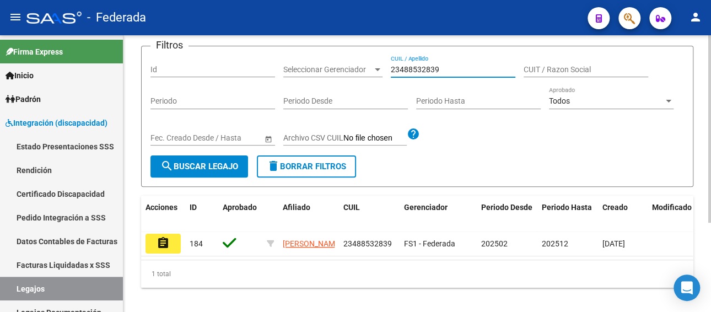
scroll to position [110, 0]
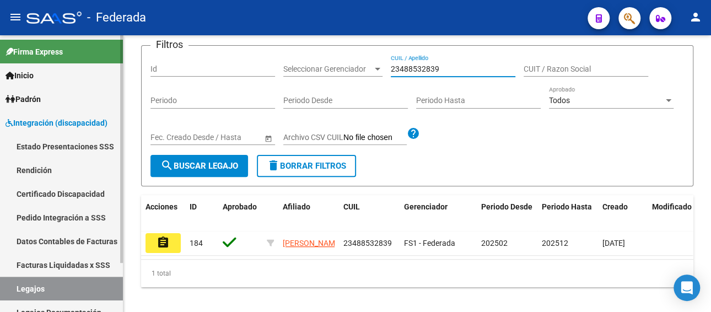
type input "23488532839"
click at [65, 266] on link "Facturas Liquidadas x SSS" at bounding box center [61, 265] width 123 height 24
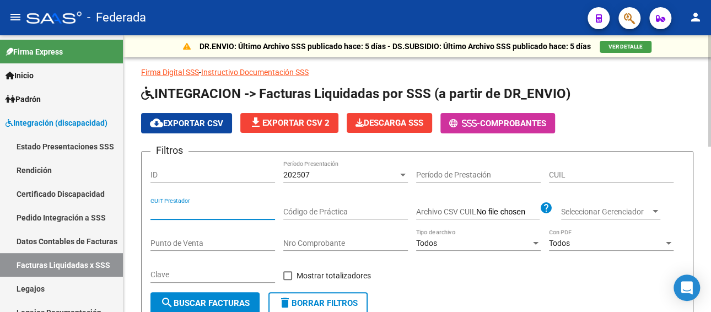
click at [201, 208] on input "CUIT Prestador" at bounding box center [212, 211] width 125 height 9
paste input "23-48853283-9"
type input "23-48853283-9"
click at [325, 174] on div "202507" at bounding box center [340, 174] width 115 height 9
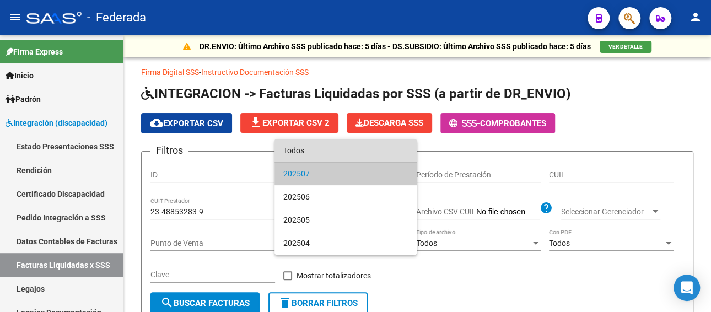
click at [326, 157] on span "Todos" at bounding box center [345, 150] width 125 height 23
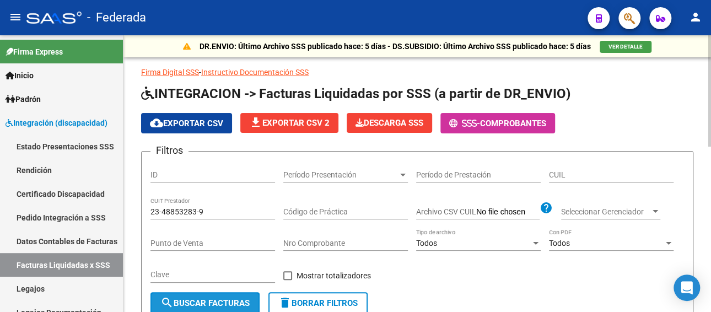
click at [227, 297] on button "search Buscar Facturas" at bounding box center [204, 303] width 109 height 22
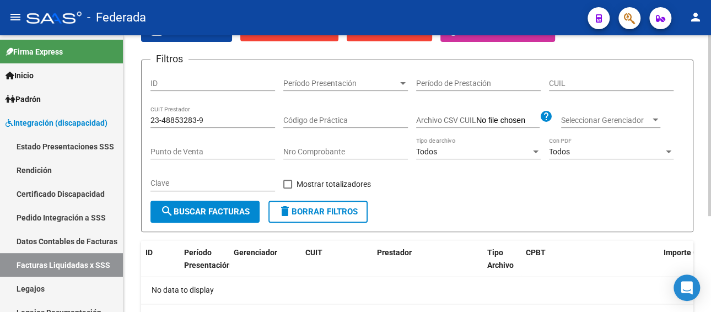
scroll to position [92, 0]
drag, startPoint x: 225, startPoint y: 112, endPoint x: 125, endPoint y: 122, distance: 101.4
click at [122, 121] on mat-sidenav-container "Firma Express Inicio Instructivos Padrón Afiliados Empadronados Movimientos de …" at bounding box center [355, 173] width 711 height 277
drag, startPoint x: 232, startPoint y: 116, endPoint x: 136, endPoint y: 121, distance: 96.0
click at [136, 121] on div "DR.ENVIO: Último Archivo SSS publicado hace: 5 días - DS.SUBSIDIO: Último Archi…" at bounding box center [417, 155] width 588 height 423
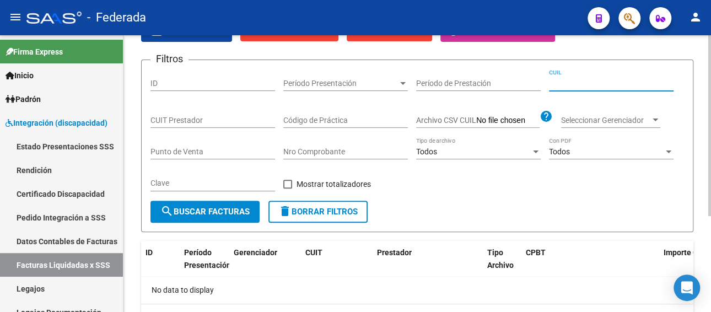
click at [572, 79] on input "CUIL" at bounding box center [611, 83] width 125 height 9
paste input "23-48853283-9"
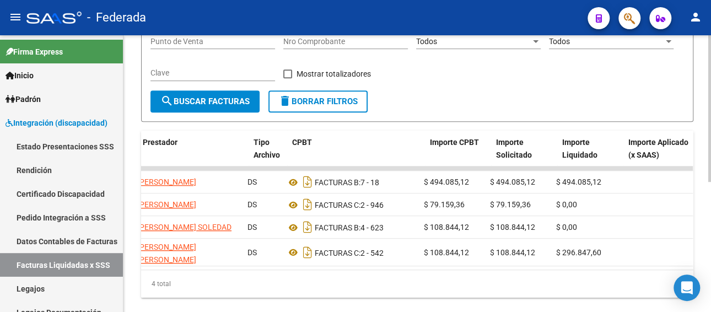
scroll to position [0, 223]
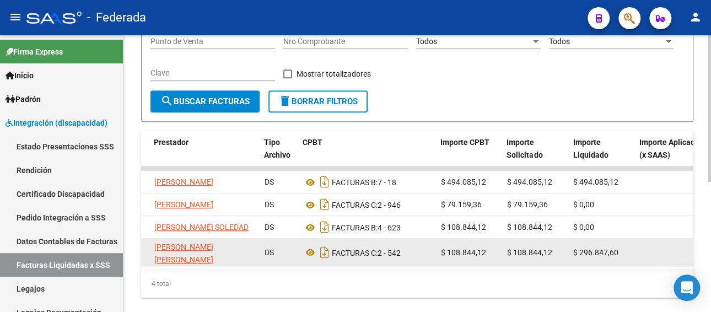
click at [283, 266] on div "1696 202507 FS1 - Federada 27315000950 VANUCCI GABRIELA ROSA DS FACTURAS C: 2 -…" at bounding box center [538, 253] width 1240 height 28
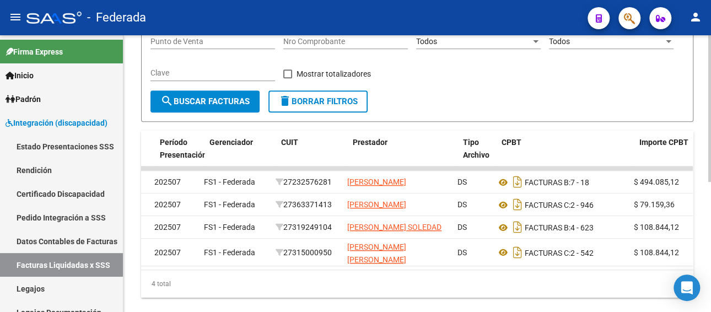
scroll to position [0, 24]
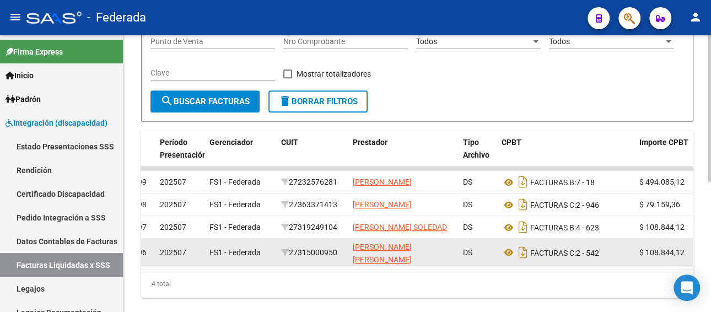
drag, startPoint x: 343, startPoint y: 265, endPoint x: 294, endPoint y: 271, distance: 49.4
click at [294, 259] on div "27315000950" at bounding box center [312, 252] width 63 height 13
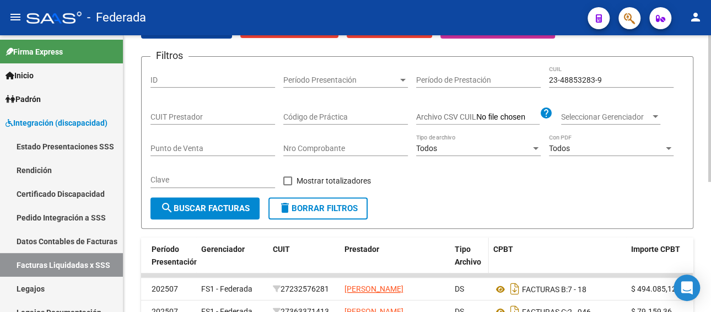
scroll to position [92, 0]
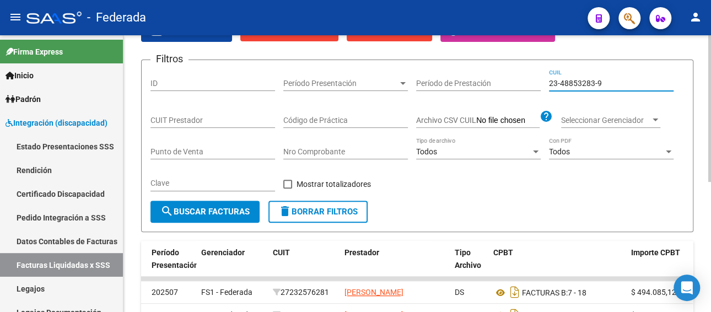
paste input
drag, startPoint x: 568, startPoint y: 79, endPoint x: 534, endPoint y: 80, distance: 33.7
click at [534, 80] on div "Filtros ID Período Presentación Período Presentación Período de Prestación 23-4…" at bounding box center [417, 135] width 534 height 132
type input "23-48853283-9"
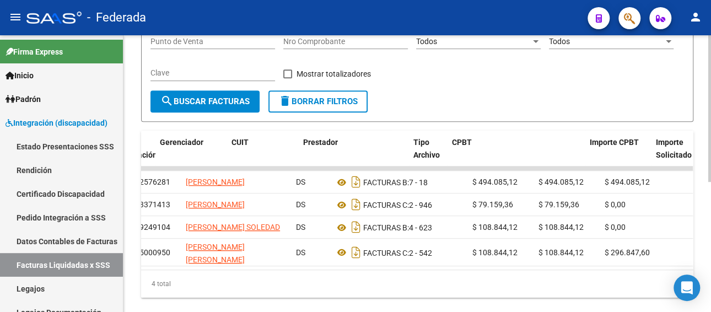
scroll to position [0, 28]
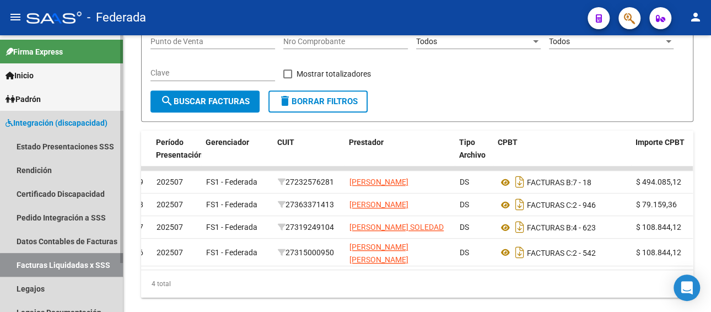
click at [71, 267] on link "Facturas Liquidadas x SSS" at bounding box center [61, 265] width 123 height 24
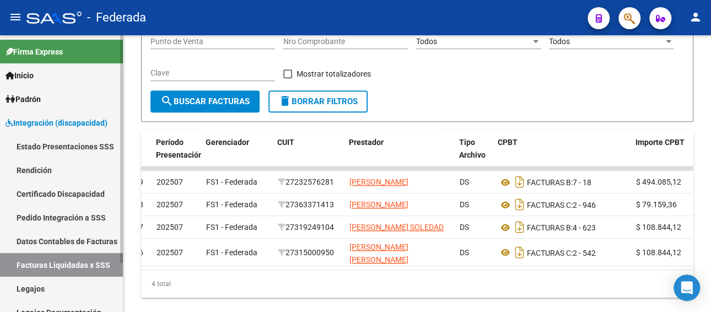
click at [58, 219] on link "Pedido Integración a SSS" at bounding box center [61, 218] width 123 height 24
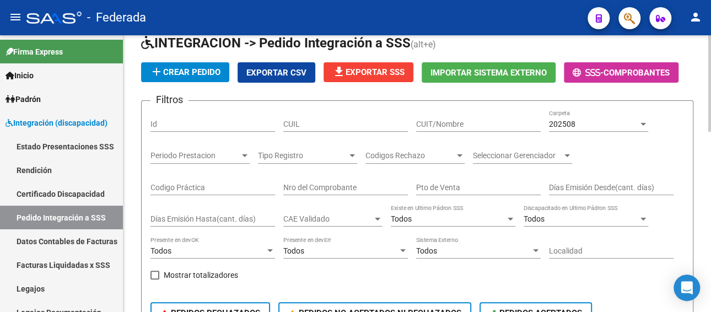
scroll to position [36, 0]
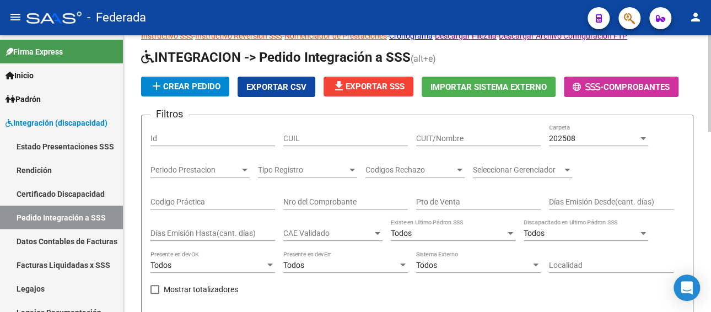
click at [339, 142] on input "CUIL" at bounding box center [345, 138] width 125 height 9
paste input "23488532839"
type input "23488532839"
click at [585, 141] on div "202508" at bounding box center [593, 138] width 89 height 9
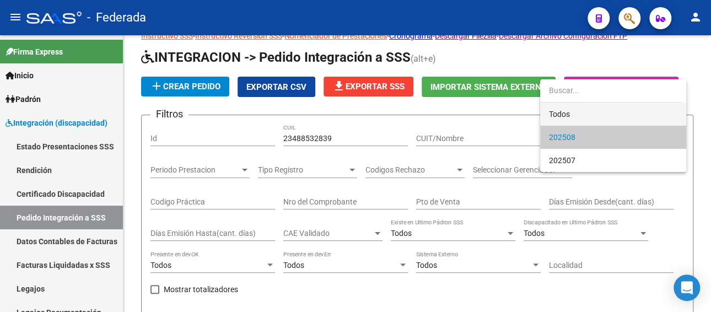
click at [575, 117] on span "Todos" at bounding box center [613, 114] width 128 height 23
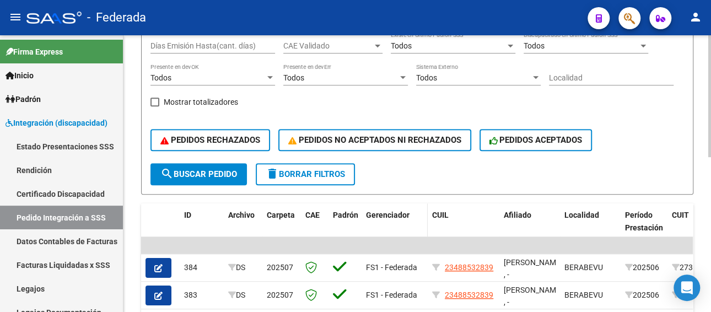
scroll to position [257, 0]
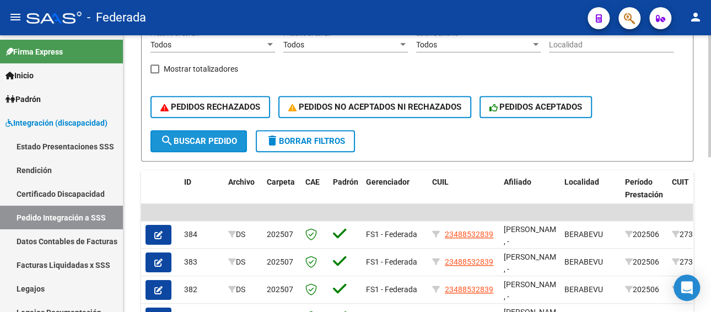
click at [227, 145] on span "search Buscar Pedido" at bounding box center [198, 141] width 77 height 10
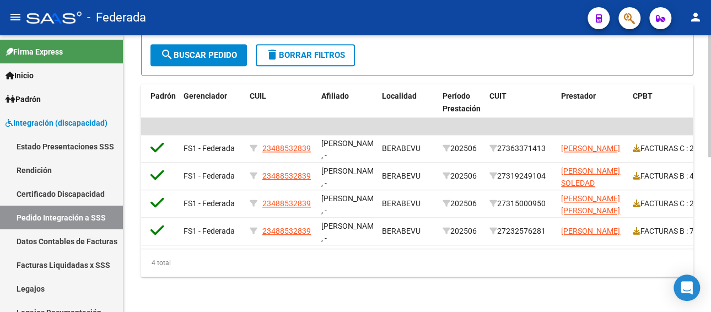
scroll to position [0, 46]
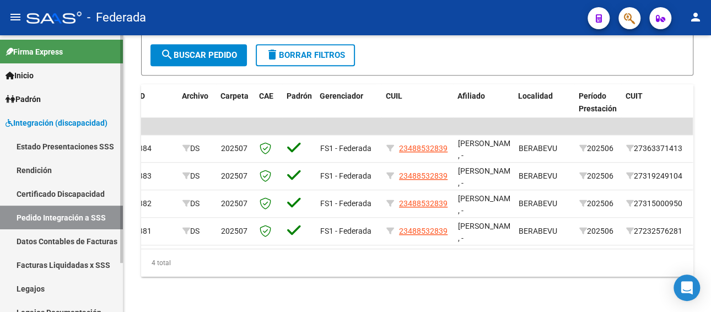
click at [53, 289] on link "Legajos" at bounding box center [61, 289] width 123 height 24
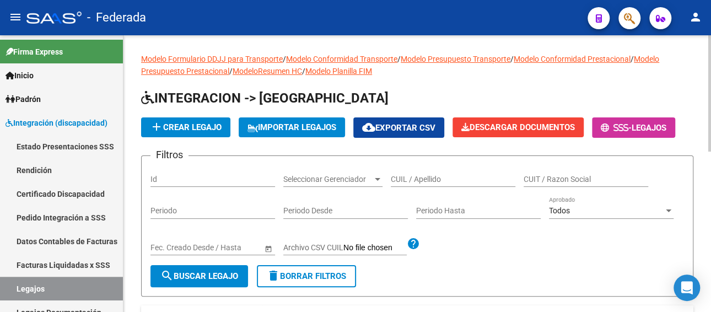
click at [460, 181] on input "CUIL / Apellido" at bounding box center [453, 179] width 125 height 9
paste input "23488532839"
type input "23488532839"
click at [184, 275] on span "search Buscar Legajo" at bounding box center [199, 276] width 78 height 10
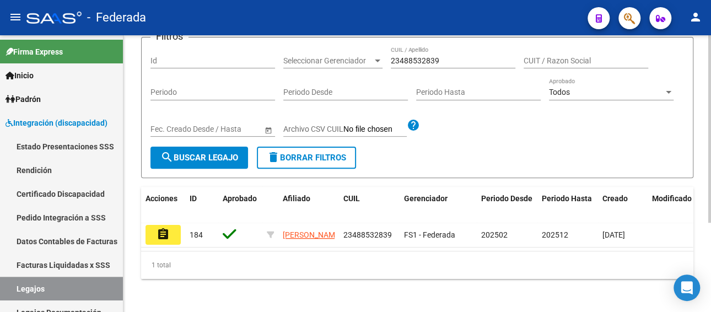
scroll to position [132, 0]
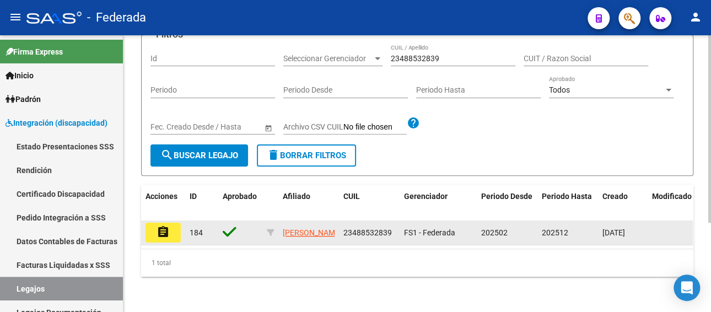
drag, startPoint x: 393, startPoint y: 222, endPoint x: 338, endPoint y: 224, distance: 55.1
click at [338, 224] on div "assignment 184 BARCHIESI FELIPE 23488532839 FS1 - Federada 202502 202512 06/08/…" at bounding box center [515, 232] width 749 height 25
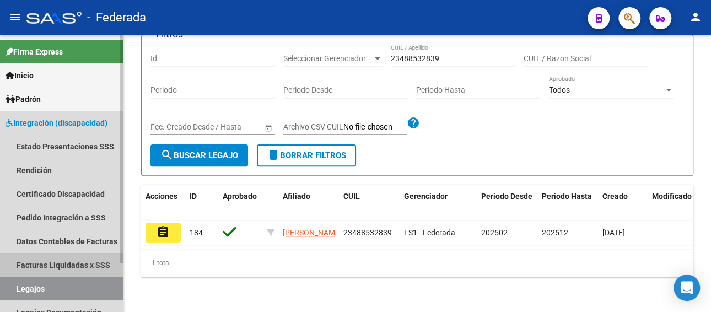
click at [52, 261] on link "Facturas Liquidadas x SSS" at bounding box center [61, 265] width 123 height 24
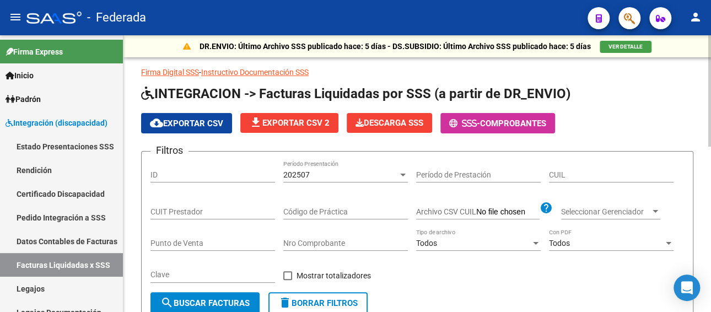
click at [363, 171] on div "202507" at bounding box center [340, 174] width 115 height 9
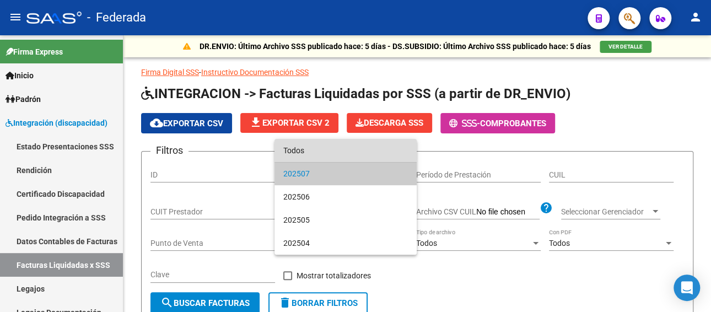
click at [342, 149] on span "Todos" at bounding box center [345, 150] width 125 height 23
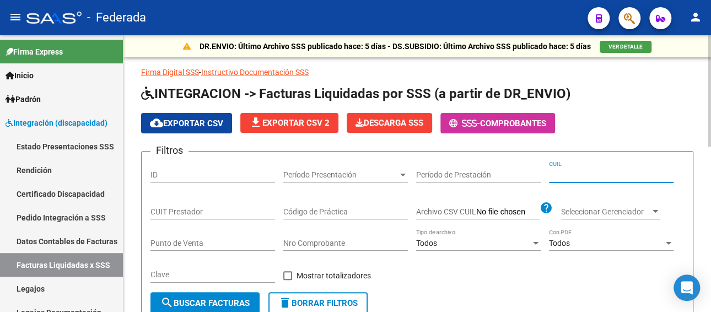
click at [572, 171] on input "CUIL" at bounding box center [611, 174] width 125 height 9
paste input "23-48853283-9"
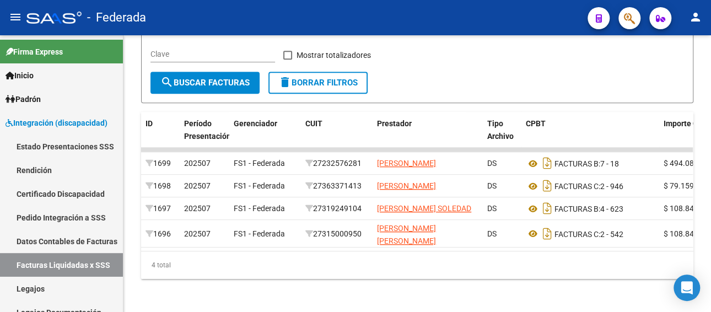
type input "23-48853283-9"
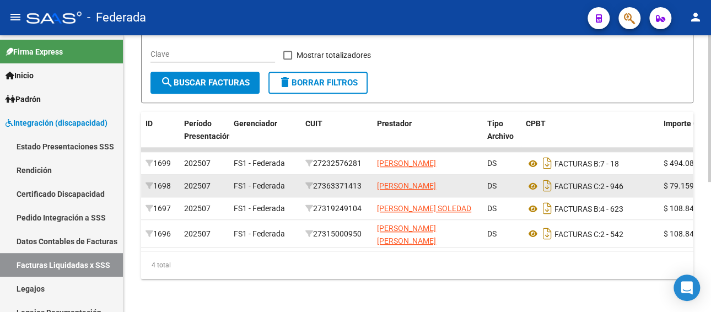
drag, startPoint x: 370, startPoint y: 191, endPoint x: 315, endPoint y: 197, distance: 55.4
click at [315, 197] on datatable-body-cell "27363371413" at bounding box center [337, 186] width 72 height 22
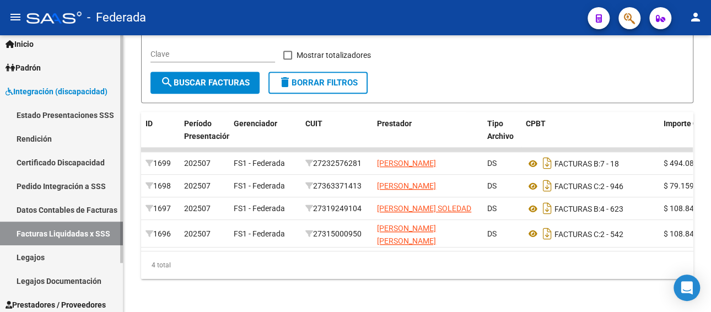
scroll to position [55, 0]
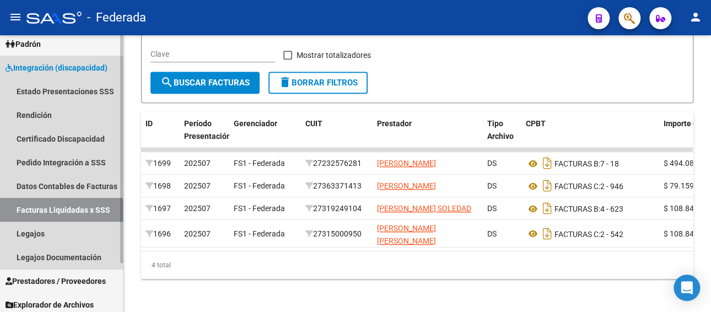
click at [61, 210] on link "Facturas Liquidadas x SSS" at bounding box center [61, 210] width 123 height 24
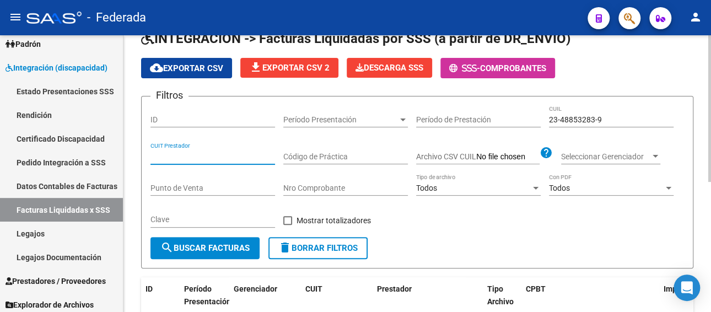
click at [185, 160] on input "CUIT Prestador" at bounding box center [212, 156] width 125 height 9
paste input "27-36337141-3"
type input "27-36337141-3"
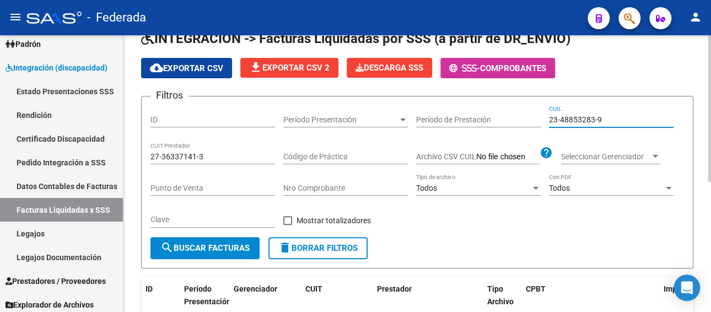
drag, startPoint x: 593, startPoint y: 116, endPoint x: 526, endPoint y: 117, distance: 66.7
click at [526, 116] on div "Filtros ID Período Presentación Período Presentación Período de Prestación 23-4…" at bounding box center [417, 171] width 534 height 132
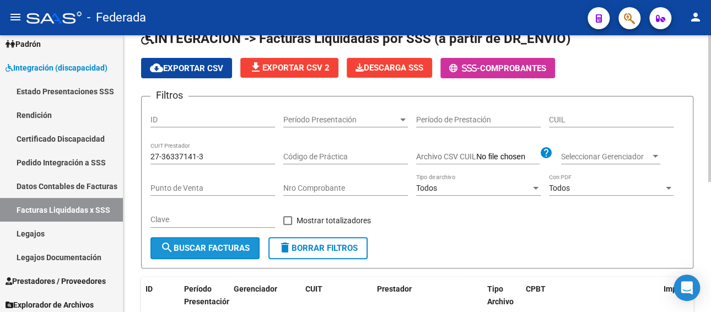
click at [220, 251] on span "search Buscar Facturas" at bounding box center [204, 248] width 89 height 10
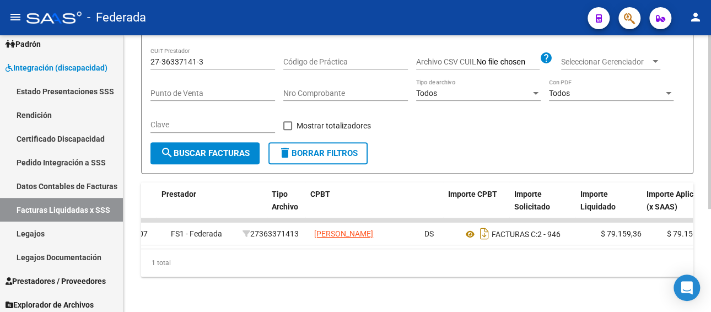
scroll to position [0, 0]
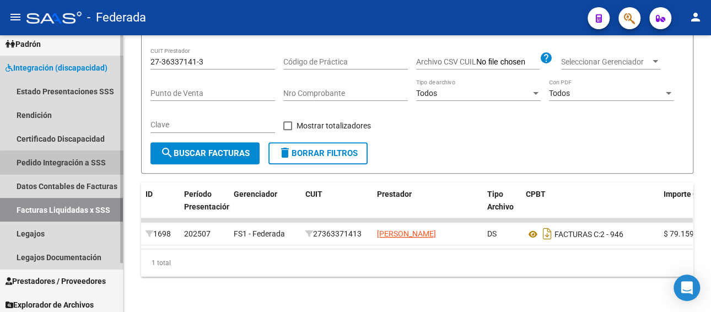
click at [79, 165] on link "Pedido Integración a SSS" at bounding box center [61, 162] width 123 height 24
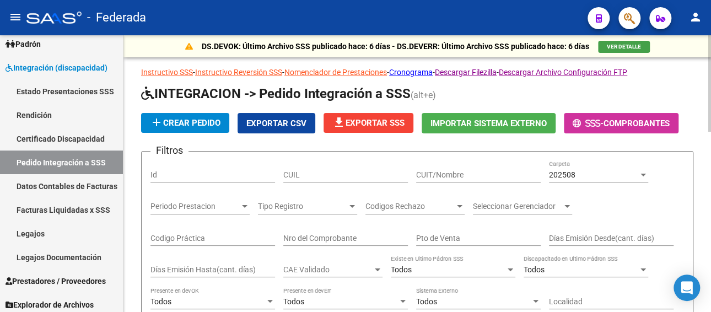
click at [579, 181] on div "202508 Carpeta" at bounding box center [598, 171] width 99 height 22
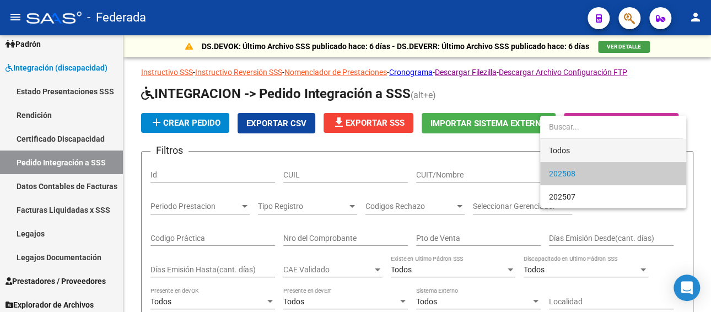
click at [574, 148] on span "Todos" at bounding box center [613, 150] width 128 height 23
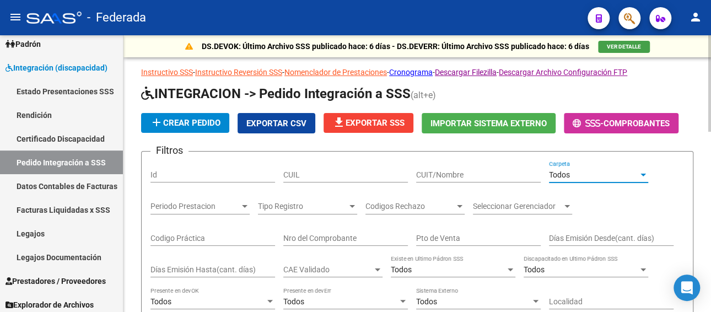
click at [437, 173] on input "CUIT/Nombre" at bounding box center [478, 174] width 125 height 9
paste input "27363371413"
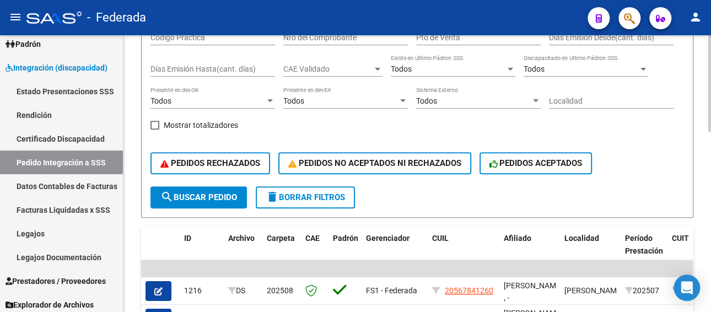
scroll to position [220, 0]
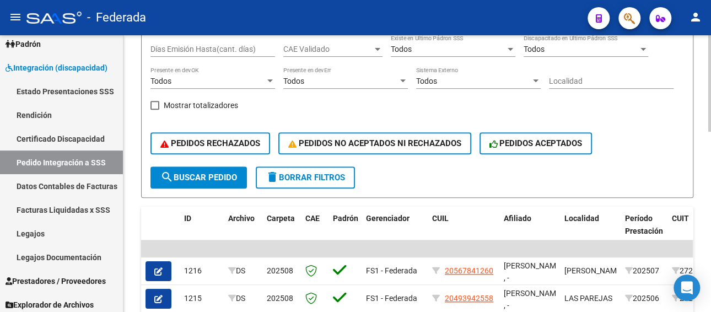
type input "27363371413"
click at [208, 177] on span "search Buscar Pedido" at bounding box center [198, 178] width 77 height 10
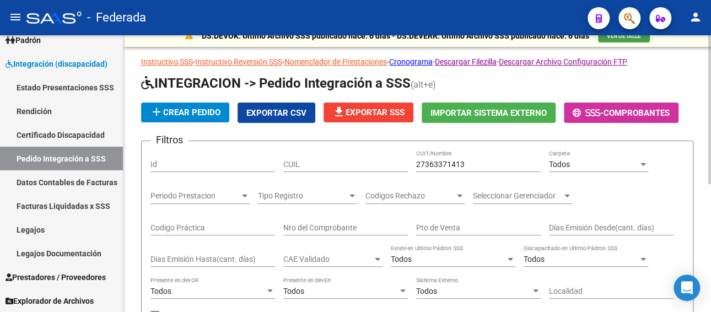
scroll to position [0, 0]
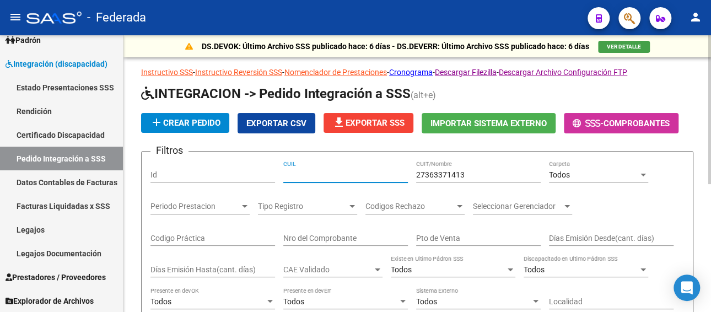
click at [325, 176] on input "CUIL" at bounding box center [345, 174] width 125 height 9
paste input "23488532839"
type input "23488532839"
drag, startPoint x: 467, startPoint y: 173, endPoint x: 366, endPoint y: 175, distance: 101.4
click at [366, 175] on div "Filtros Id 23488532839 CUIL 27363371413 CUIT/Nombre Todos Carpeta Periodo Prest…" at bounding box center [417, 273] width 534 height 227
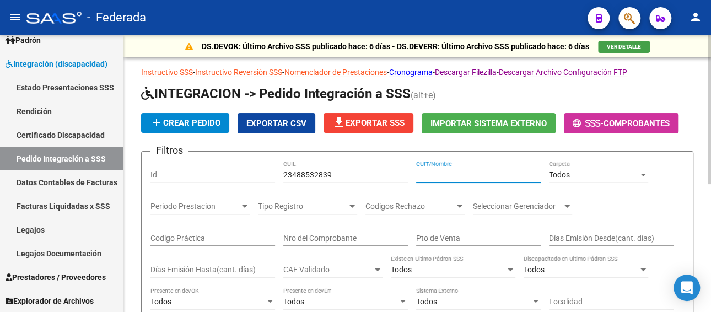
scroll to position [165, 0]
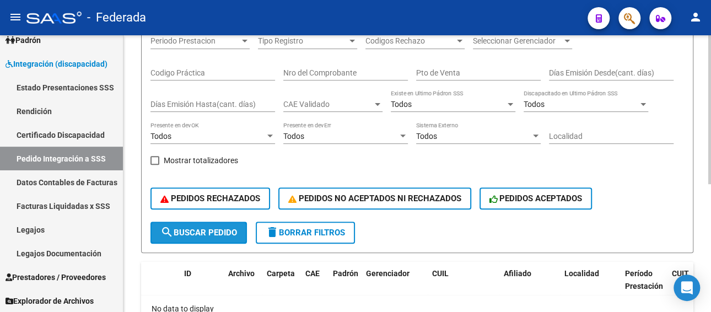
click at [199, 230] on span "search Buscar Pedido" at bounding box center [198, 233] width 77 height 10
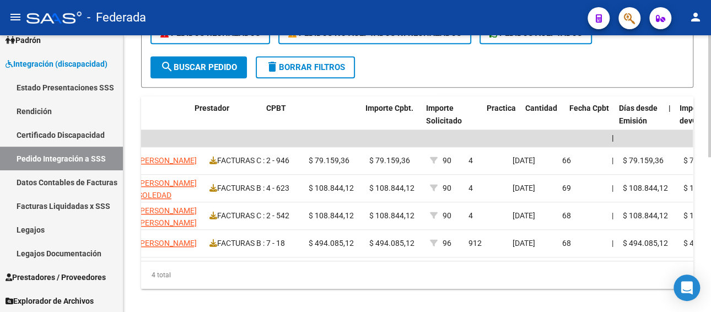
scroll to position [0, 549]
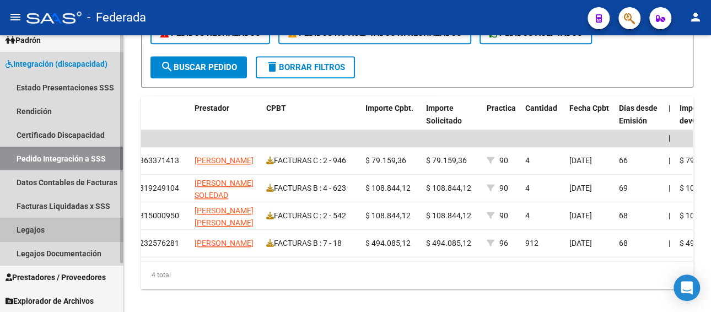
click at [29, 231] on link "Legajos" at bounding box center [61, 230] width 123 height 24
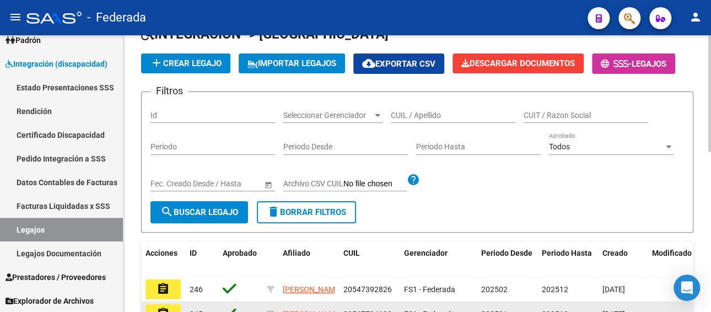
scroll to position [55, 0]
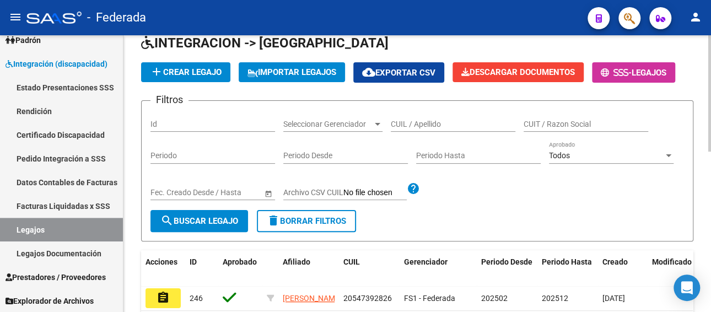
click at [418, 126] on input "CUIL / Apellido" at bounding box center [453, 124] width 125 height 9
paste input "LANDABURU DELFINA 30"
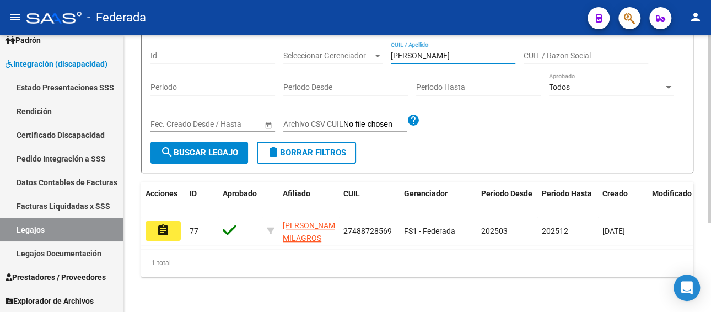
scroll to position [132, 0]
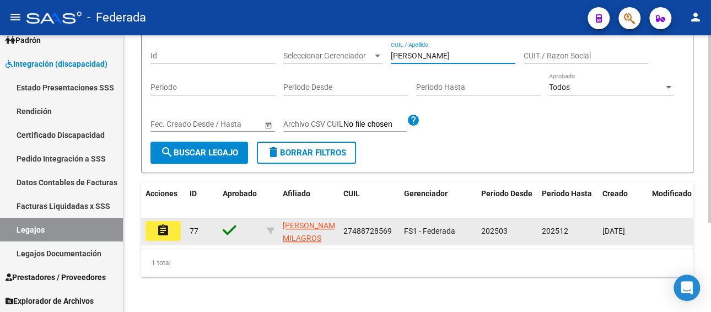
type input "LANDABURU DELFINA"
drag, startPoint x: 389, startPoint y: 223, endPoint x: 343, endPoint y: 225, distance: 46.4
click at [343, 227] on span "27488728569" at bounding box center [367, 231] width 49 height 9
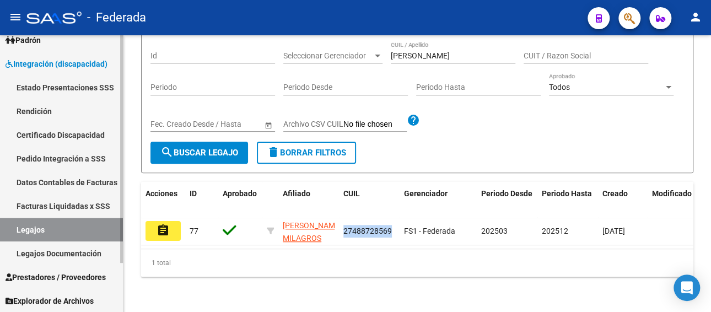
click at [67, 205] on link "Facturas Liquidadas x SSS" at bounding box center [61, 206] width 123 height 24
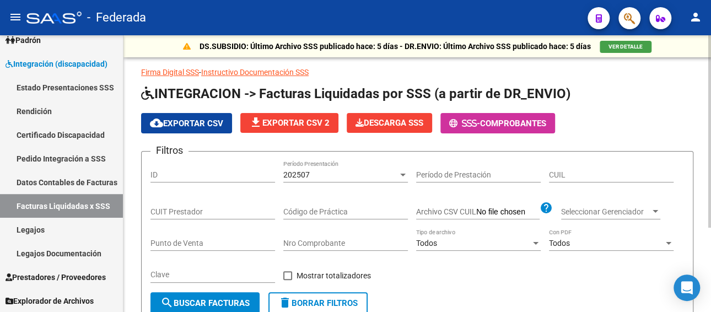
click at [330, 170] on div "202507" at bounding box center [340, 174] width 115 height 9
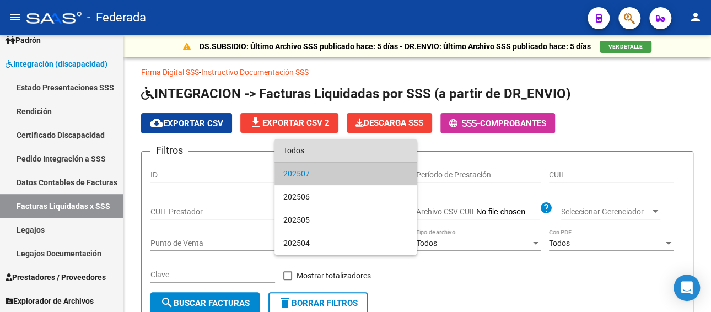
click at [327, 157] on span "Todos" at bounding box center [345, 150] width 125 height 23
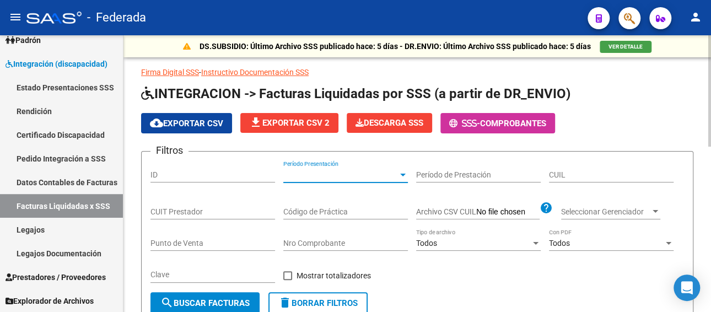
click at [583, 170] on input "CUIL" at bounding box center [611, 174] width 125 height 9
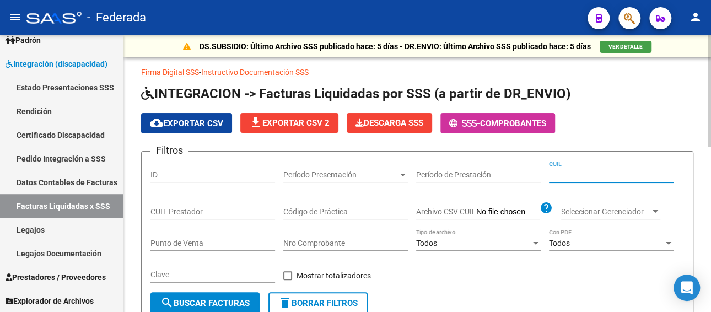
paste input "27-48872856-9"
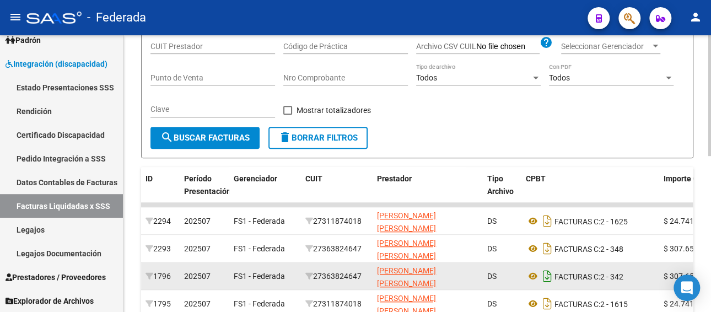
scroll to position [165, 0]
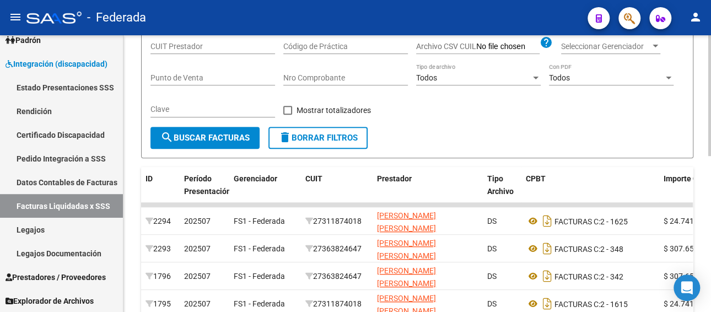
type input "27-48872856-9"
click at [229, 140] on span "search Buscar Facturas" at bounding box center [204, 138] width 89 height 10
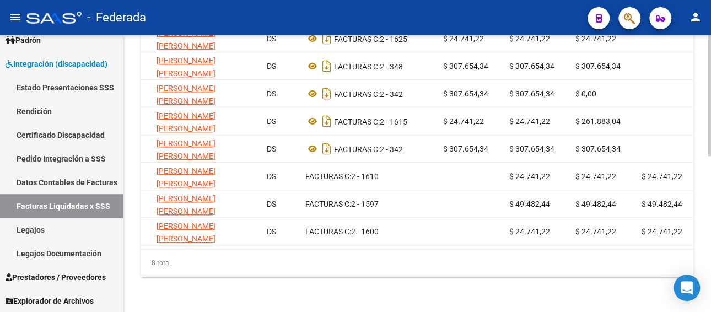
scroll to position [0, 292]
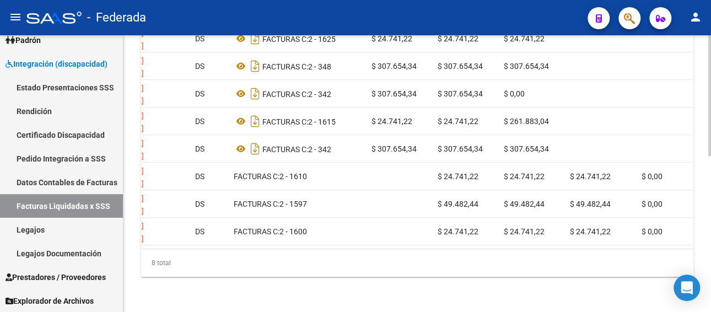
drag, startPoint x: 467, startPoint y: 240, endPoint x: 371, endPoint y: 245, distance: 96.6
click at [371, 245] on datatable-body "2294 202507 FS1 - Federada 27311874018 SCHWAB ANA INES DS FACTURAS C: 2 - 1625 …" at bounding box center [417, 134] width 552 height 229
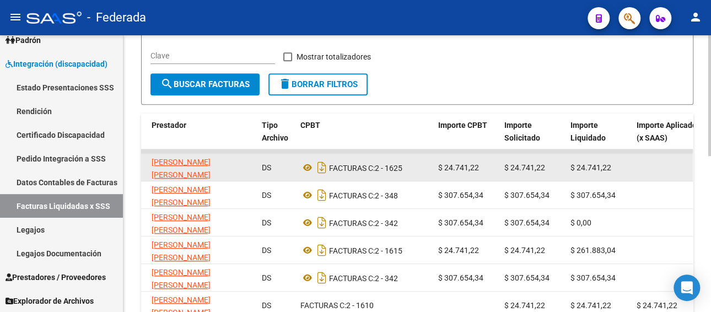
scroll to position [246, 0]
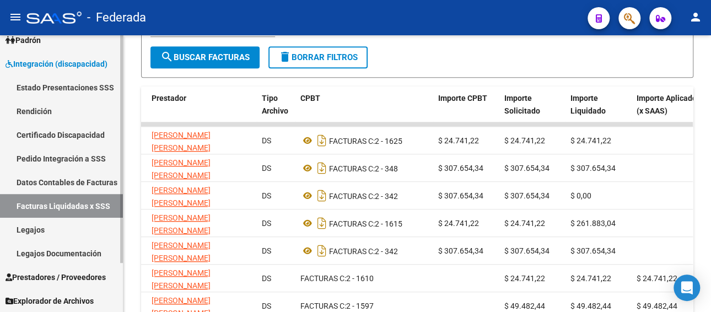
click at [67, 234] on link "Legajos" at bounding box center [61, 230] width 123 height 24
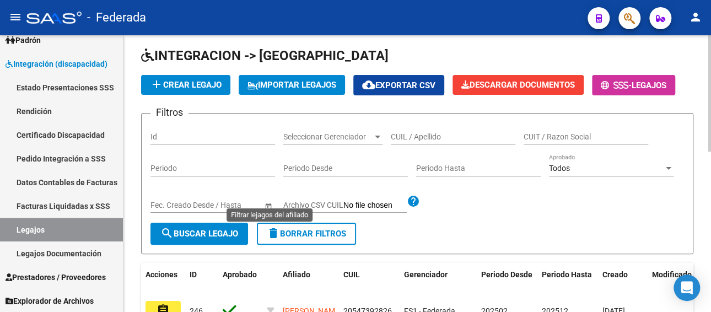
scroll to position [25, 0]
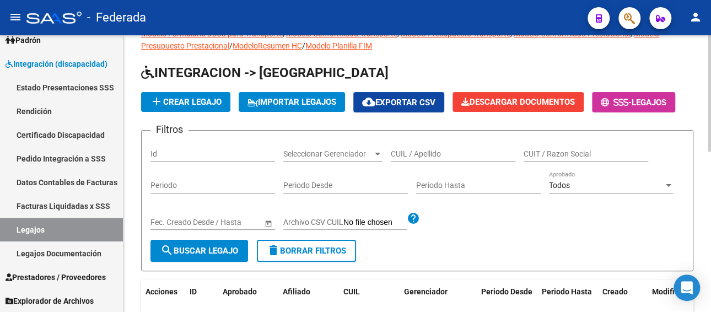
click at [432, 153] on input "CUIL / Apellido" at bounding box center [453, 153] width 125 height 9
paste input "FAGGIANI FRANCESCO"
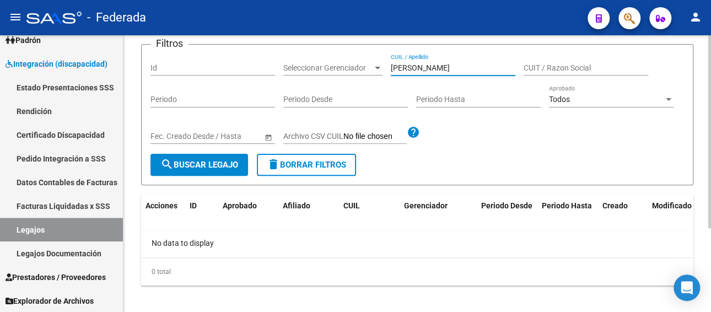
scroll to position [120, 0]
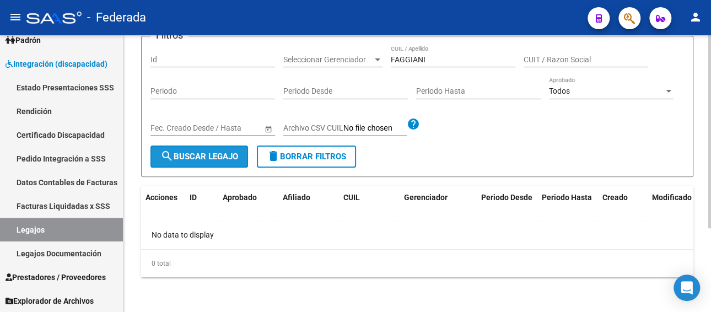
click at [214, 154] on span "search Buscar Legajo" at bounding box center [199, 157] width 78 height 10
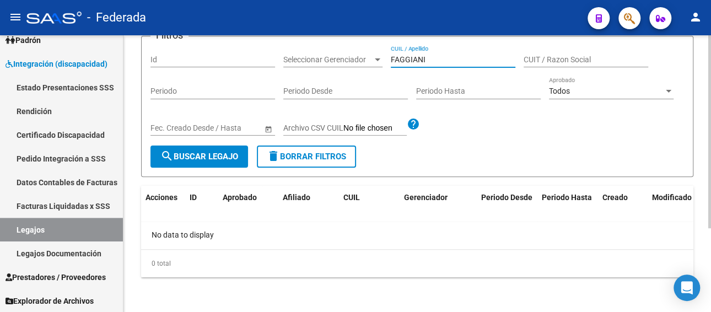
click at [439, 61] on input "FAGGIANI" at bounding box center [453, 59] width 125 height 9
type input "FAGGIANI FRANGESCO"
click at [221, 155] on span "search Buscar Legajo" at bounding box center [199, 157] width 78 height 10
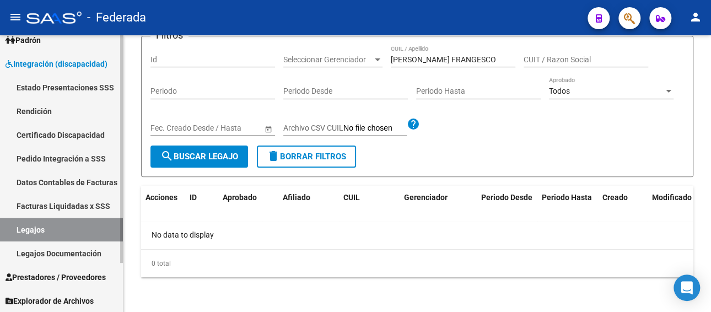
click at [76, 203] on link "Facturas Liquidadas x SSS" at bounding box center [61, 206] width 123 height 24
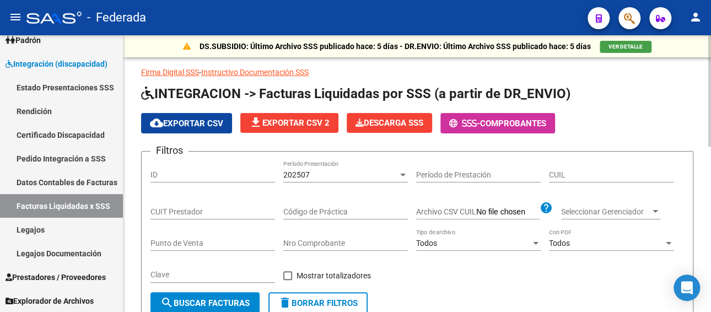
click at [356, 179] on div "202507 Período Presentación" at bounding box center [345, 171] width 125 height 22
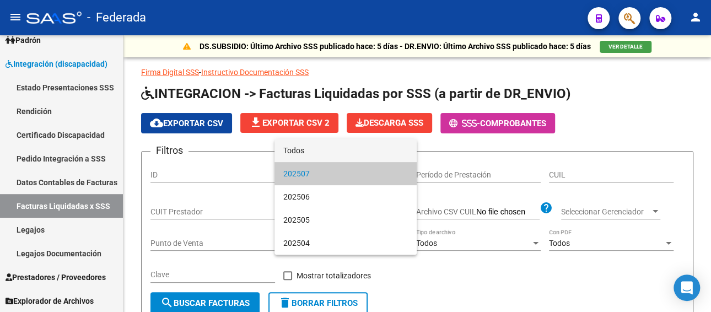
click at [348, 153] on span "Todos" at bounding box center [345, 150] width 125 height 23
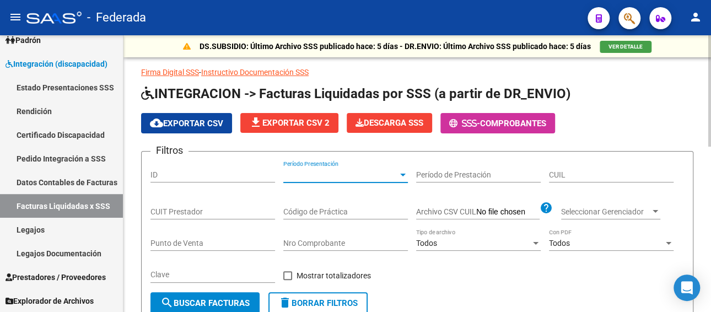
click at [584, 173] on input "CUIL" at bounding box center [611, 174] width 125 height 9
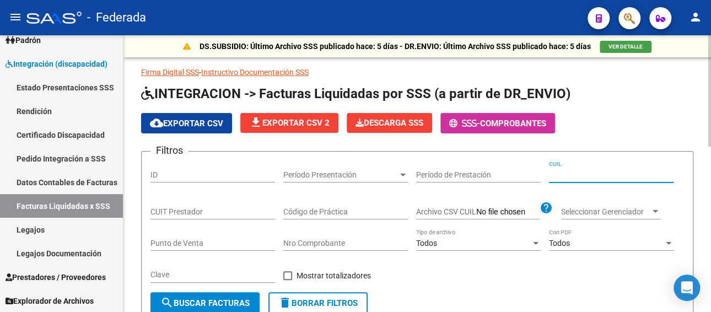
scroll to position [55, 0]
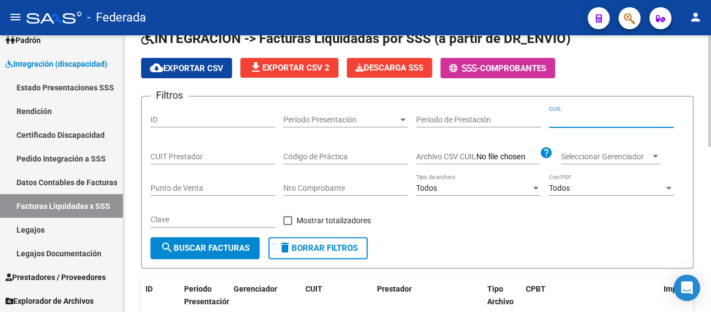
click at [234, 153] on input "CUIT Prestador" at bounding box center [212, 156] width 125 height 9
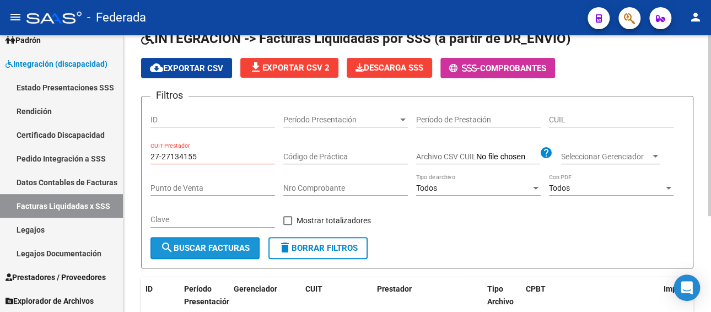
click at [221, 239] on button "search Buscar Facturas" at bounding box center [204, 248] width 109 height 22
click at [224, 154] on input "27-27134155" at bounding box center [212, 156] width 125 height 9
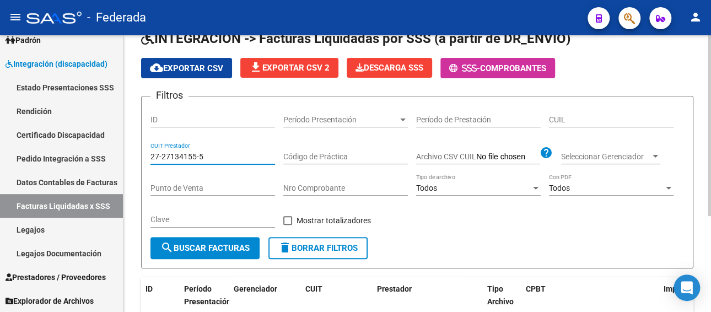
click at [196, 247] on span "search Buscar Facturas" at bounding box center [204, 248] width 89 height 10
drag, startPoint x: 216, startPoint y: 154, endPoint x: 139, endPoint y: 150, distance: 77.2
click at [138, 152] on div "DS.SUBSIDIO: Último Archivo SSS publicado hace: 5 días - DR.ENVIO: Último Archi…" at bounding box center [417, 191] width 588 height 423
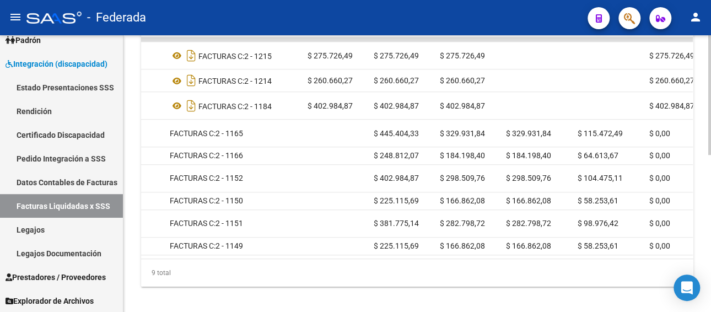
scroll to position [0, 358]
type input "27-27134015-5"
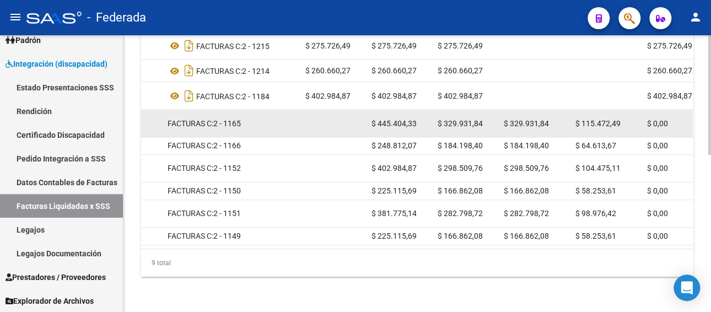
scroll to position [363, 0]
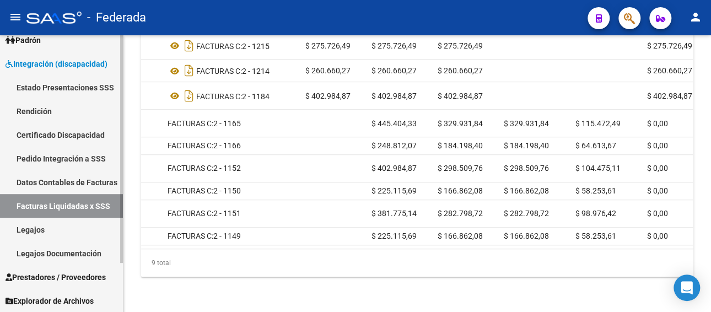
click at [48, 224] on link "Legajos" at bounding box center [61, 230] width 123 height 24
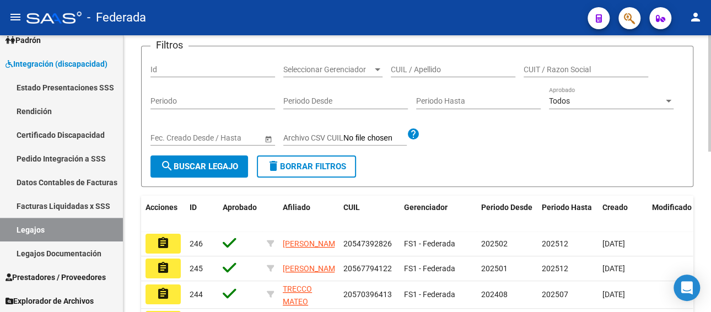
scroll to position [110, 0]
click at [427, 66] on input "CUIL / Apellido" at bounding box center [453, 68] width 125 height 9
paste input "DI CARLOS ALEXIS"
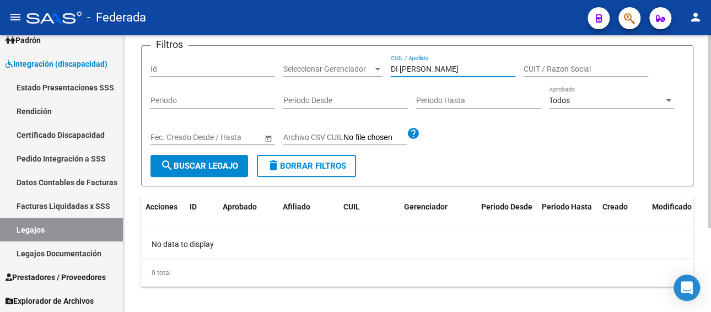
click at [466, 72] on input "DI CARLOS ALEXIS" at bounding box center [453, 68] width 125 height 9
click at [51, 229] on link "Legajos" at bounding box center [61, 230] width 123 height 24
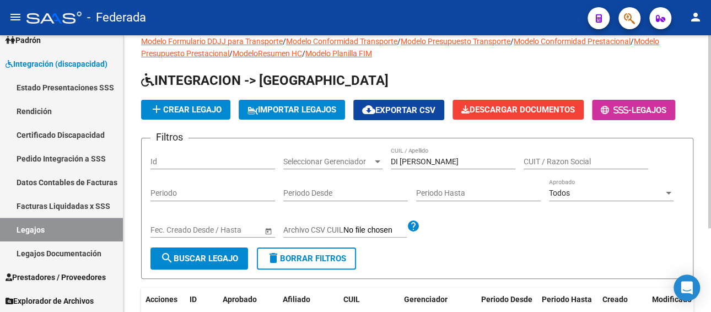
scroll to position [9, 0]
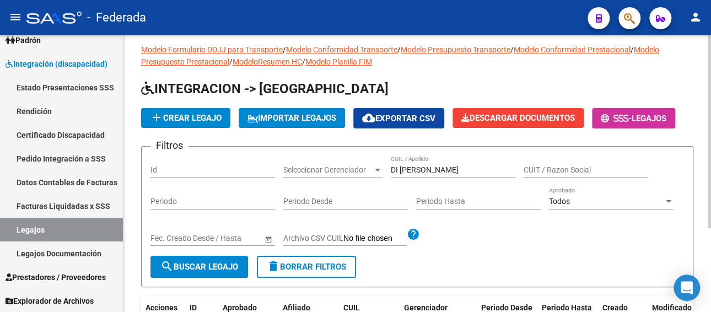
click at [436, 166] on input "DI CARLOS" at bounding box center [453, 169] width 125 height 9
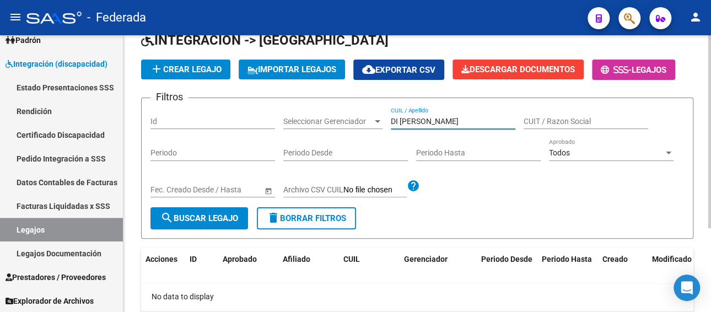
scroll to position [120, 0]
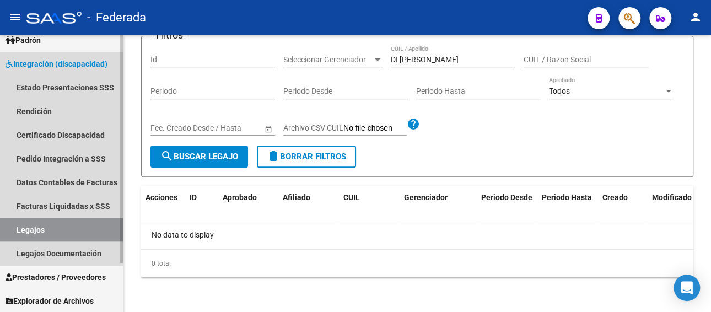
click at [37, 230] on link "Legajos" at bounding box center [61, 230] width 123 height 24
click at [59, 230] on link "Legajos" at bounding box center [61, 230] width 123 height 24
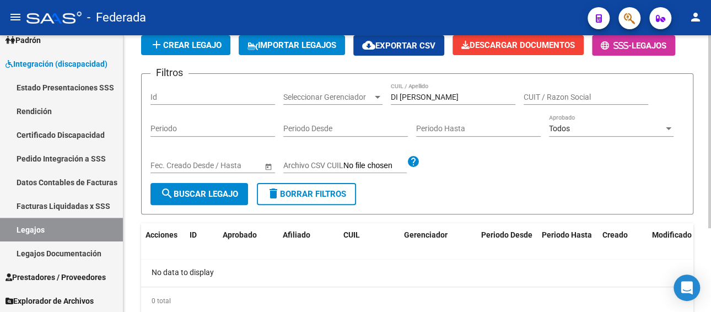
scroll to position [64, 0]
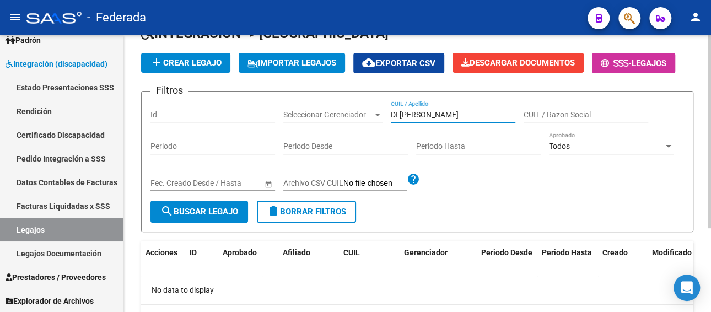
drag, startPoint x: 449, startPoint y: 114, endPoint x: 387, endPoint y: 119, distance: 62.5
click at [387, 119] on div "Filtros Id Seleccionar Gerenciador Seleccionar Gerenciador DI CARLOS CUIL / Ape…" at bounding box center [417, 150] width 534 height 100
paste input "ALEXIS"
type input "D"
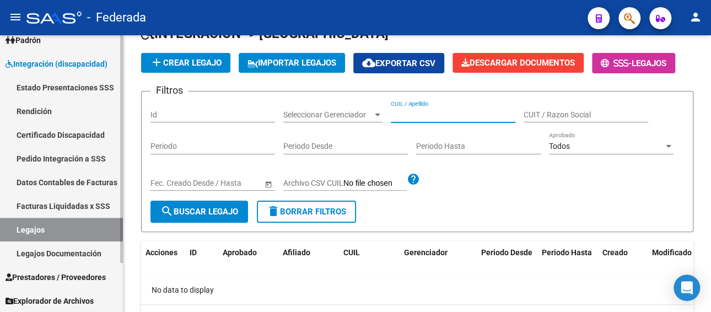
click at [51, 248] on link "Legajos Documentación" at bounding box center [61, 253] width 123 height 24
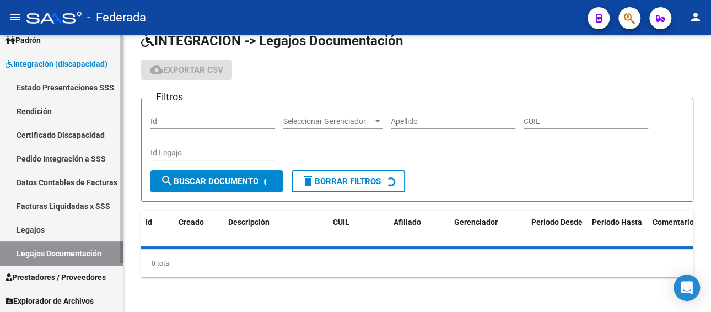
click at [58, 204] on link "Facturas Liquidadas x SSS" at bounding box center [61, 206] width 123 height 24
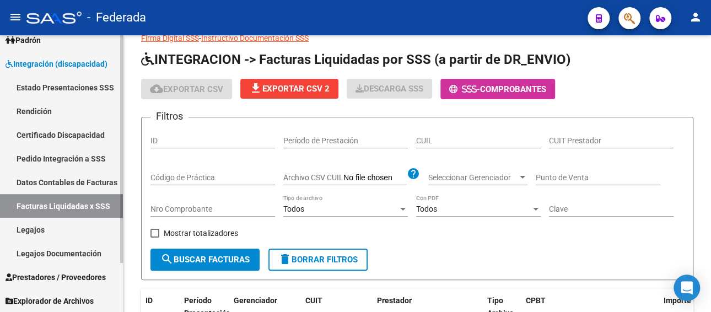
scroll to position [64, 0]
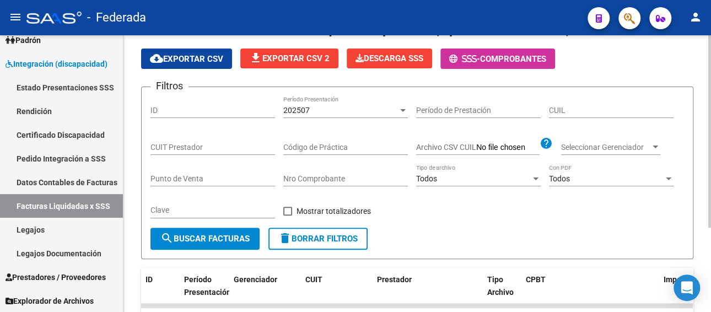
click at [196, 144] on input "CUIT Prestador" at bounding box center [212, 147] width 125 height 9
paste input "27-24863376-5"
type input "27-24863376-5"
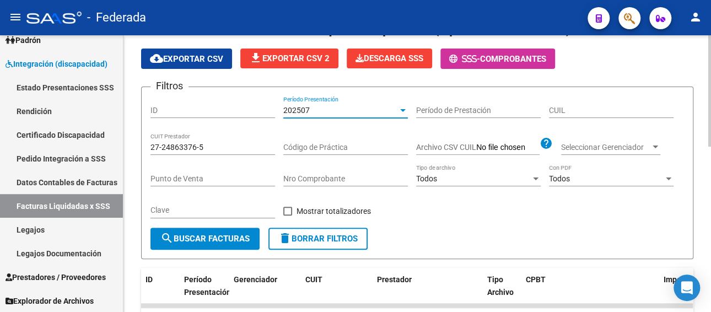
click at [305, 109] on span "202507" at bounding box center [296, 110] width 26 height 9
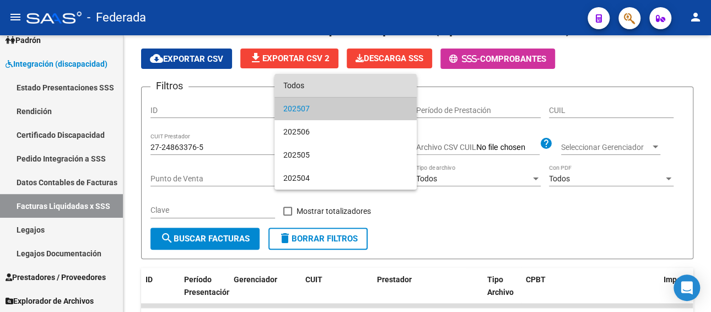
click at [311, 88] on span "Todos" at bounding box center [345, 85] width 125 height 23
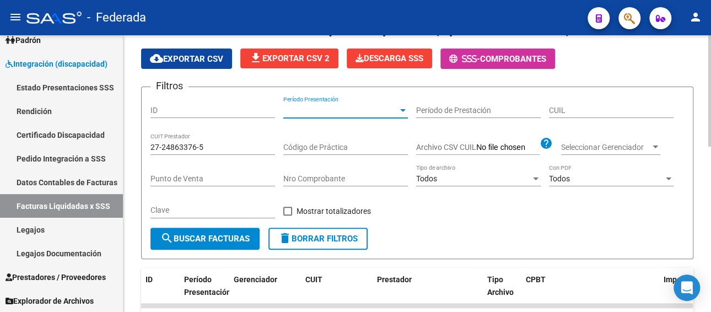
click at [198, 235] on span "search Buscar Facturas" at bounding box center [204, 239] width 89 height 10
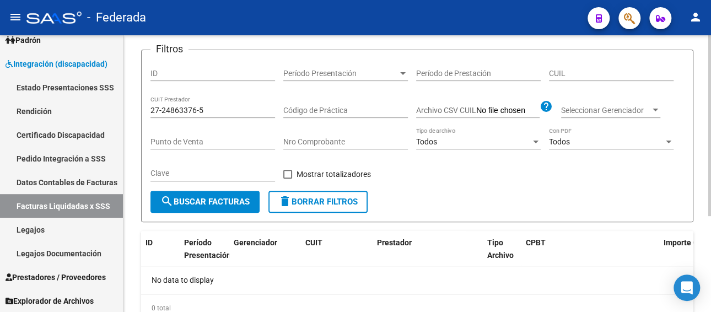
scroll to position [36, 0]
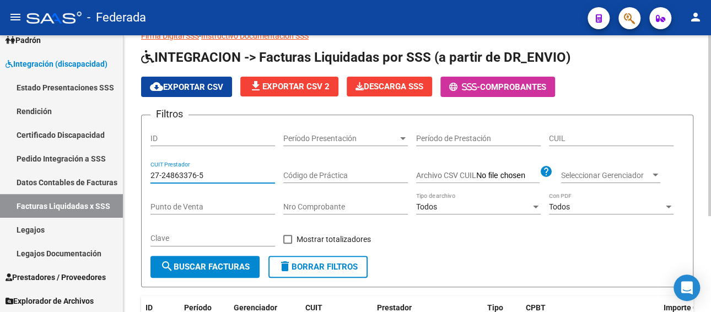
drag, startPoint x: 209, startPoint y: 175, endPoint x: 136, endPoint y: 174, distance: 72.8
click at [136, 174] on div "DR.ENVIO: Último Archivo SSS publicado hace: 5 días - DS.SUBSIDIO: Último Archi…" at bounding box center [417, 210] width 588 height 423
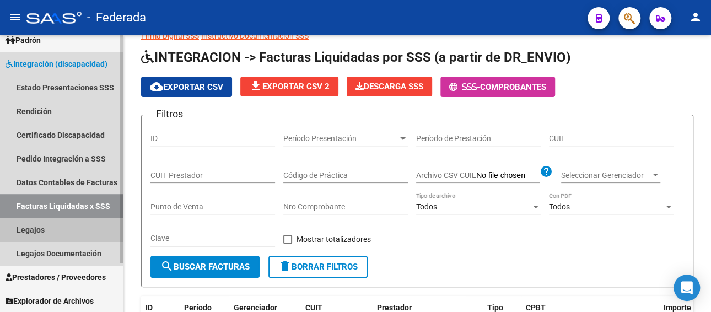
click at [28, 233] on link "Legajos" at bounding box center [61, 230] width 123 height 24
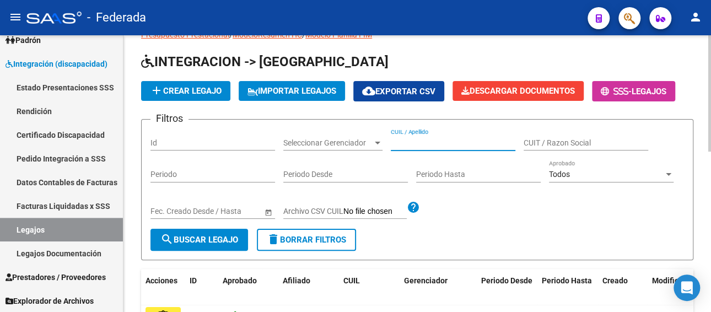
click at [434, 141] on input "CUIL / Apellido" at bounding box center [453, 142] width 125 height 9
click at [224, 237] on span "search Buscar Legajo" at bounding box center [199, 240] width 78 height 10
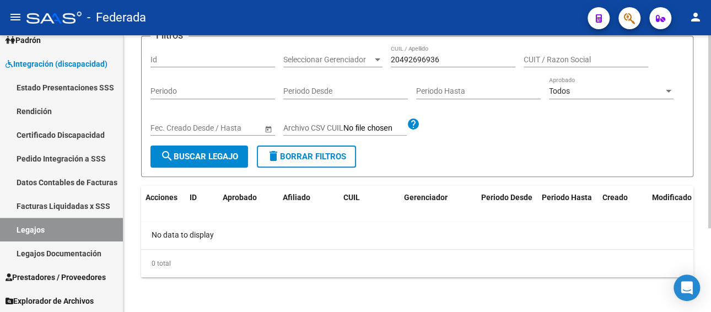
scroll to position [64, 0]
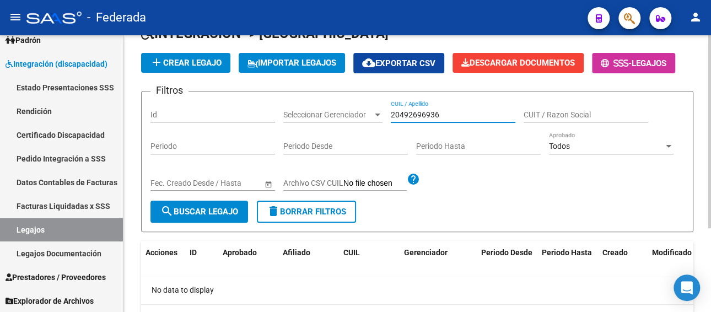
drag, startPoint x: 446, startPoint y: 112, endPoint x: 368, endPoint y: 111, distance: 78.3
click at [368, 111] on div "Filtros Id Seleccionar Gerenciador Seleccionar Gerenciador 20492696936 CUIL / A…" at bounding box center [417, 150] width 534 height 100
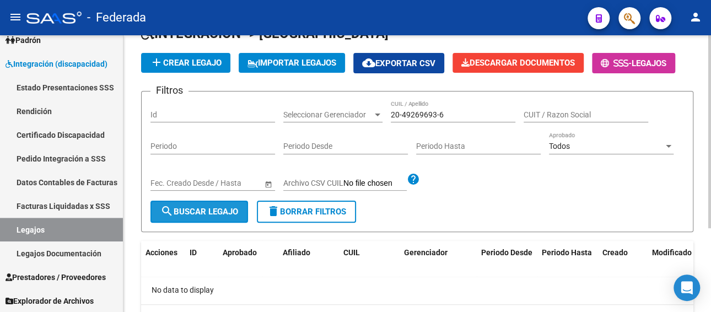
click at [203, 210] on span "search Buscar Legajo" at bounding box center [199, 212] width 78 height 10
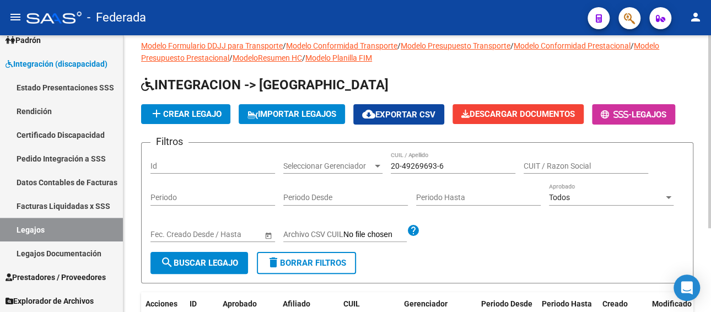
scroll to position [9, 0]
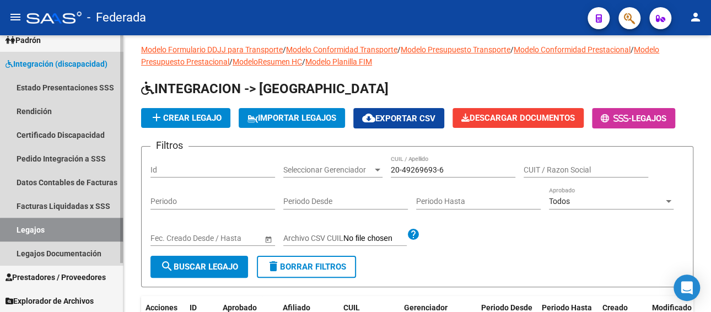
click at [78, 231] on link "Legajos" at bounding box center [61, 230] width 123 height 24
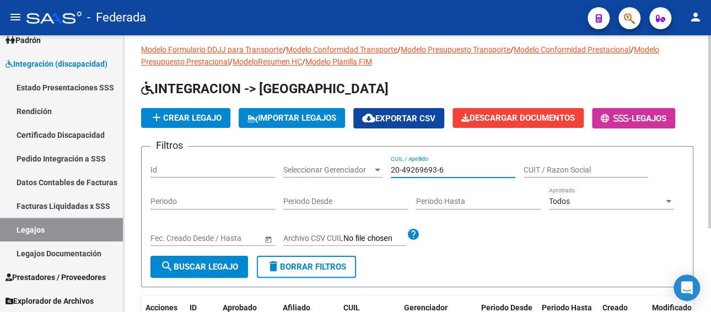
drag, startPoint x: 455, startPoint y: 170, endPoint x: 383, endPoint y: 170, distance: 72.2
click at [383, 170] on div "Filtros Id Seleccionar Gerenciador Seleccionar Gerenciador 20-49269693-6 CUIL /…" at bounding box center [417, 205] width 534 height 100
paste input "7248633765"
paste input "27248633765"
paste input "text"
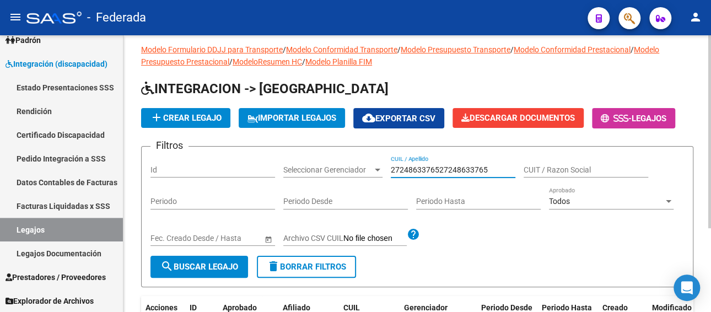
drag, startPoint x: 490, startPoint y: 168, endPoint x: 316, endPoint y: 168, distance: 174.2
click at [316, 168] on div "Filtros Id Seleccionar Gerenciador Seleccionar Gerenciador 27248633765272486337…" at bounding box center [417, 205] width 534 height 100
type input "2"
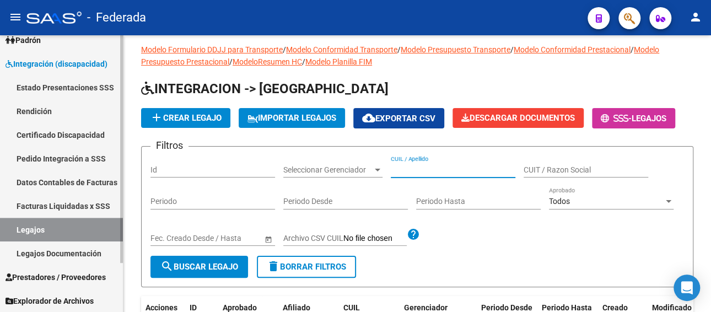
paste input "DI CARLOS ALEXIS"
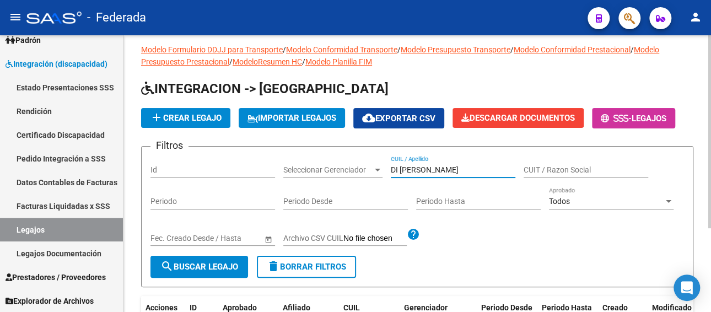
click at [213, 268] on span "search Buscar Legajo" at bounding box center [199, 267] width 78 height 10
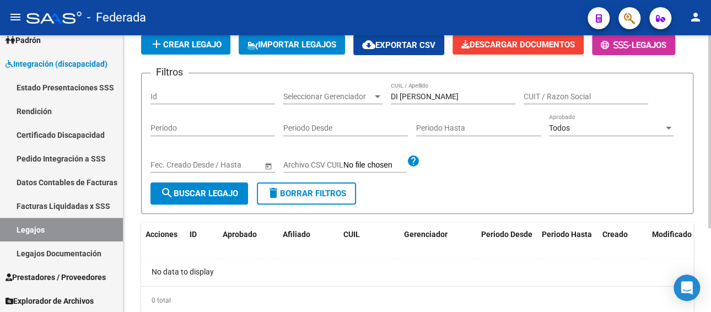
scroll to position [64, 0]
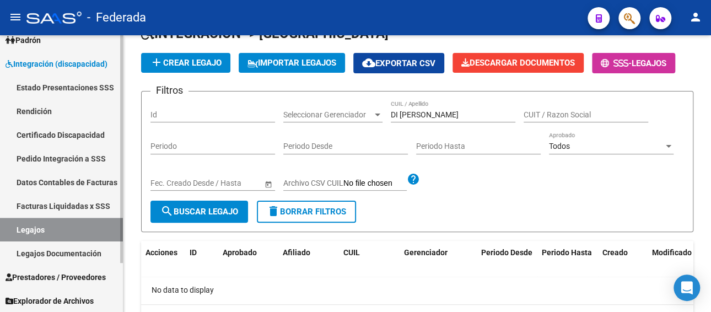
click at [47, 232] on link "Legajos" at bounding box center [61, 230] width 123 height 24
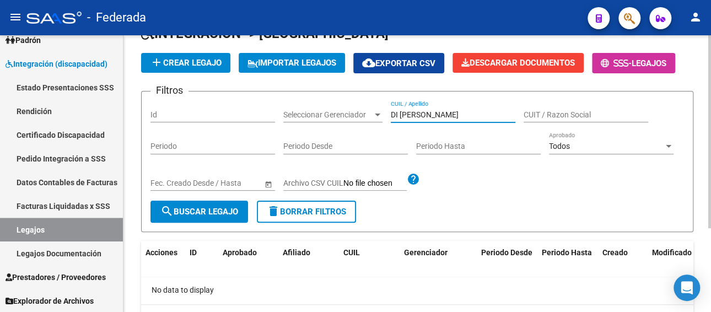
drag, startPoint x: 449, startPoint y: 109, endPoint x: 356, endPoint y: 110, distance: 93.7
click at [356, 110] on div "Filtros Id Seleccionar Gerenciador Seleccionar Gerenciador DI CARLOS ALEXIS CUI…" at bounding box center [417, 150] width 534 height 100
paste input "20-49269693-6"
type input "20-49269693-6"
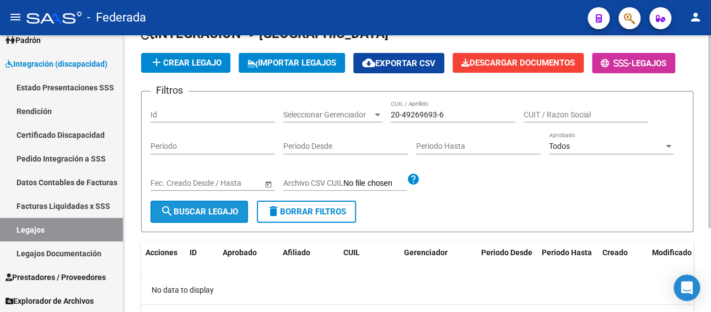
click at [188, 211] on span "search Buscar Legajo" at bounding box center [199, 212] width 78 height 10
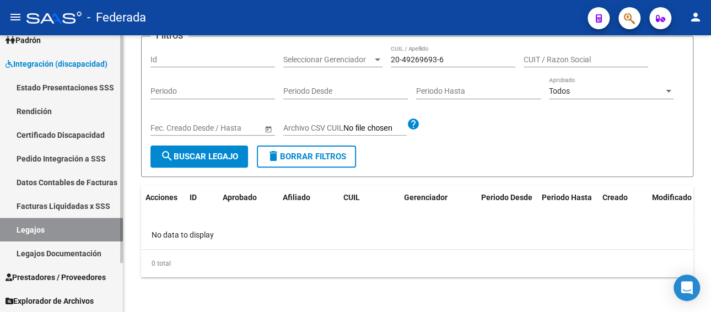
click at [75, 207] on link "Facturas Liquidadas x SSS" at bounding box center [61, 206] width 123 height 24
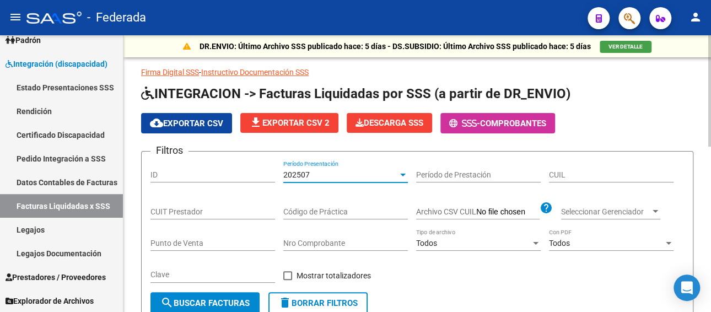
click at [325, 170] on div "202507" at bounding box center [340, 174] width 115 height 9
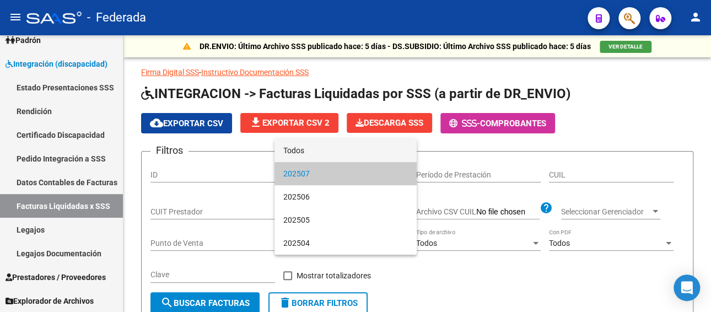
click at [326, 147] on span "Todos" at bounding box center [345, 150] width 125 height 23
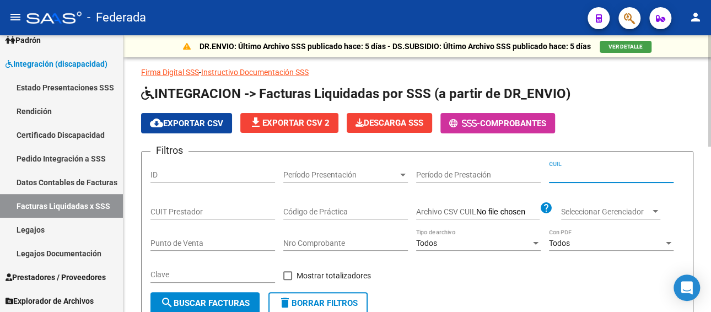
click at [577, 175] on input "CUIL" at bounding box center [611, 174] width 125 height 9
paste input "20-49269693-6"
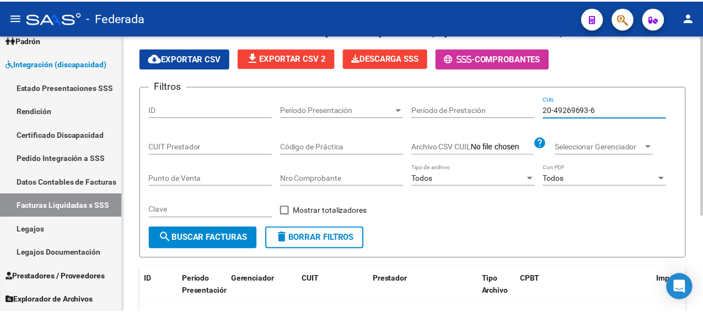
scroll to position [36, 0]
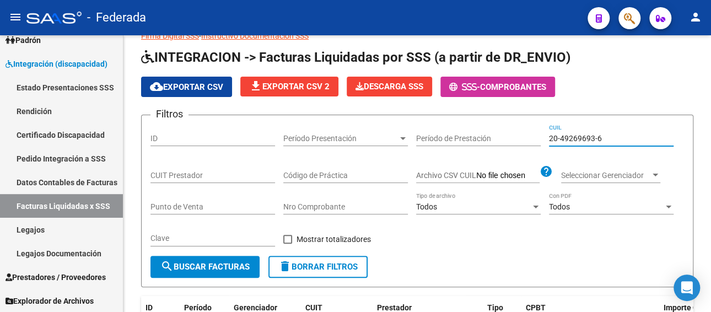
type input "20-49269693-6"
click at [691, 17] on mat-icon "person" at bounding box center [695, 16] width 13 height 13
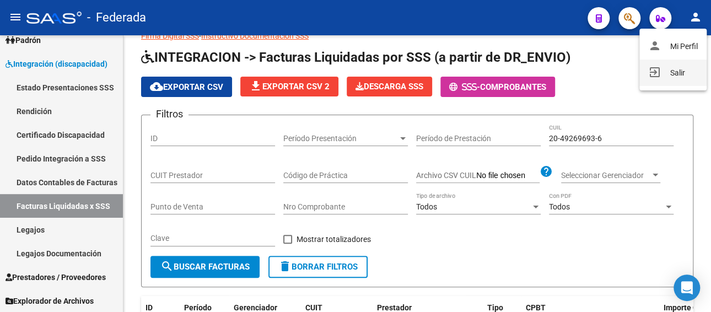
click at [660, 77] on button "exit_to_app Salir" at bounding box center [672, 73] width 67 height 26
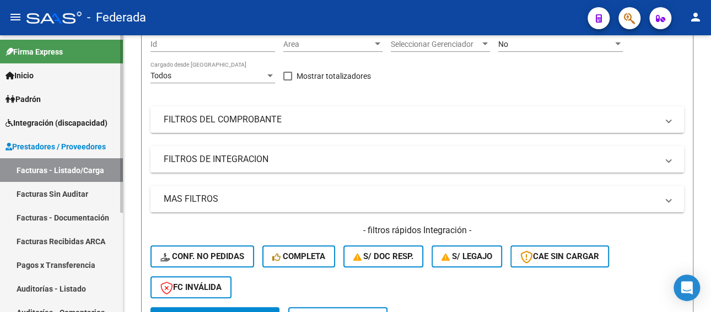
click at [61, 143] on span "Prestadores / Proveedores" at bounding box center [56, 147] width 100 height 12
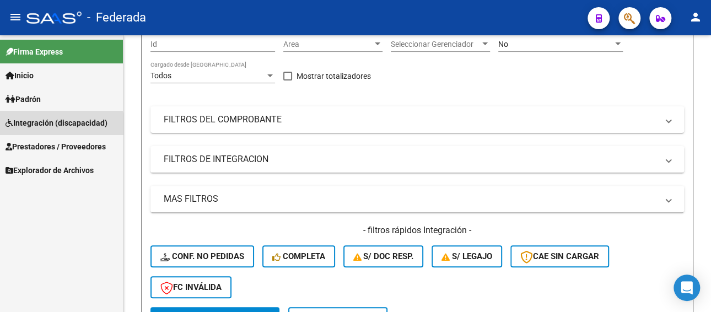
click at [60, 126] on span "Integración (discapacidad)" at bounding box center [57, 123] width 102 height 12
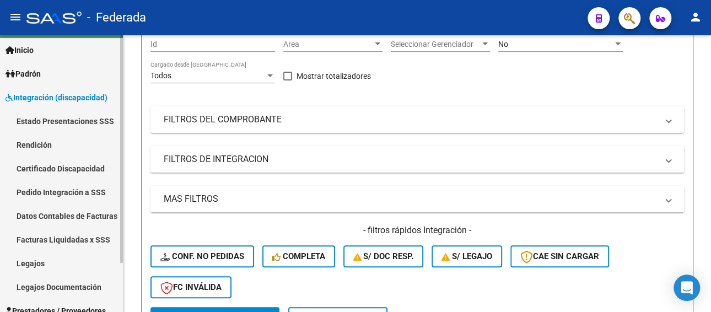
scroll to position [59, 0]
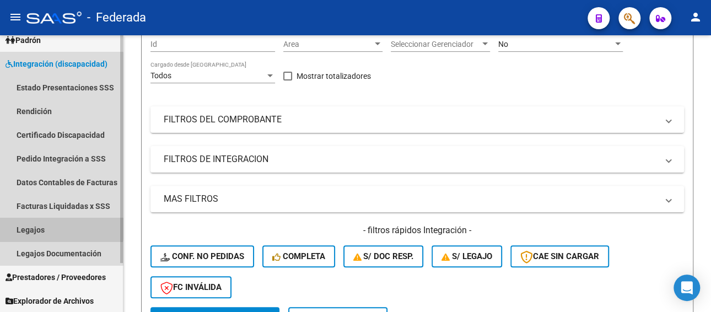
click at [29, 228] on link "Legajos" at bounding box center [61, 230] width 123 height 24
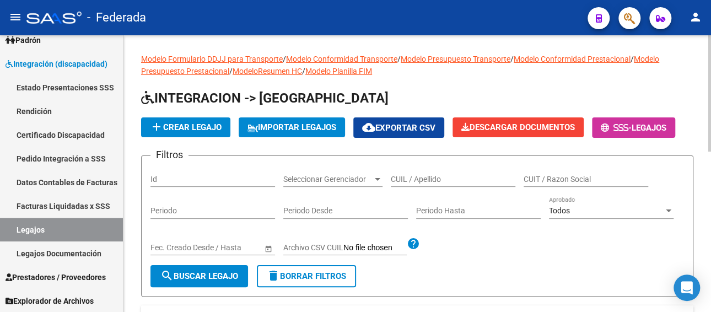
click at [427, 177] on input "CUIL / Apellido" at bounding box center [453, 179] width 125 height 9
paste input "20-49269693-6"
click at [205, 276] on span "search Buscar Legajo" at bounding box center [199, 276] width 78 height 10
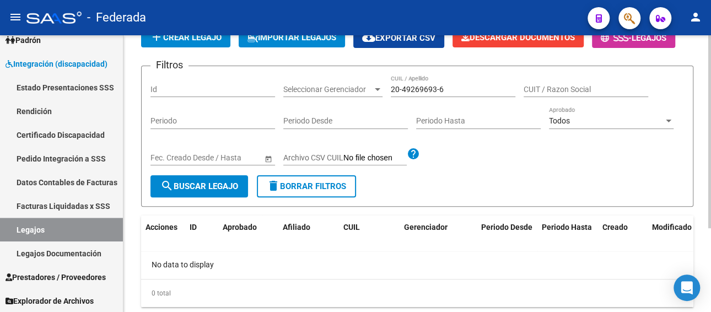
scroll to position [64, 0]
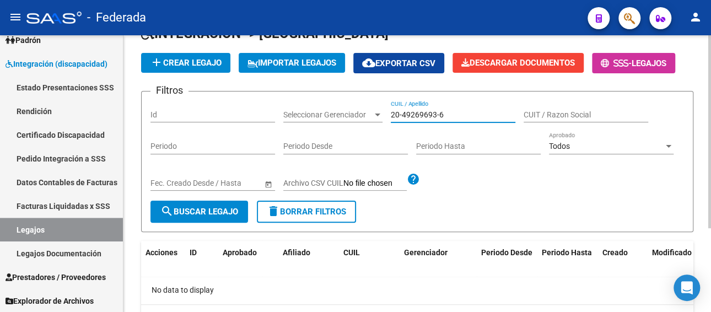
drag, startPoint x: 455, startPoint y: 109, endPoint x: 377, endPoint y: 120, distance: 79.0
click at [377, 120] on div "Filtros Id Seleccionar Gerenciador Seleccionar Gerenciador 20-49269693-6 CUIL /…" at bounding box center [417, 150] width 534 height 100
type input "di [PERSON_NAME]"
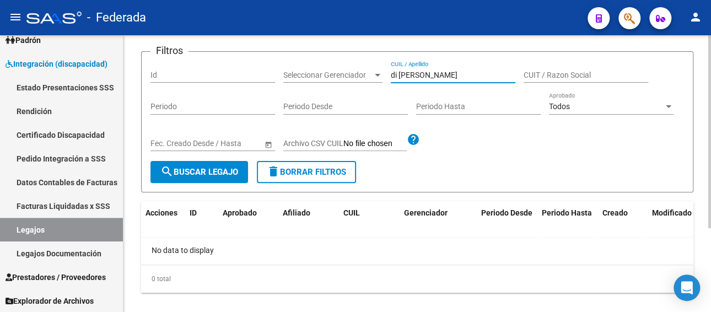
scroll to position [120, 0]
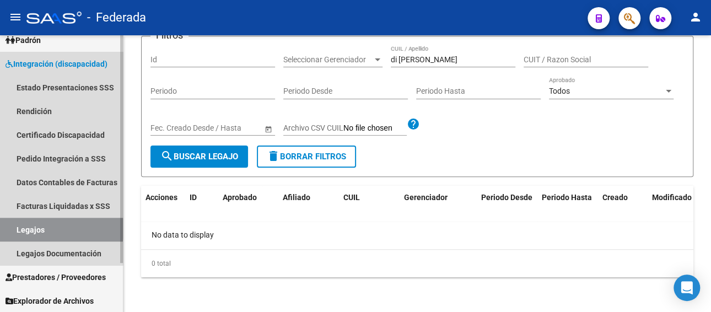
click at [51, 228] on link "Legajos" at bounding box center [61, 230] width 123 height 24
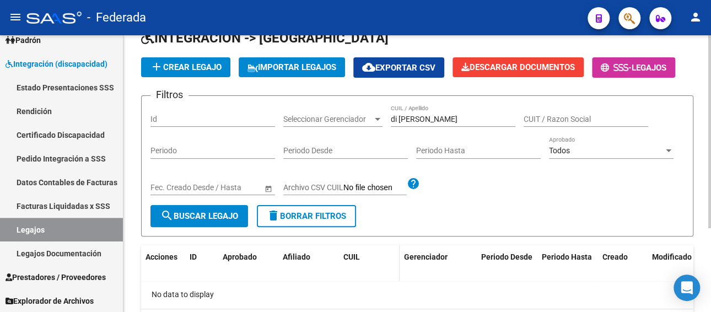
scroll to position [0, 0]
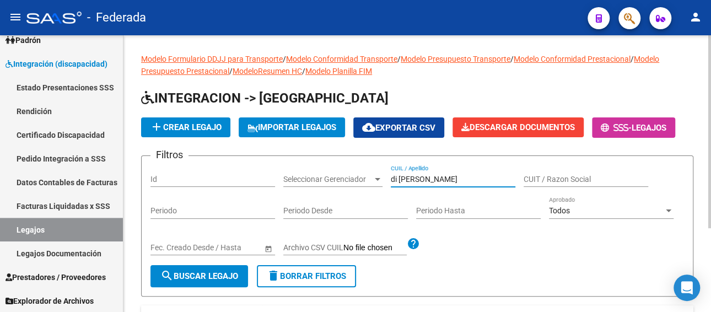
drag, startPoint x: 426, startPoint y: 175, endPoint x: 388, endPoint y: 175, distance: 38.0
click at [387, 178] on div "Filtros Id Seleccionar Gerenciador Seleccionar Gerenciador di [PERSON_NAME] / A…" at bounding box center [417, 215] width 534 height 100
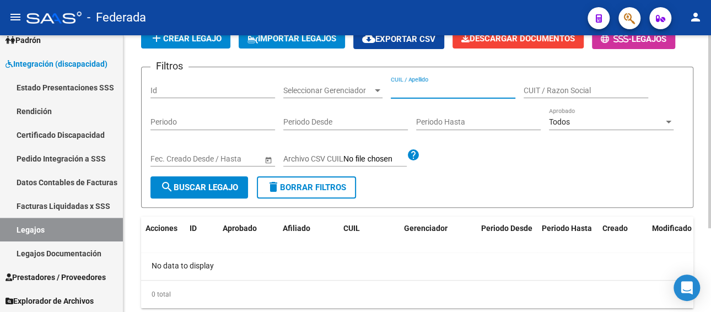
scroll to position [64, 0]
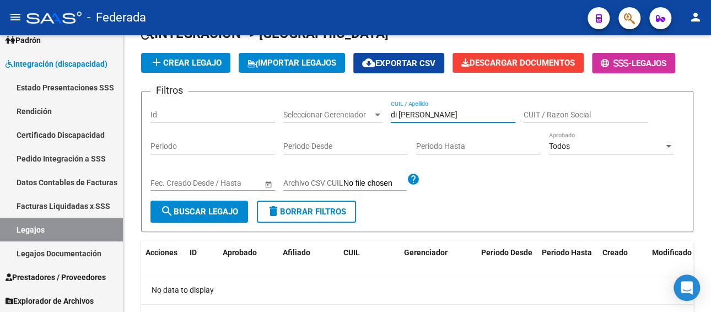
type input "di [PERSON_NAME]"
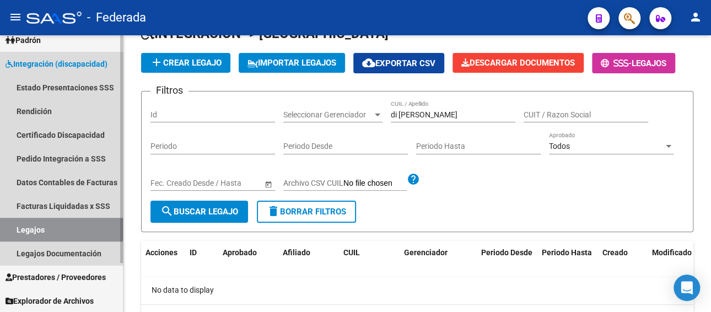
click at [56, 229] on link "Legajos" at bounding box center [61, 230] width 123 height 24
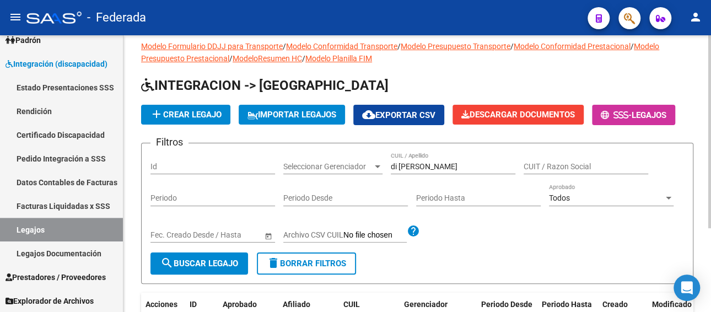
scroll to position [0, 0]
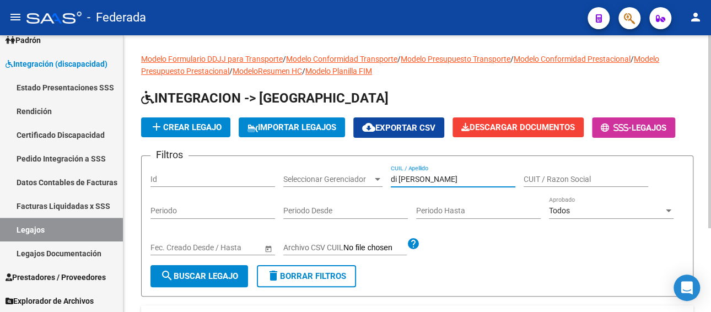
drag, startPoint x: 448, startPoint y: 179, endPoint x: 354, endPoint y: 181, distance: 93.8
click at [354, 181] on div "Filtros Id Seleccionar Gerenciador Seleccionar Gerenciador di [PERSON_NAME] / A…" at bounding box center [417, 215] width 534 height 100
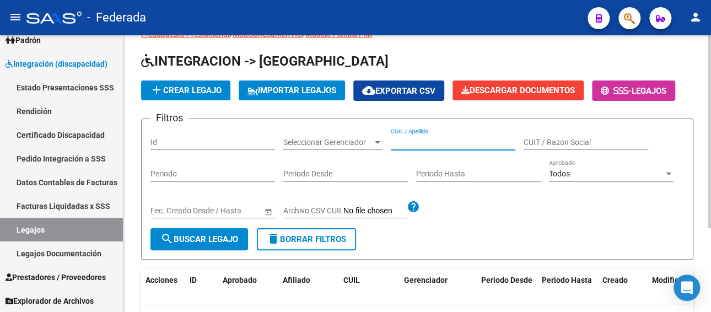
scroll to position [55, 0]
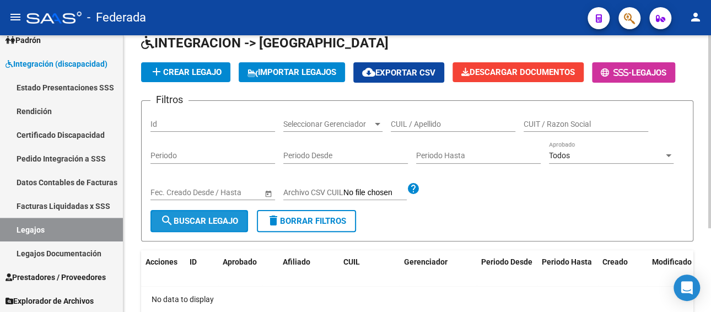
click at [179, 220] on span "search Buscar Legajo" at bounding box center [199, 221] width 78 height 10
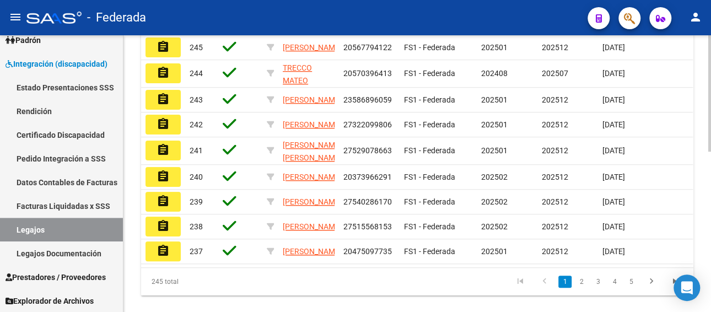
scroll to position [0, 0]
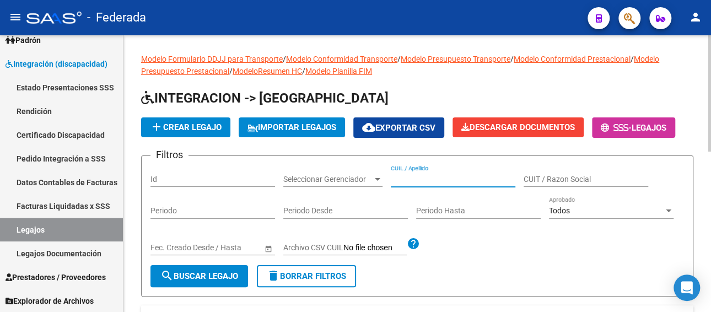
click at [456, 179] on input "CUIL / Apellido" at bounding box center [453, 179] width 125 height 9
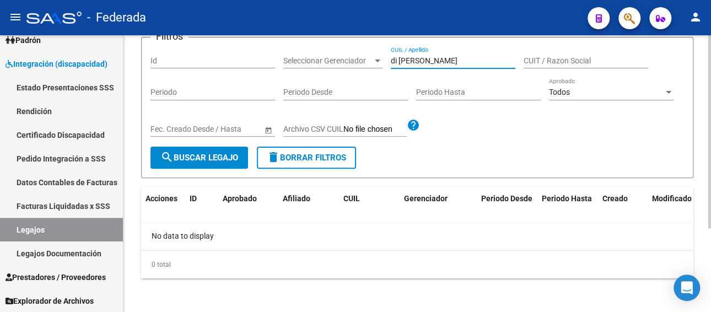
scroll to position [120, 0]
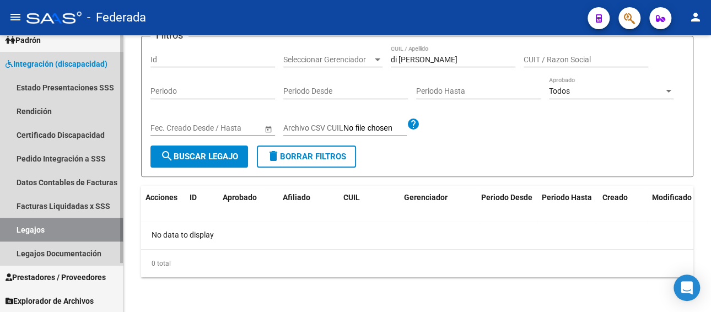
click at [63, 232] on link "Legajos" at bounding box center [61, 230] width 123 height 24
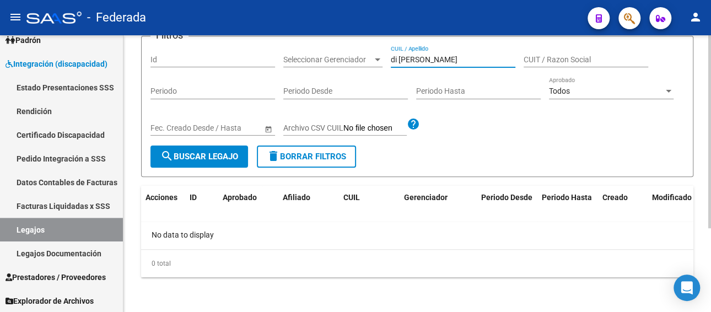
drag, startPoint x: 443, startPoint y: 53, endPoint x: 351, endPoint y: 58, distance: 92.7
click at [351, 58] on div "Filtros Id Seleccionar Gerenciador Seleccionar Gerenciador di [PERSON_NAME] / A…" at bounding box center [417, 95] width 534 height 100
paste input "27559744439"
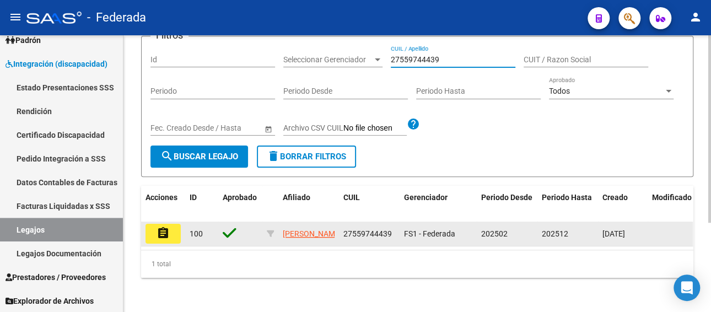
type input "27559744439"
drag, startPoint x: 388, startPoint y: 235, endPoint x: 359, endPoint y: 235, distance: 29.2
click at [359, 235] on span "27559744439" at bounding box center [367, 233] width 49 height 9
click at [397, 236] on datatable-body-cell "27559744439" at bounding box center [369, 234] width 61 height 24
drag, startPoint x: 395, startPoint y: 234, endPoint x: 345, endPoint y: 233, distance: 50.2
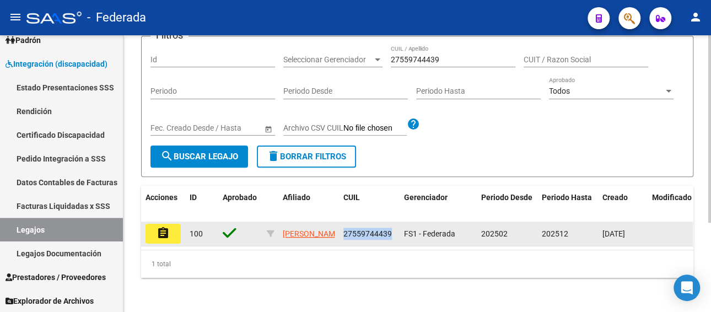
click at [345, 233] on datatable-body-cell "27559744439" at bounding box center [369, 234] width 61 height 24
copy span "27559744439"
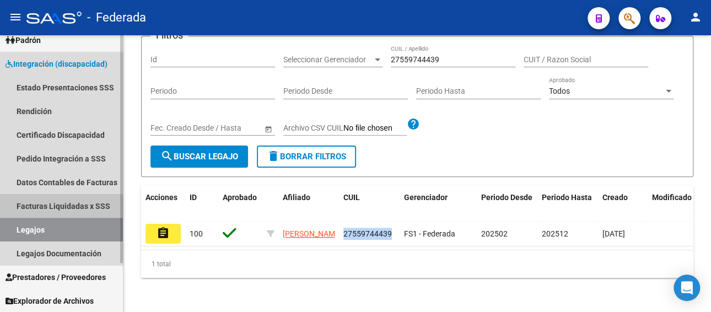
click at [58, 205] on link "Facturas Liquidadas x SSS" at bounding box center [61, 206] width 123 height 24
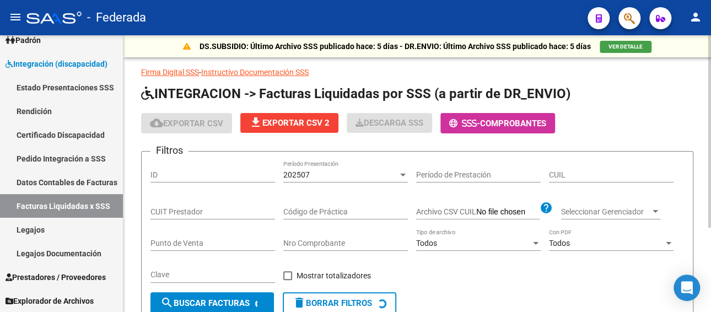
click at [352, 168] on div "202507 Período Presentación" at bounding box center [345, 171] width 125 height 22
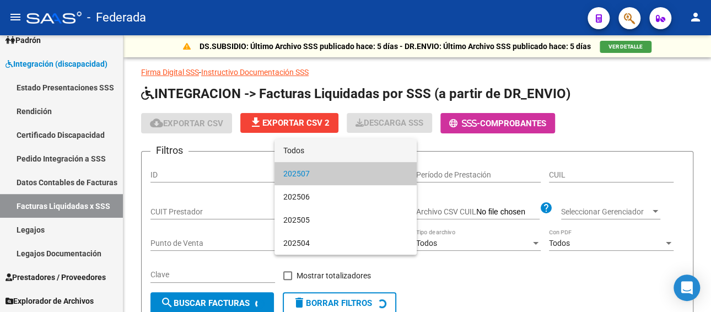
click at [334, 148] on span "Todos" at bounding box center [345, 150] width 125 height 23
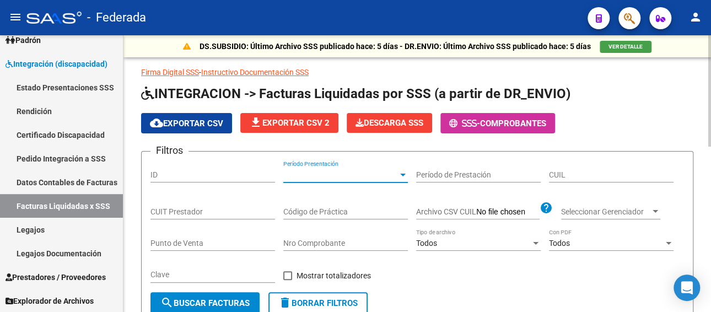
click at [579, 173] on input "CUIL" at bounding box center [611, 174] width 125 height 9
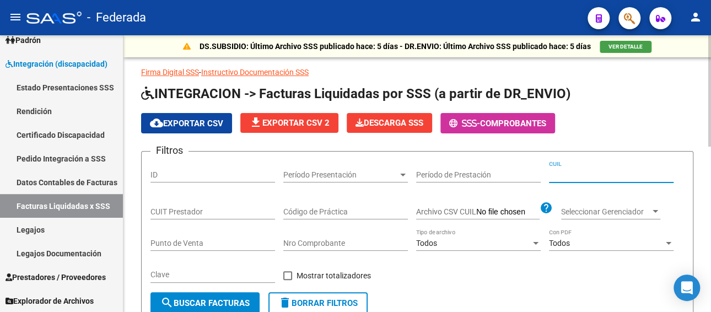
paste input "27-55974443-9"
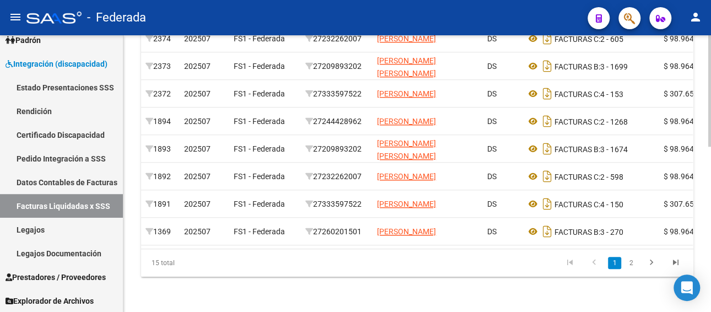
scroll to position [0, 209]
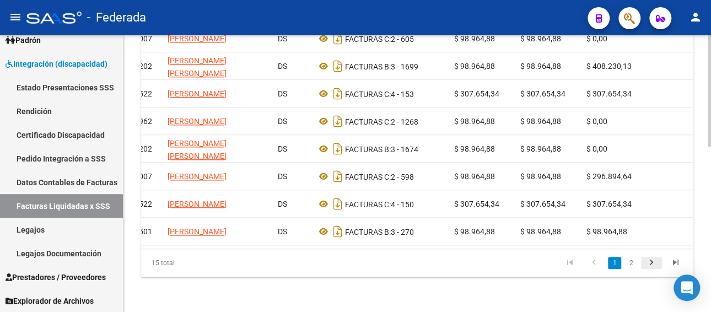
type input "27-55974443-9"
click at [648, 262] on icon "go to next page" at bounding box center [651, 263] width 14 height 13
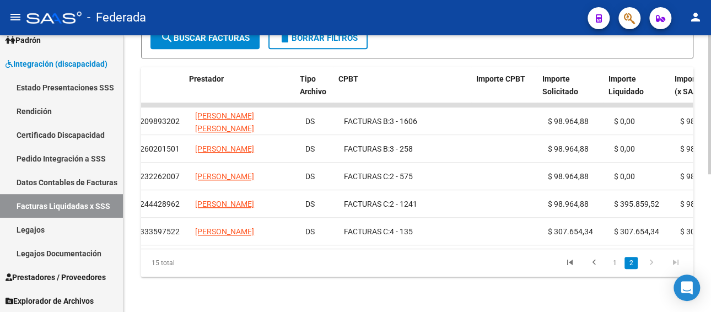
scroll to position [0, 294]
